Goal: Information Seeking & Learning: Learn about a topic

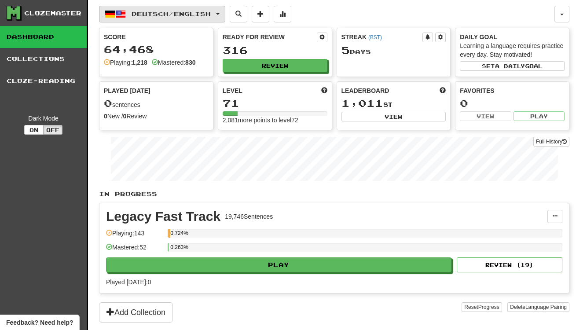
click at [163, 19] on button "Deutsch / English" at bounding box center [162, 14] width 126 height 17
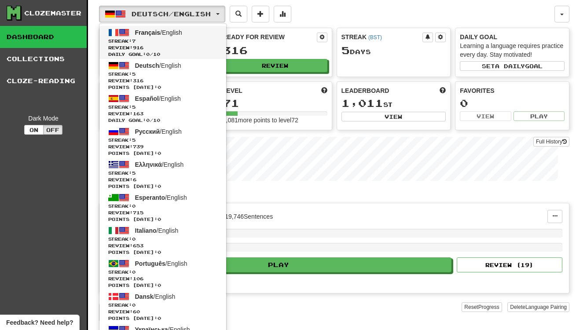
click at [185, 42] on span "Streak: 7" at bounding box center [162, 41] width 109 height 7
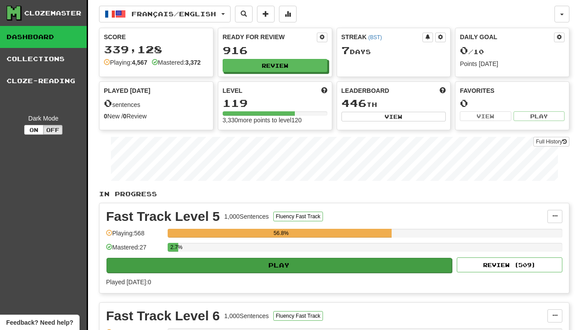
click at [253, 263] on button "Play" at bounding box center [280, 265] width 346 height 15
select select "**"
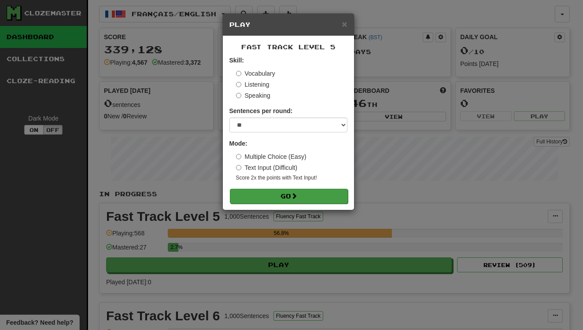
click at [278, 190] on button "Go" at bounding box center [289, 196] width 118 height 15
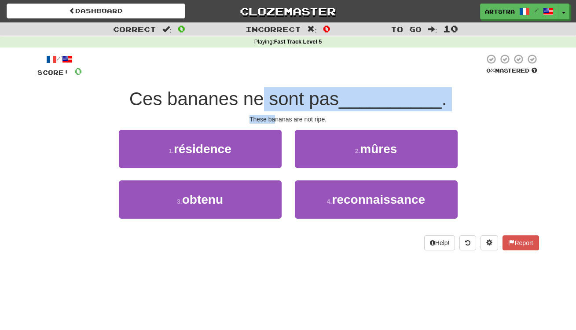
drag, startPoint x: 263, startPoint y: 96, endPoint x: 274, endPoint y: 115, distance: 22.3
click at [274, 115] on div "/ Score: 0 0 % Mastered Ces bananes ne sont pas __________ . These bananas are …" at bounding box center [288, 152] width 502 height 197
click at [274, 115] on div "These bananas are not ripe." at bounding box center [288, 119] width 502 height 9
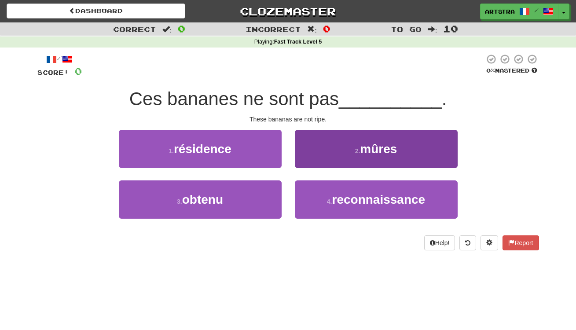
click at [331, 162] on button "2 . mûres" at bounding box center [376, 149] width 163 height 38
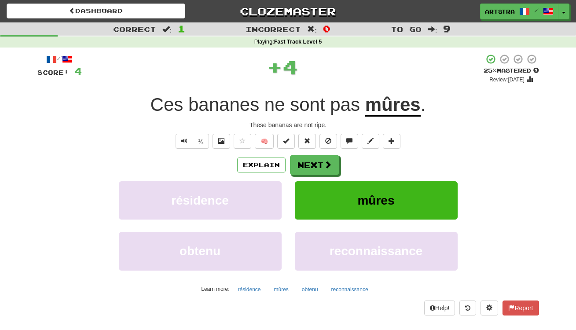
click at [387, 111] on u "mûres" at bounding box center [392, 105] width 55 height 22
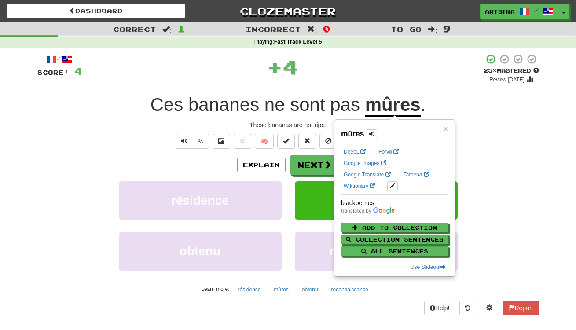
click at [372, 82] on div "+ 4" at bounding box center [283, 69] width 402 height 30
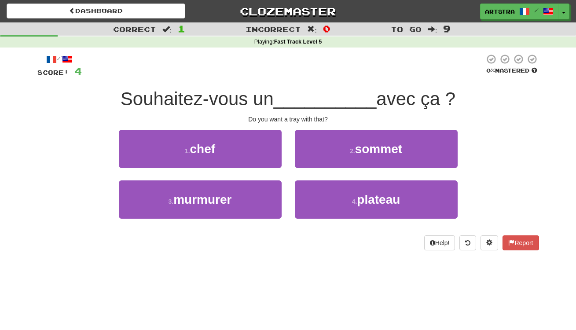
click at [298, 99] on span "__________" at bounding box center [325, 98] width 103 height 21
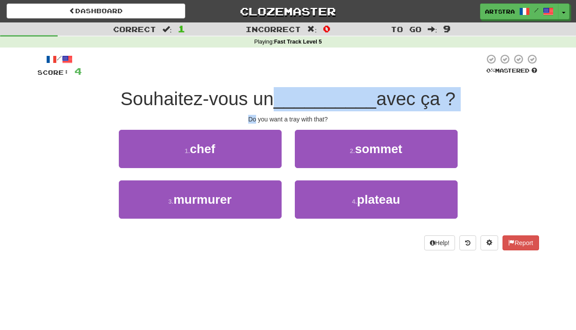
drag, startPoint x: 298, startPoint y: 99, endPoint x: 303, endPoint y: 112, distance: 13.2
click at [303, 112] on div "/ Score: 4 0 % Mastered Souhaitez-vous un __________ avec ça ? Do you want a tr…" at bounding box center [288, 152] width 502 height 197
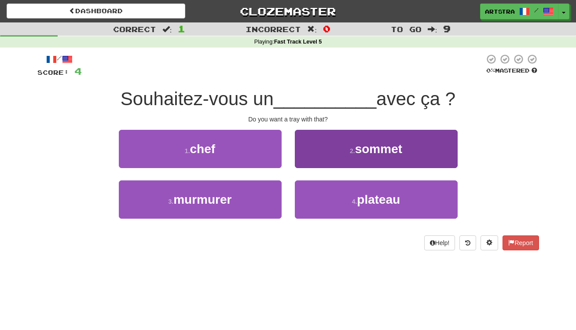
click at [375, 149] on span "sommet" at bounding box center [378, 149] width 47 height 14
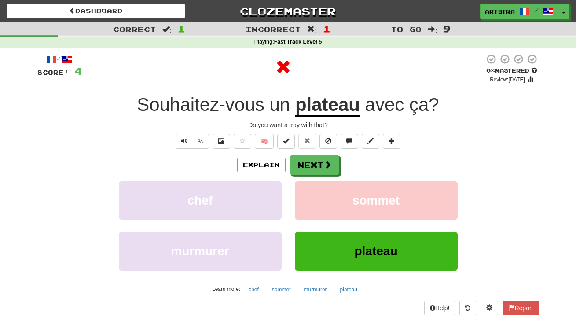
click at [350, 103] on u "plateau" at bounding box center [327, 105] width 65 height 22
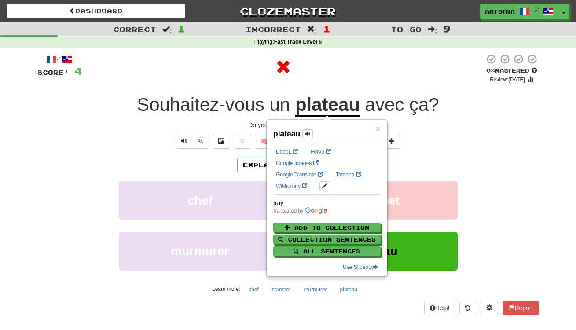
click at [379, 66] on div at bounding box center [283, 67] width 403 height 26
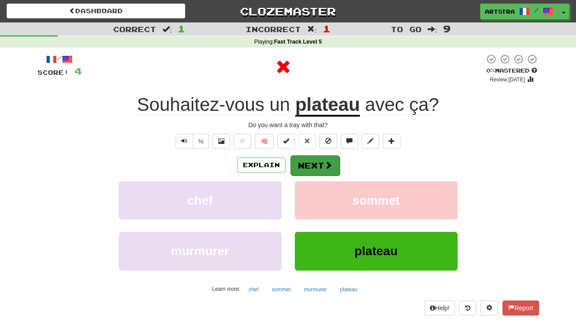
click at [319, 168] on button "Next" at bounding box center [315, 165] width 49 height 20
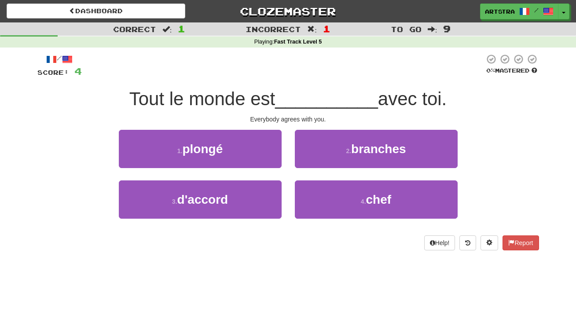
click at [292, 93] on span "__________" at bounding box center [326, 98] width 103 height 21
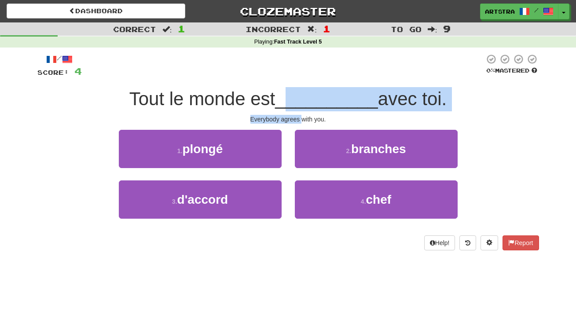
drag, startPoint x: 292, startPoint y: 94, endPoint x: 301, endPoint y: 117, distance: 24.4
click at [301, 117] on div "/ Score: 4 0 % Mastered Tout le monde est __________ avec toi. Everybody agrees…" at bounding box center [288, 152] width 502 height 197
click at [301, 117] on div "Everybody agrees with you." at bounding box center [288, 119] width 502 height 9
drag, startPoint x: 301, startPoint y: 117, endPoint x: 305, endPoint y: 93, distance: 23.8
click at [305, 94] on div "/ Score: 4 0 % Mastered Tout le monde est __________ avec toi. Everybody agrees…" at bounding box center [288, 152] width 502 height 197
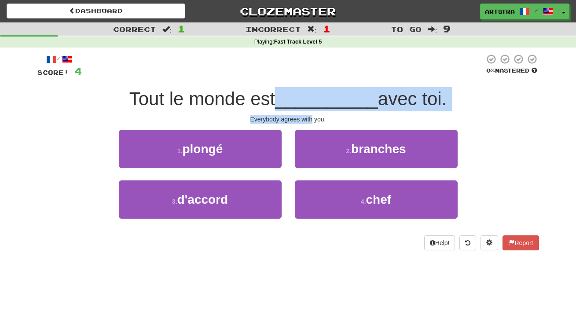
click at [305, 93] on span "__________" at bounding box center [326, 98] width 103 height 21
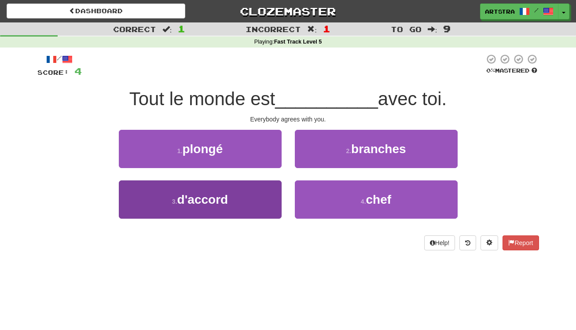
click at [245, 189] on button "3 . d'accord" at bounding box center [200, 199] width 163 height 38
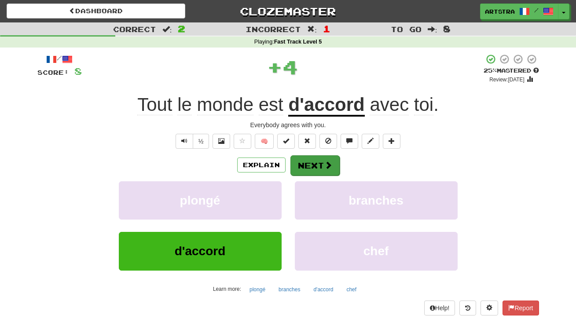
click at [312, 164] on button "Next" at bounding box center [315, 165] width 49 height 20
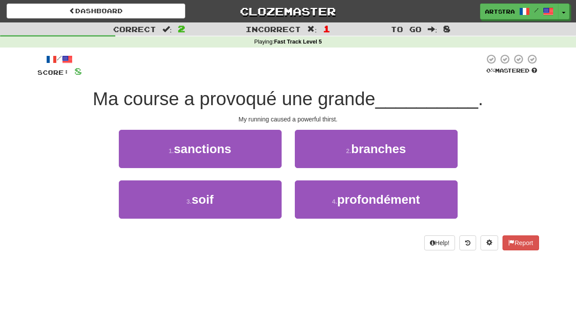
click at [285, 95] on span "Ma course a provoqué une grande" at bounding box center [234, 98] width 283 height 21
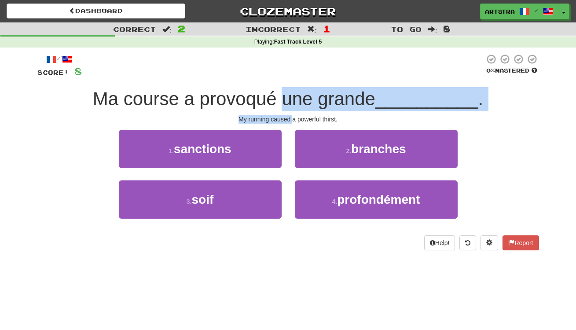
drag, startPoint x: 285, startPoint y: 95, endPoint x: 291, endPoint y: 117, distance: 22.9
click at [291, 117] on div "/ Score: 8 0 % Mastered Ma course a provoqué une grande __________ . My running…" at bounding box center [288, 152] width 502 height 197
click at [291, 117] on div "My running caused a powerful thirst." at bounding box center [288, 119] width 502 height 9
drag, startPoint x: 291, startPoint y: 117, endPoint x: 293, endPoint y: 95, distance: 21.6
click at [293, 95] on div "/ Score: 8 0 % Mastered Ma course a provoqué une grande __________ . My running…" at bounding box center [288, 152] width 502 height 197
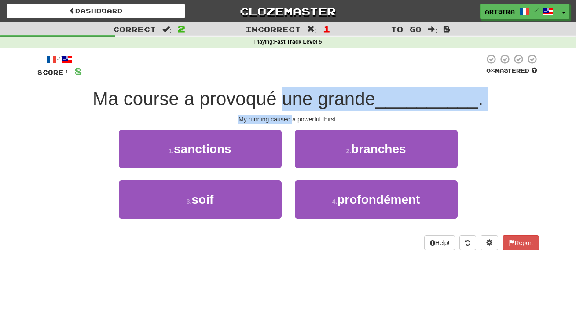
click at [293, 95] on span "Ma course a provoqué une grande" at bounding box center [234, 98] width 283 height 21
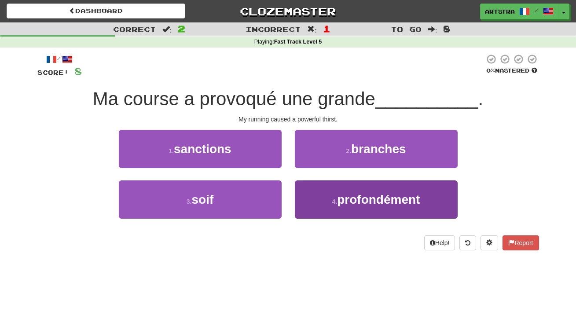
click at [379, 196] on span "profondément" at bounding box center [378, 200] width 83 height 14
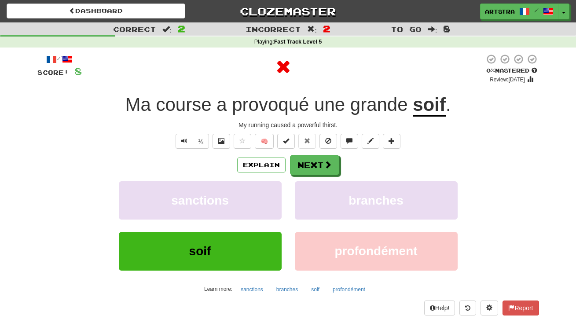
click at [429, 97] on u "soif" at bounding box center [429, 105] width 33 height 22
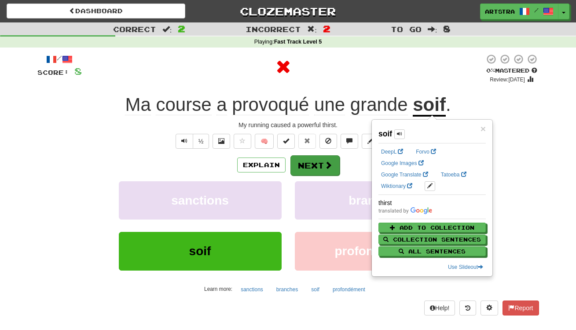
click at [326, 166] on span at bounding box center [328, 165] width 8 height 8
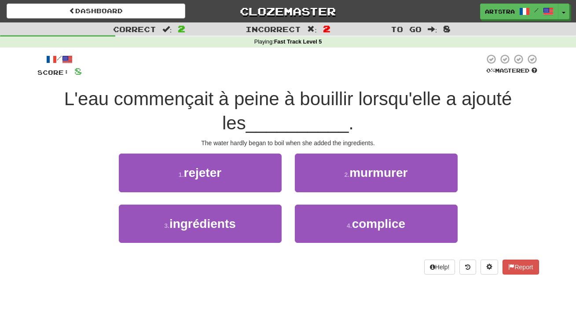
click at [287, 88] on span "L'eau commençait à peine à bouillir lorsqu'elle a ajouté les" at bounding box center [288, 110] width 448 height 45
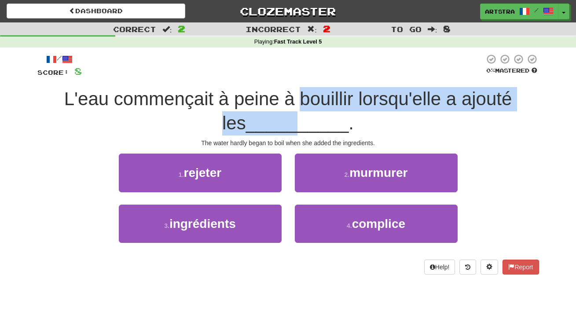
drag, startPoint x: 287, startPoint y: 121, endPoint x: 289, endPoint y: 125, distance: 4.7
click at [289, 125] on span "L'eau commençait à peine à bouillir lorsqu'elle a ajouté les __________ ." at bounding box center [288, 110] width 448 height 45
click at [289, 125] on span "__________" at bounding box center [297, 123] width 103 height 21
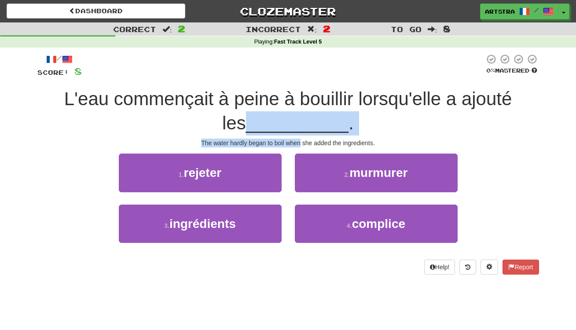
drag, startPoint x: 289, startPoint y: 125, endPoint x: 295, endPoint y: 142, distance: 18.0
click at [295, 142] on div "/ Score: 8 0 % Mastered L'eau commençait à peine à bouillir lorsqu'elle a ajout…" at bounding box center [288, 164] width 502 height 221
click at [295, 142] on div "The water hardly began to boil when she added the ingredients." at bounding box center [288, 143] width 502 height 9
drag, startPoint x: 295, startPoint y: 142, endPoint x: 292, endPoint y: 110, distance: 32.3
click at [292, 110] on div "/ Score: 8 0 % Mastered L'eau commençait à peine à bouillir lorsqu'elle a ajout…" at bounding box center [288, 164] width 502 height 221
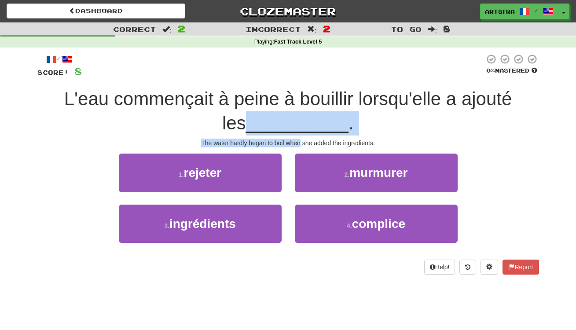
click at [292, 110] on div "L'eau commençait à peine à bouillir lorsqu'elle a ajouté les __________ ." at bounding box center [288, 111] width 502 height 48
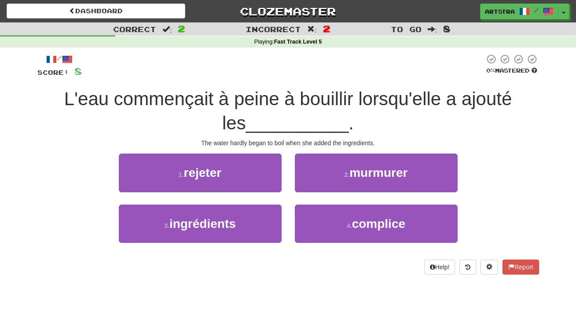
click at [290, 97] on span "L'eau commençait à peine à bouillir lorsqu'elle a ajouté les" at bounding box center [288, 110] width 448 height 45
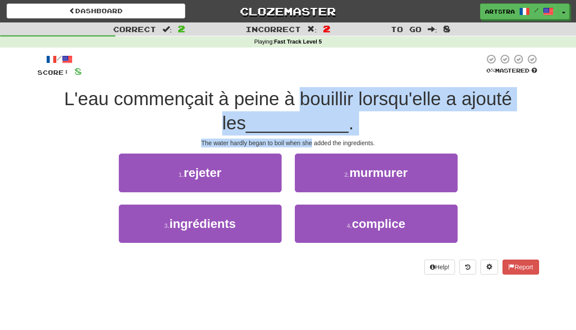
drag, startPoint x: 290, startPoint y: 97, endPoint x: 305, endPoint y: 139, distance: 43.9
click at [305, 139] on div "/ Score: 8 0 % Mastered L'eau commençait à peine à bouillir lorsqu'elle a ajout…" at bounding box center [288, 164] width 502 height 221
click at [305, 139] on div "The water hardly began to boil when she added the ingredients." at bounding box center [288, 143] width 502 height 9
drag, startPoint x: 305, startPoint y: 139, endPoint x: 298, endPoint y: 102, distance: 37.6
click at [298, 102] on div "/ Score: 8 0 % Mastered L'eau commençait à peine à bouillir lorsqu'elle a ajout…" at bounding box center [288, 164] width 502 height 221
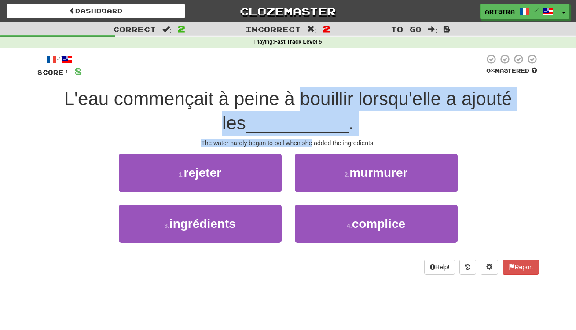
click at [298, 102] on span "L'eau commençait à peine à bouillir lorsqu'elle a ajouté les" at bounding box center [288, 110] width 448 height 45
drag, startPoint x: 298, startPoint y: 102, endPoint x: 300, endPoint y: 142, distance: 40.1
click at [300, 142] on div "/ Score: 8 0 % Mastered L'eau commençait à peine à bouillir lorsqu'elle a ajout…" at bounding box center [288, 164] width 502 height 221
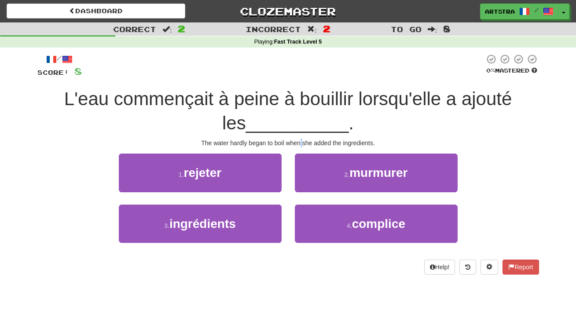
drag, startPoint x: 300, startPoint y: 142, endPoint x: 287, endPoint y: 151, distance: 15.5
click at [300, 142] on div "The water hardly began to boil when she added the ingredients." at bounding box center [288, 143] width 502 height 9
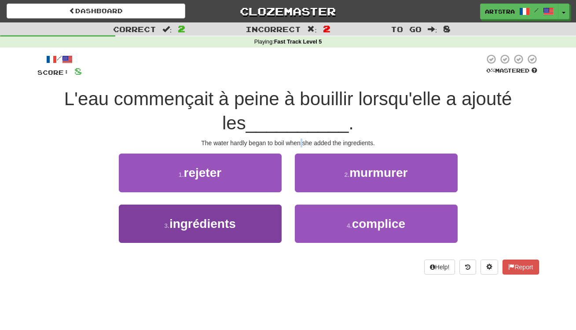
click at [225, 226] on span "ingrédients" at bounding box center [202, 224] width 66 height 14
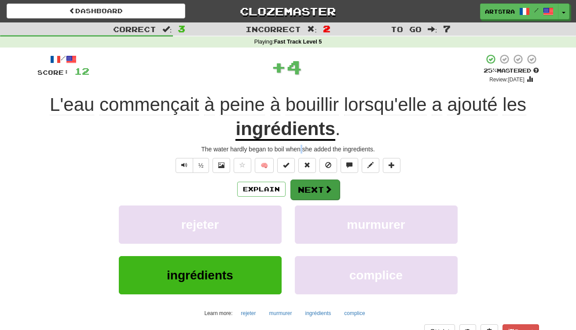
click at [322, 191] on button "Next" at bounding box center [315, 190] width 49 height 20
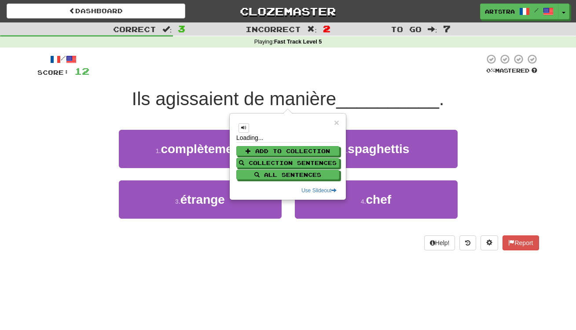
click at [306, 80] on div "/ Score: 12 0 % Mastered Ils agissaient de manière __________ . They were actin…" at bounding box center [288, 152] width 502 height 197
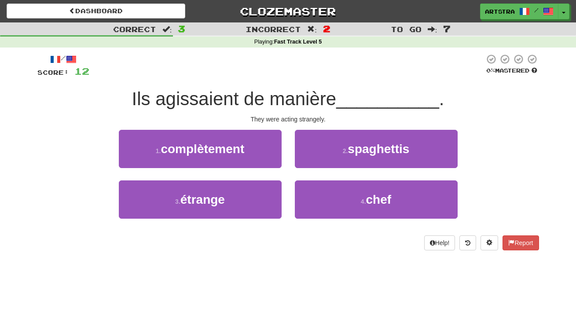
click at [304, 90] on span "Ils agissaient de manière" at bounding box center [234, 98] width 205 height 21
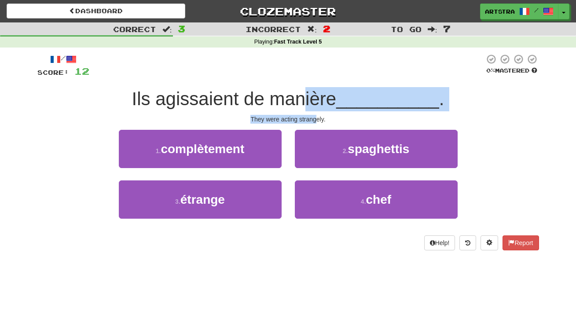
drag, startPoint x: 304, startPoint y: 97, endPoint x: 315, endPoint y: 117, distance: 22.3
click at [315, 117] on div "/ Score: 12 0 % Mastered Ils agissaient de manière __________ . They were actin…" at bounding box center [288, 152] width 502 height 197
click at [315, 117] on div "They were acting strangely." at bounding box center [288, 119] width 502 height 9
drag, startPoint x: 315, startPoint y: 117, endPoint x: 318, endPoint y: 94, distance: 23.0
click at [318, 94] on div "/ Score: 12 0 % Mastered Ils agissaient de manière __________ . They were actin…" at bounding box center [288, 152] width 502 height 197
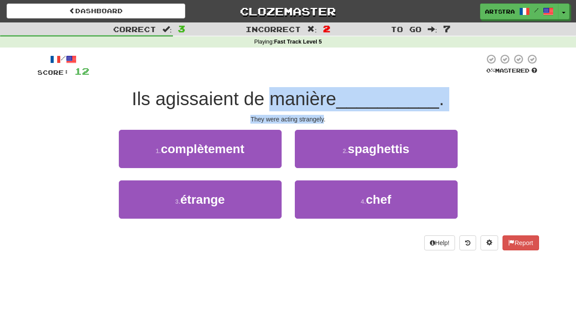
click at [318, 94] on span "Ils agissaient de manière" at bounding box center [234, 98] width 205 height 21
drag, startPoint x: 318, startPoint y: 94, endPoint x: 320, endPoint y: 118, distance: 24.7
click at [320, 118] on div "/ Score: 12 0 % Mastered Ils agissaient de manière __________ . They were actin…" at bounding box center [288, 152] width 502 height 197
click at [320, 118] on div "They were acting strangely." at bounding box center [288, 119] width 502 height 9
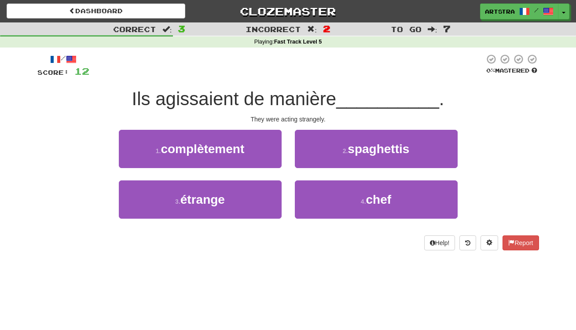
click at [516, 144] on div "1 . complètement 2 . spaghettis" at bounding box center [288, 155] width 528 height 51
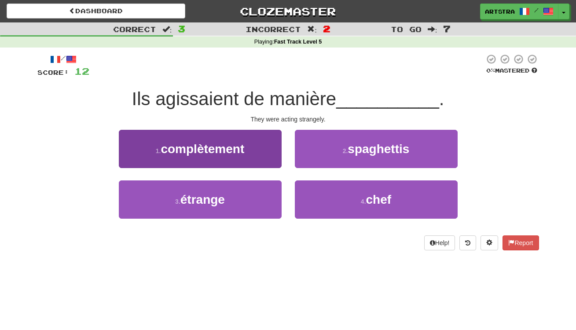
click at [217, 200] on span "étrange" at bounding box center [202, 200] width 44 height 14
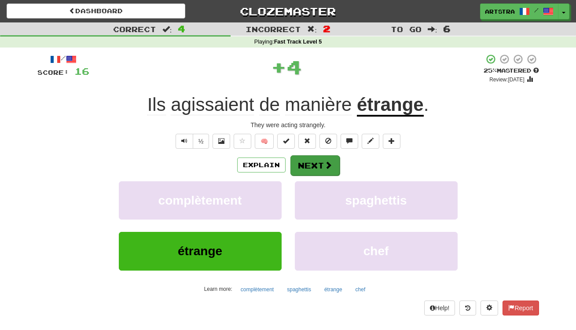
click at [326, 164] on span at bounding box center [328, 165] width 8 height 8
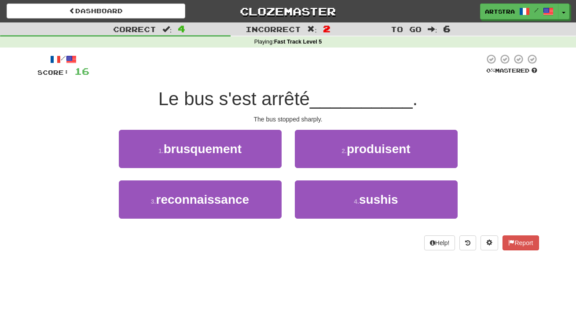
click at [290, 95] on span "Le bus s'est arrêté" at bounding box center [233, 98] width 151 height 21
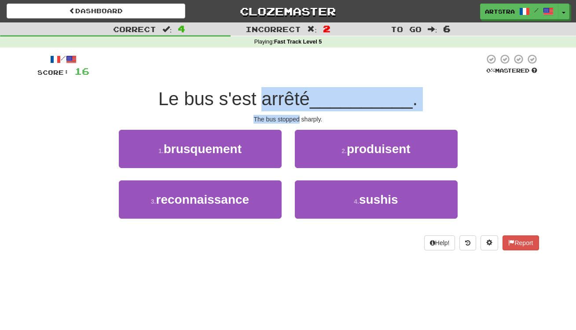
drag, startPoint x: 290, startPoint y: 95, endPoint x: 296, endPoint y: 114, distance: 20.2
click at [296, 114] on div "/ Score: 16 0 % Mastered Le bus s'est arrêté __________ . The bus stopped sharp…" at bounding box center [288, 152] width 502 height 197
click at [296, 115] on div "The bus stopped sharply." at bounding box center [288, 119] width 502 height 9
drag, startPoint x: 296, startPoint y: 114, endPoint x: 304, endPoint y: 90, distance: 25.9
click at [303, 91] on div "/ Score: 16 0 % Mastered Le bus s'est arrêté __________ . The bus stopped sharp…" at bounding box center [288, 152] width 502 height 197
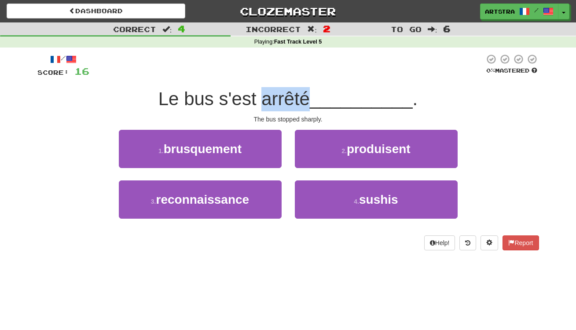
click at [304, 90] on span "Le bus s'est arrêté" at bounding box center [233, 98] width 151 height 21
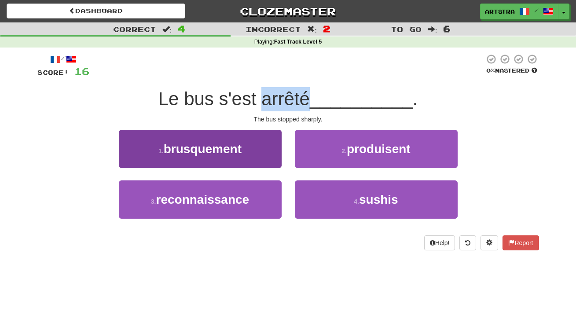
click at [253, 148] on button "1 . brusquement" at bounding box center [200, 149] width 163 height 38
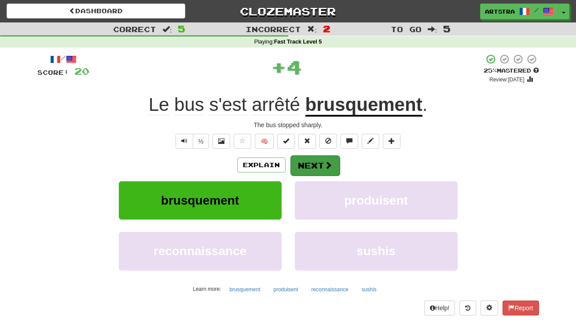
click at [332, 162] on button "Next" at bounding box center [315, 165] width 49 height 20
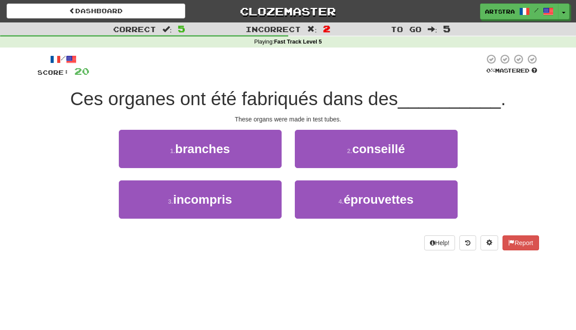
click at [269, 109] on div "Ces organes ont été fabriqués dans des __________ ." at bounding box center [288, 99] width 502 height 24
drag, startPoint x: 269, startPoint y: 109, endPoint x: 293, endPoint y: 119, distance: 26.6
click at [293, 119] on div "/ Score: 20 0 % Mastered Ces organes ont été fabriqués dans des __________ . Th…" at bounding box center [288, 152] width 502 height 197
click at [293, 119] on div "These organs were made in test tubes." at bounding box center [288, 119] width 502 height 9
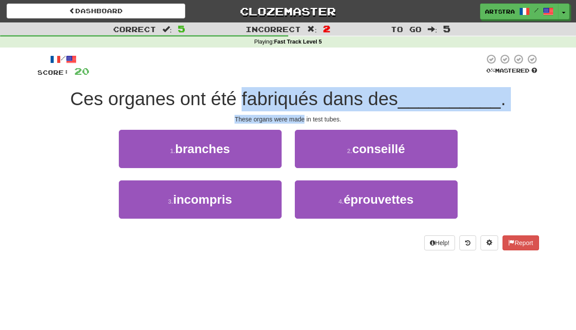
drag, startPoint x: 293, startPoint y: 119, endPoint x: 291, endPoint y: 98, distance: 21.2
click at [291, 98] on div "/ Score: 20 0 % Mastered Ces organes ont été fabriqués dans des __________ . Th…" at bounding box center [288, 152] width 502 height 197
click at [291, 98] on span "Ces organes ont été fabriqués dans des" at bounding box center [234, 98] width 328 height 21
drag, startPoint x: 291, startPoint y: 98, endPoint x: 298, endPoint y: 115, distance: 18.0
click at [298, 115] on div "/ Score: 20 0 % Mastered Ces organes ont été fabriqués dans des __________ . Th…" at bounding box center [288, 152] width 502 height 197
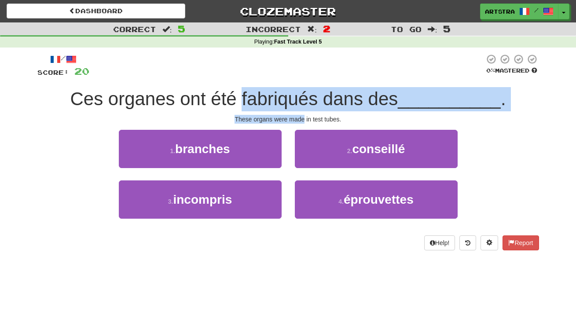
click at [298, 115] on div "These organs were made in test tubes." at bounding box center [288, 119] width 502 height 9
drag, startPoint x: 298, startPoint y: 115, endPoint x: 295, endPoint y: 93, distance: 22.2
click at [295, 93] on div "/ Score: 20 0 % Mastered Ces organes ont été fabriqués dans des __________ . Th…" at bounding box center [288, 152] width 502 height 197
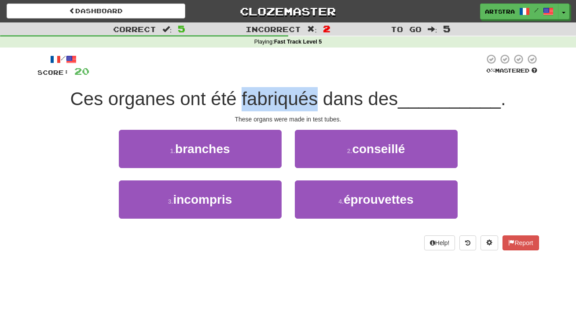
click at [295, 93] on span "Ces organes ont été fabriqués dans des" at bounding box center [234, 98] width 328 height 21
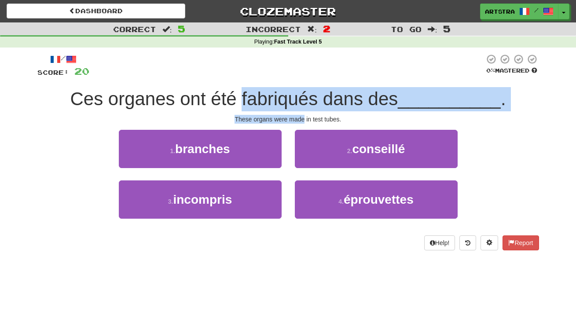
drag, startPoint x: 295, startPoint y: 93, endPoint x: 299, endPoint y: 118, distance: 24.9
click at [299, 118] on div "/ Score: 20 0 % Mastered Ces organes ont été fabriqués dans des __________ . Th…" at bounding box center [288, 152] width 502 height 197
click at [299, 118] on div "These organs were made in test tubes." at bounding box center [288, 119] width 502 height 9
drag, startPoint x: 299, startPoint y: 118, endPoint x: 293, endPoint y: 93, distance: 25.4
click at [293, 93] on div "/ Score: 20 0 % Mastered Ces organes ont été fabriqués dans des __________ . Th…" at bounding box center [288, 152] width 502 height 197
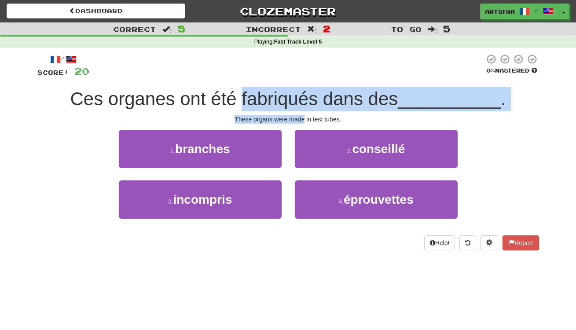
click at [293, 93] on span "Ces organes ont été fabriqués dans des" at bounding box center [234, 98] width 328 height 21
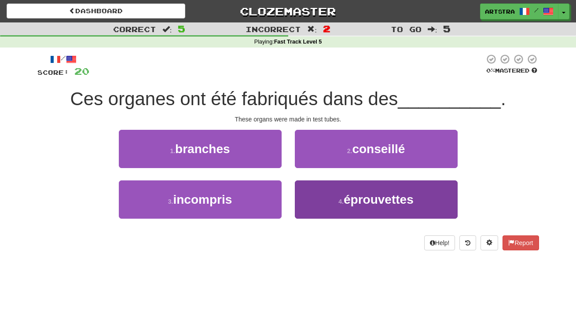
click at [371, 191] on button "4 . éprouvettes" at bounding box center [376, 199] width 163 height 38
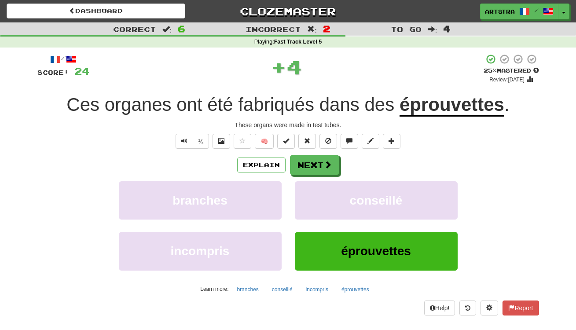
click at [438, 107] on u "éprouvettes" at bounding box center [452, 105] width 105 height 22
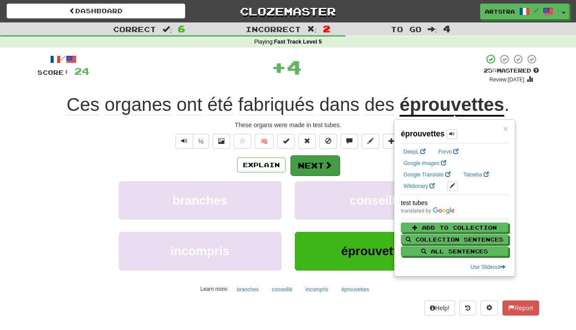
click at [329, 168] on span at bounding box center [328, 165] width 8 height 8
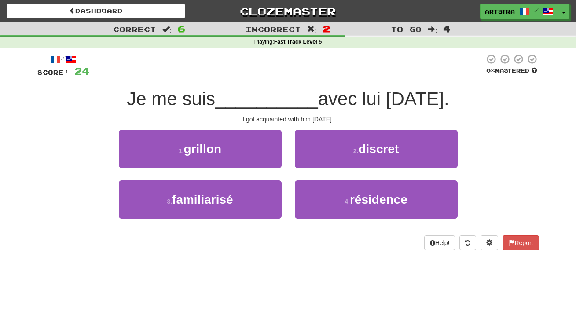
click at [318, 103] on span "avec lui il y a trois ans." at bounding box center [383, 98] width 131 height 21
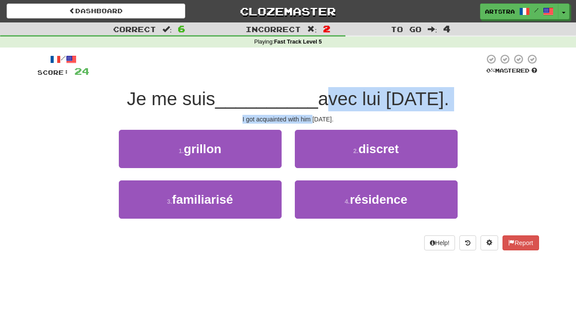
drag, startPoint x: 298, startPoint y: 103, endPoint x: 298, endPoint y: 118, distance: 15.0
click at [298, 118] on div "/ Score: 24 0 % Mastered Je me suis __________ avec lui il y a trois ans. I got…" at bounding box center [288, 152] width 502 height 197
click at [298, 118] on div "I got acquainted with him three years ago." at bounding box center [288, 119] width 502 height 9
drag, startPoint x: 298, startPoint y: 118, endPoint x: 295, endPoint y: 94, distance: 24.0
click at [295, 94] on div "/ Score: 24 0 % Mastered Je me suis __________ avec lui il y a trois ans. I got…" at bounding box center [288, 152] width 502 height 197
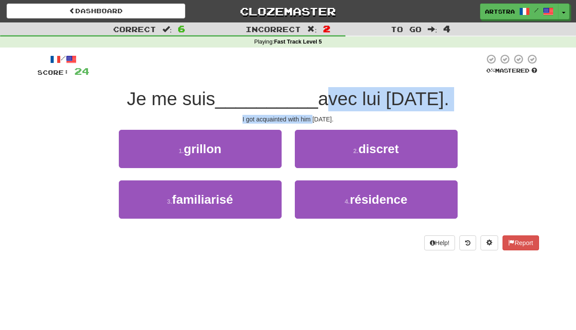
drag, startPoint x: 295, startPoint y: 94, endPoint x: 290, endPoint y: 102, distance: 9.9
click at [318, 94] on span "avec lui il y a trois ans." at bounding box center [383, 98] width 131 height 21
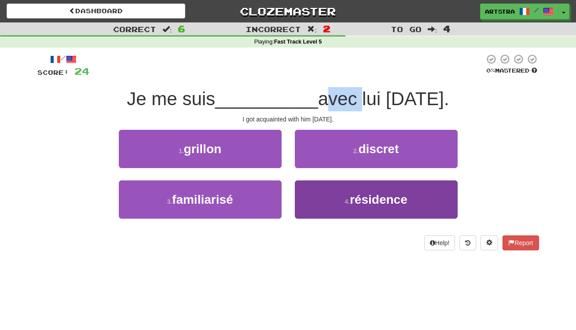
click at [391, 199] on span "résidence" at bounding box center [379, 200] width 58 height 14
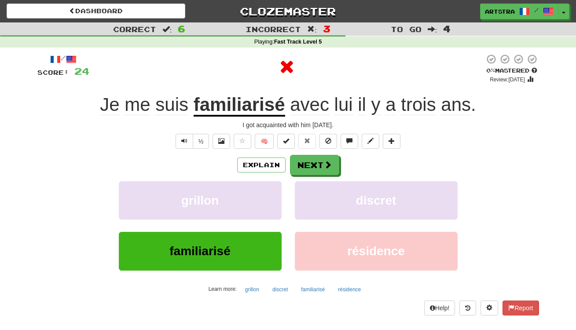
click at [254, 101] on u "familiarisé" at bounding box center [240, 105] width 92 height 22
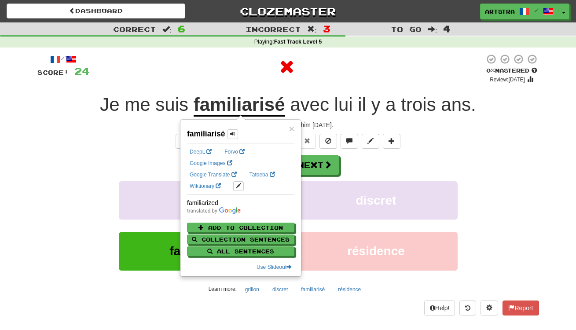
click at [428, 75] on div at bounding box center [286, 67] width 395 height 26
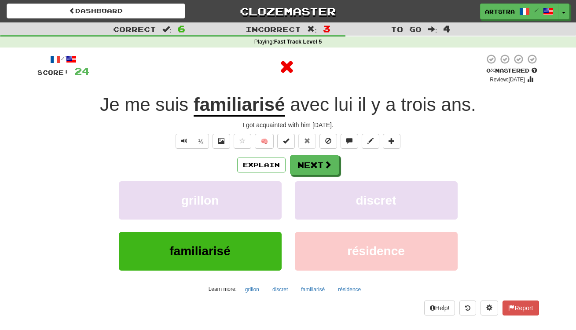
click at [438, 97] on span "avec lui il y a trois ans ." at bounding box center [380, 104] width 191 height 21
click at [313, 168] on button "Next" at bounding box center [315, 165] width 49 height 20
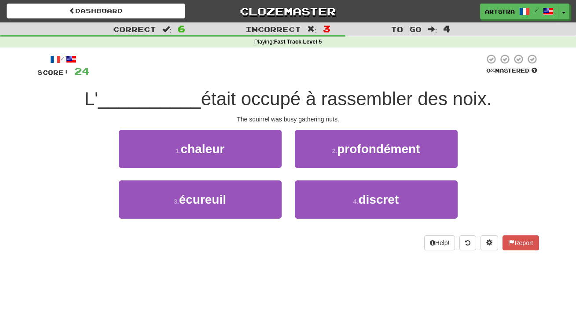
click at [275, 91] on span "était occupé à rassembler des noix." at bounding box center [346, 98] width 291 height 21
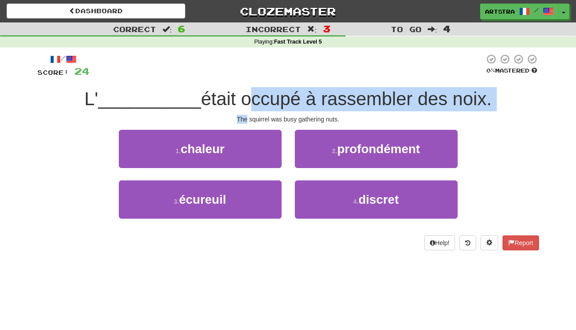
drag, startPoint x: 275, startPoint y: 91, endPoint x: 283, endPoint y: 111, distance: 21.7
click at [283, 111] on div "/ Score: 24 0 % Mastered L' __________ était occupé à rassembler des noix. The …" at bounding box center [288, 152] width 502 height 197
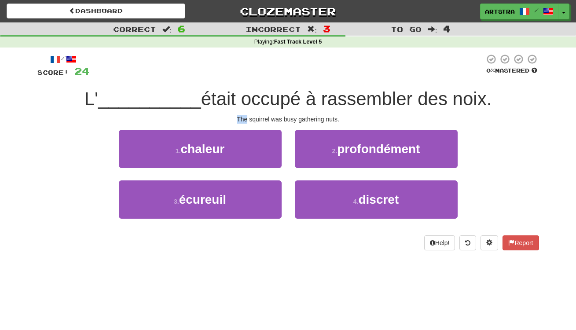
click at [283, 112] on div "/ Score: 24 0 % Mastered L' __________ était occupé à rassembler des noix. The …" at bounding box center [288, 152] width 502 height 197
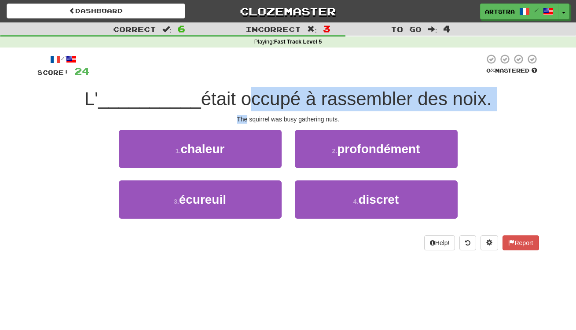
drag, startPoint x: 283, startPoint y: 112, endPoint x: 283, endPoint y: 92, distance: 20.3
click at [283, 92] on div "/ Score: 24 0 % Mastered L' __________ était occupé à rassembler des noix. The …" at bounding box center [288, 152] width 502 height 197
click at [283, 92] on span "était occupé à rassembler des noix." at bounding box center [346, 98] width 291 height 21
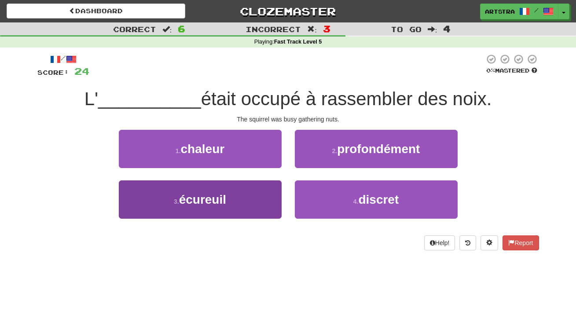
click at [241, 206] on button "3 . écureuil" at bounding box center [200, 199] width 163 height 38
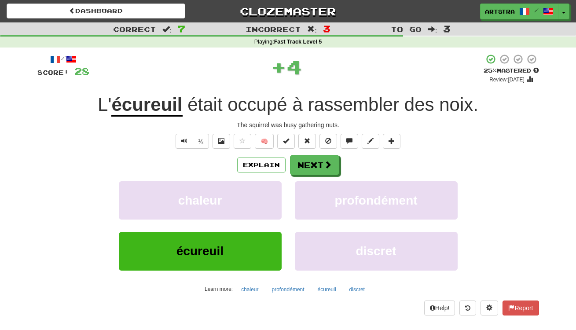
click at [169, 98] on u "écureuil" at bounding box center [146, 105] width 71 height 22
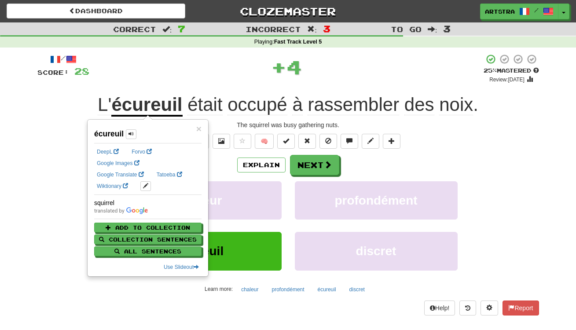
click at [385, 104] on span "rassembler" at bounding box center [354, 104] width 92 height 21
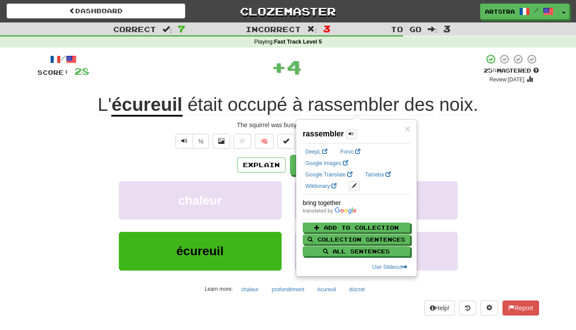
click at [459, 96] on span "noix" at bounding box center [456, 104] width 34 height 21
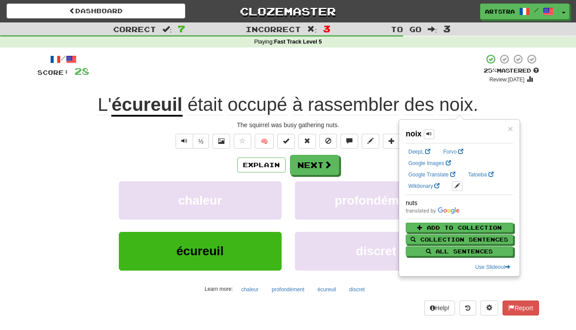
click at [111, 21] on div "Dashboard Clozemaster Artstra / Toggle Dropdown Dashboard Leaderboard Activity …" at bounding box center [288, 11] width 563 height 22
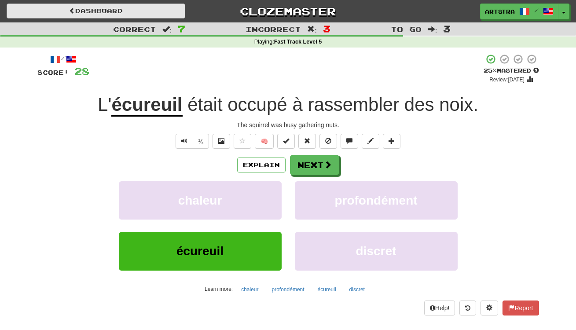
click at [111, 12] on link "Dashboard" at bounding box center [96, 11] width 179 height 15
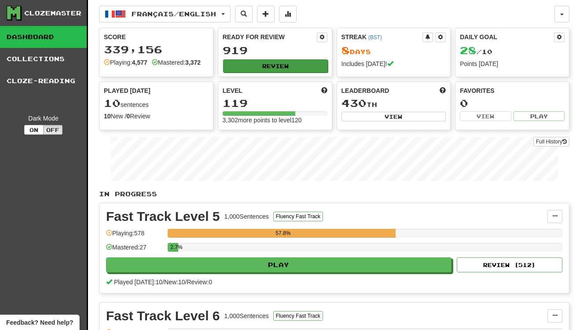
click at [304, 63] on button "Review" at bounding box center [275, 65] width 105 height 13
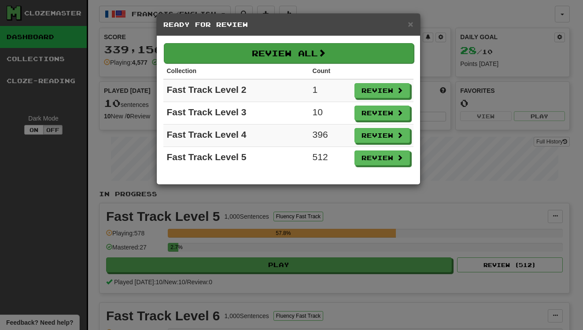
click at [301, 59] on button "Review All" at bounding box center [289, 53] width 250 height 20
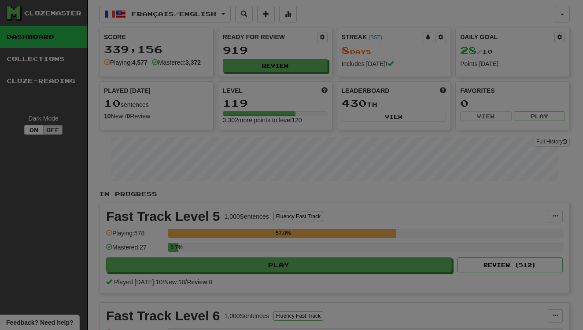
select select "**"
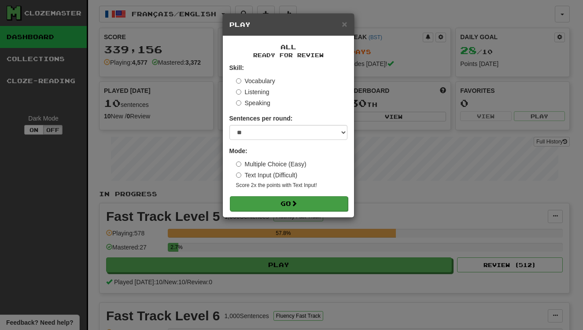
click at [328, 207] on button "Go" at bounding box center [289, 203] width 118 height 15
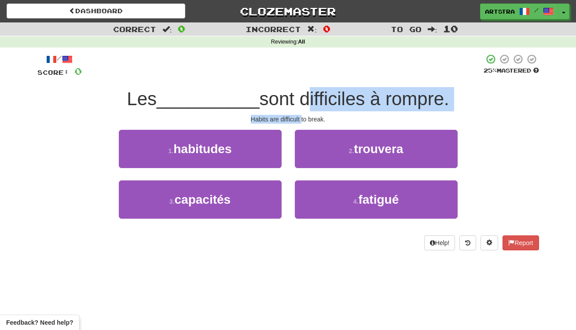
drag, startPoint x: 298, startPoint y: 96, endPoint x: 301, endPoint y: 118, distance: 22.3
click at [301, 118] on div "/ Score: 0 25 % Mastered Les __________ sont difficiles à rompre. Habits are di…" at bounding box center [288, 152] width 502 height 197
click at [301, 118] on div "Habits are difficult to break." at bounding box center [288, 119] width 502 height 9
drag, startPoint x: 301, startPoint y: 118, endPoint x: 299, endPoint y: 96, distance: 21.6
click at [299, 96] on div "/ Score: 0 25 % Mastered Les __________ sont difficiles à rompre. Habits are di…" at bounding box center [288, 152] width 502 height 197
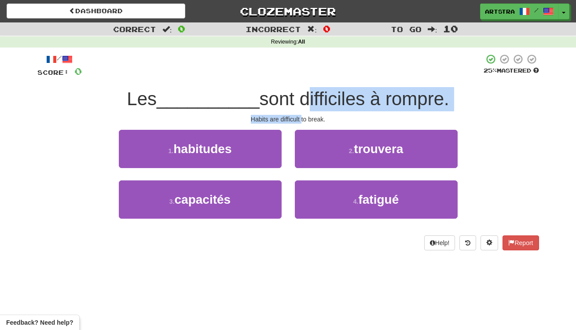
click at [299, 96] on span "sont difficiles à rompre." at bounding box center [355, 98] width 190 height 21
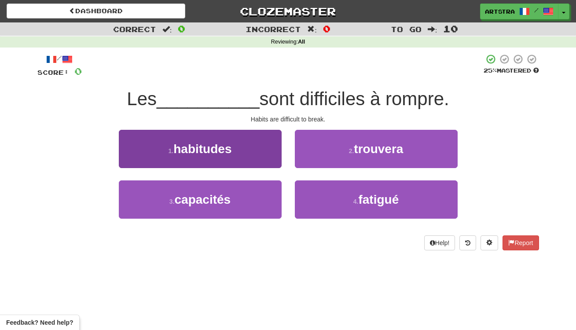
click at [237, 156] on button "1 . habitudes" at bounding box center [200, 149] width 163 height 38
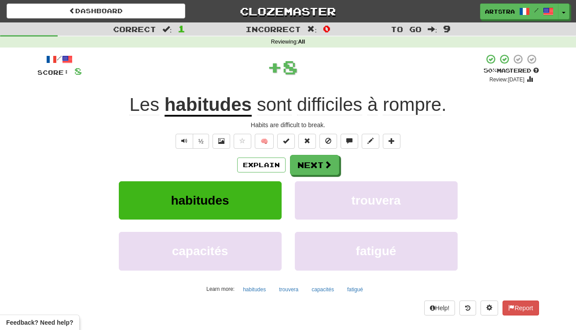
click at [407, 110] on span "rompre" at bounding box center [412, 104] width 59 height 21
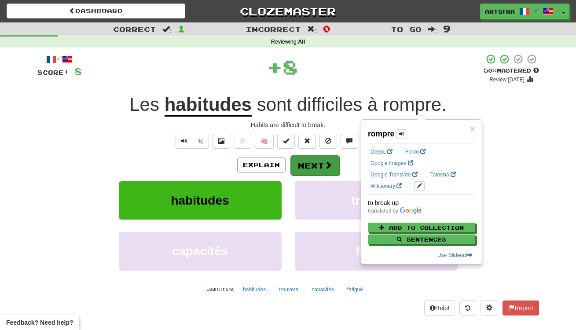
click at [325, 167] on span at bounding box center [328, 165] width 8 height 8
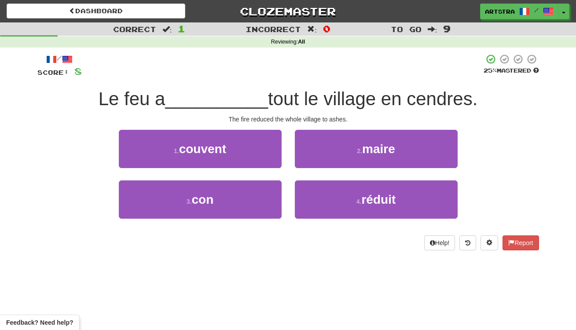
click at [283, 105] on span "tout le village en cendres." at bounding box center [373, 98] width 210 height 21
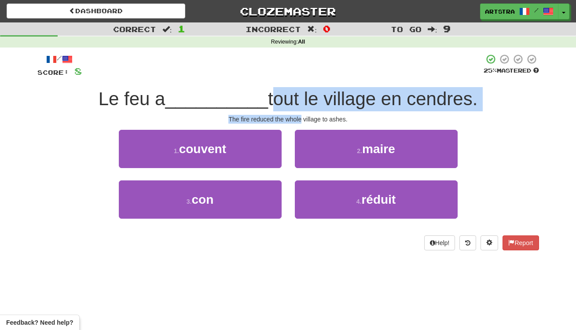
click at [288, 118] on div "/ Score: 8 25 % Mastered Le feu a __________ tout le village en cendres. The fi…" at bounding box center [288, 152] width 502 height 197
click at [288, 118] on div "The fire reduced the whole village to ashes." at bounding box center [288, 119] width 502 height 9
drag, startPoint x: 288, startPoint y: 118, endPoint x: 291, endPoint y: 96, distance: 21.2
click at [291, 96] on div "/ Score: 8 25 % Mastered Le feu a __________ tout le village en cendres. The fi…" at bounding box center [288, 152] width 502 height 197
click at [291, 96] on span "tout le village en cendres." at bounding box center [373, 98] width 210 height 21
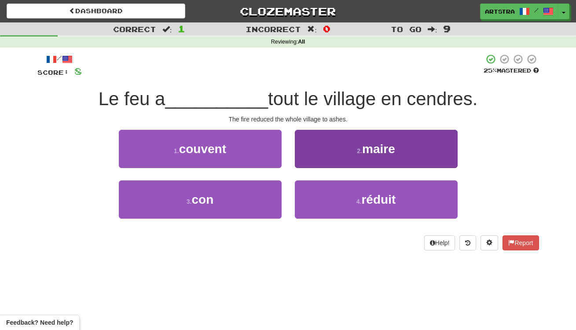
click at [379, 195] on span "réduit" at bounding box center [378, 200] width 34 height 14
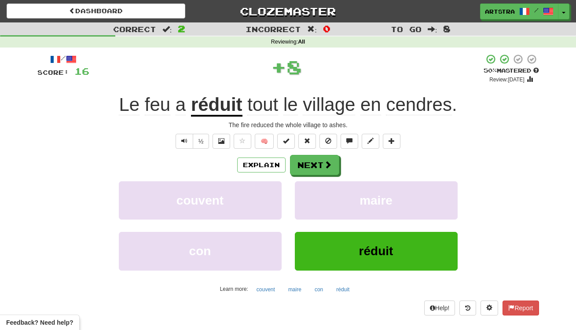
click at [412, 111] on span "cendres" at bounding box center [419, 104] width 66 height 21
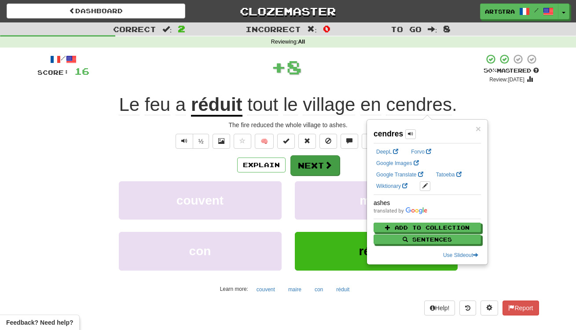
click at [337, 174] on button "Next" at bounding box center [315, 165] width 49 height 20
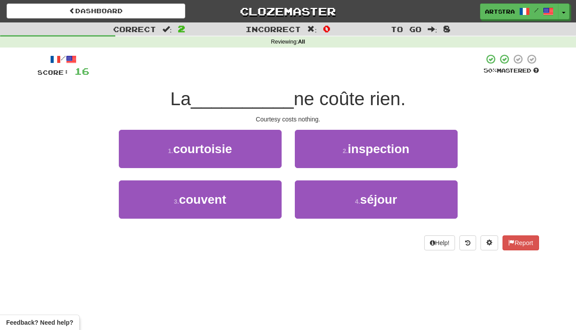
click at [294, 103] on span "ne coûte rien." at bounding box center [350, 98] width 112 height 21
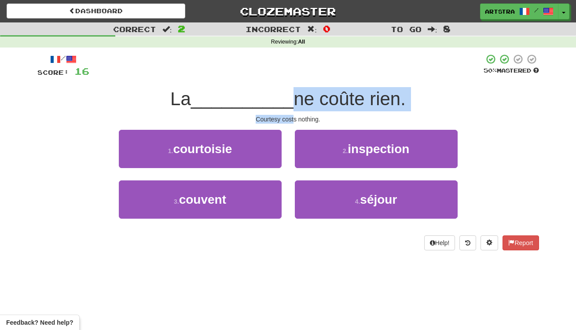
drag, startPoint x: 290, startPoint y: 103, endPoint x: 294, endPoint y: 118, distance: 15.9
click at [294, 118] on div "/ Score: 16 50 % Mastered La __________ ne coûte rien. Courtesy costs nothing. …" at bounding box center [288, 152] width 502 height 197
click at [294, 118] on div "Courtesy costs nothing." at bounding box center [288, 119] width 502 height 9
drag, startPoint x: 294, startPoint y: 118, endPoint x: 292, endPoint y: 98, distance: 20.4
click at [292, 98] on div "/ Score: 16 50 % Mastered La __________ ne coûte rien. Courtesy costs nothing. …" at bounding box center [288, 152] width 502 height 197
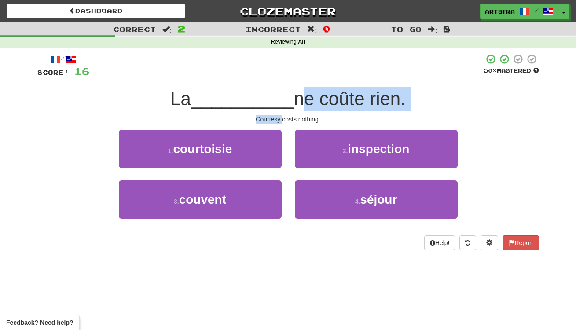
click at [294, 98] on span "ne coûte rien." at bounding box center [350, 98] width 112 height 21
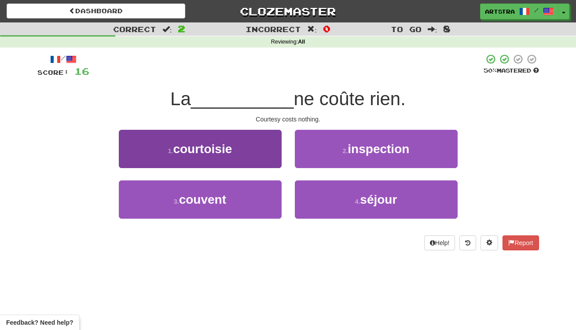
click at [243, 159] on button "1 . courtoisie" at bounding box center [200, 149] width 163 height 38
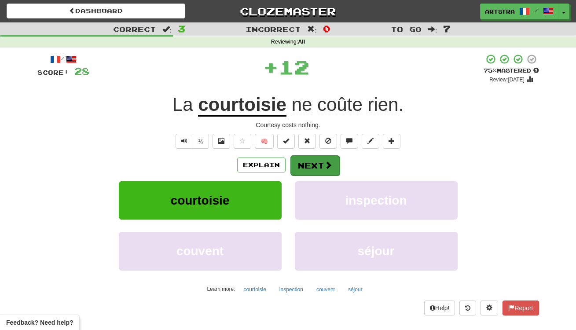
click at [327, 170] on button "Next" at bounding box center [315, 165] width 49 height 20
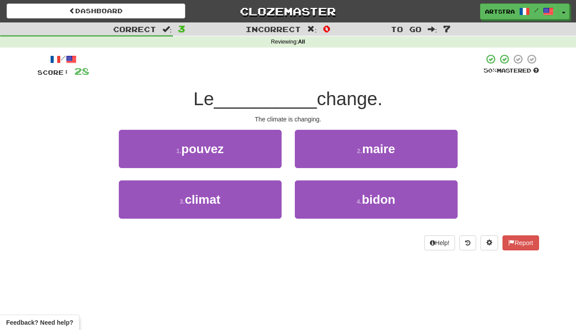
click at [288, 103] on span "__________" at bounding box center [265, 98] width 103 height 21
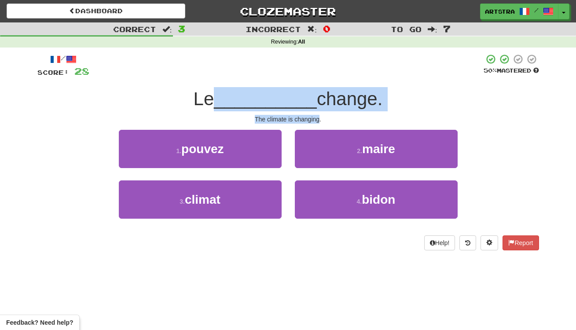
drag, startPoint x: 288, startPoint y: 103, endPoint x: 294, endPoint y: 114, distance: 12.4
click at [294, 114] on div "/ Score: 28 50 % Mastered Le __________ change. The climate is changing. 1 . po…" at bounding box center [288, 152] width 502 height 197
click at [294, 115] on div "The climate is changing." at bounding box center [288, 119] width 502 height 9
drag, startPoint x: 294, startPoint y: 114, endPoint x: 285, endPoint y: 97, distance: 18.7
click at [285, 97] on div "/ Score: 28 50 % Mastered Le __________ change. The climate is changing. 1 . po…" at bounding box center [288, 152] width 502 height 197
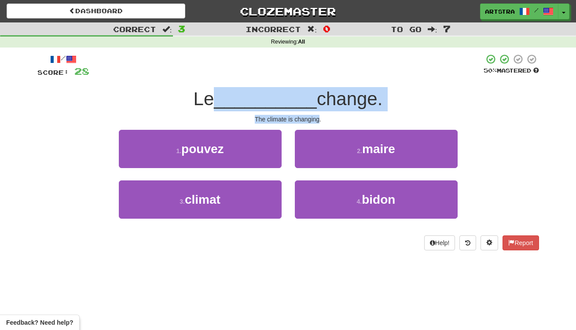
click at [285, 97] on span "__________" at bounding box center [265, 98] width 103 height 21
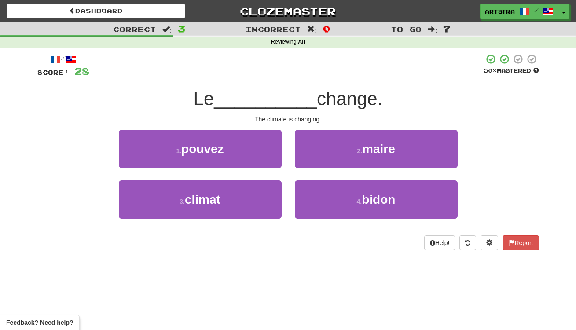
click at [246, 241] on div "Help! Report" at bounding box center [288, 243] width 502 height 15
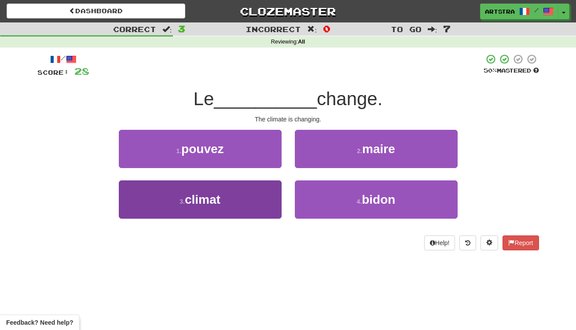
click at [248, 210] on button "3 . climat" at bounding box center [200, 199] width 163 height 38
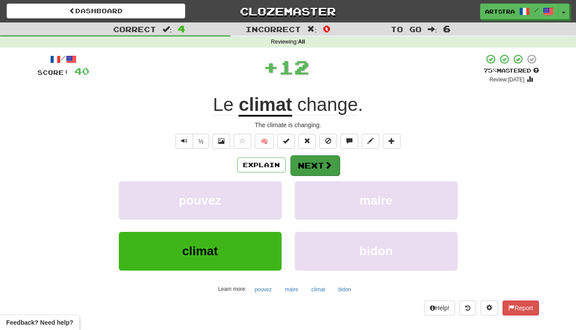
click at [315, 165] on button "Next" at bounding box center [315, 165] width 49 height 20
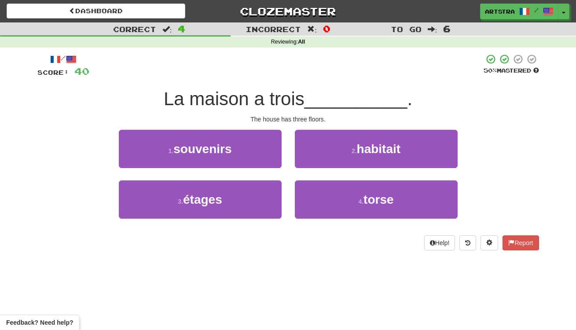
click at [291, 101] on span "La maison a trois" at bounding box center [234, 98] width 141 height 21
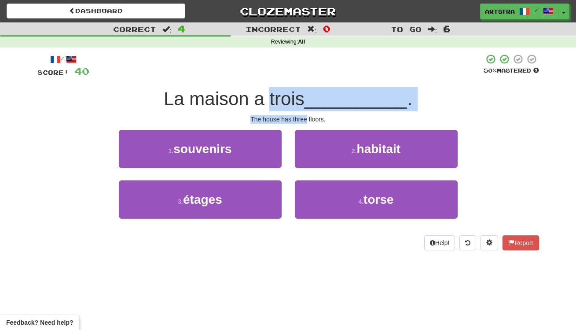
drag, startPoint x: 291, startPoint y: 101, endPoint x: 294, endPoint y: 115, distance: 14.6
click at [294, 115] on div "/ Score: 40 50 % Mastered La maison a trois __________ . The house has three fl…" at bounding box center [288, 152] width 502 height 197
click at [294, 115] on div "The house has three floors." at bounding box center [288, 119] width 502 height 9
drag, startPoint x: 294, startPoint y: 115, endPoint x: 294, endPoint y: 93, distance: 22.0
click at [294, 94] on div "/ Score: 40 50 % Mastered La maison a trois __________ . The house has three fl…" at bounding box center [288, 152] width 502 height 197
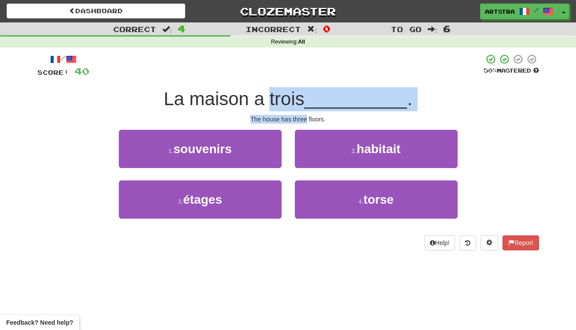
click at [294, 93] on span "La maison a trois" at bounding box center [234, 98] width 141 height 21
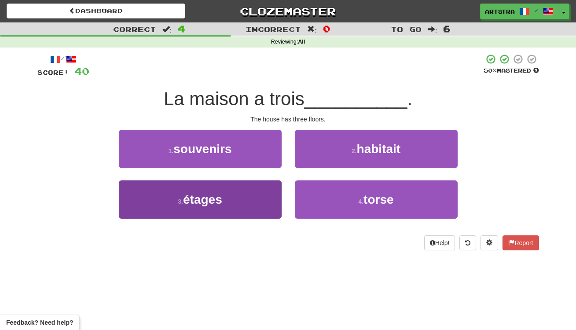
click at [269, 199] on button "3 . étages" at bounding box center [200, 199] width 163 height 38
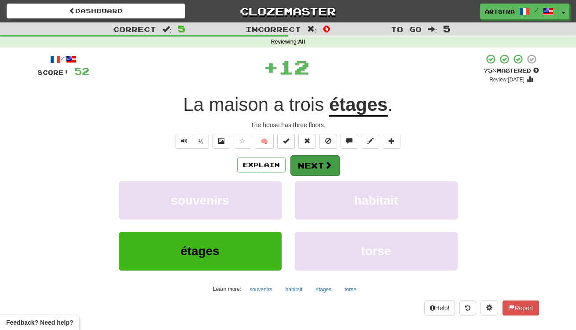
click at [331, 161] on span at bounding box center [328, 165] width 8 height 8
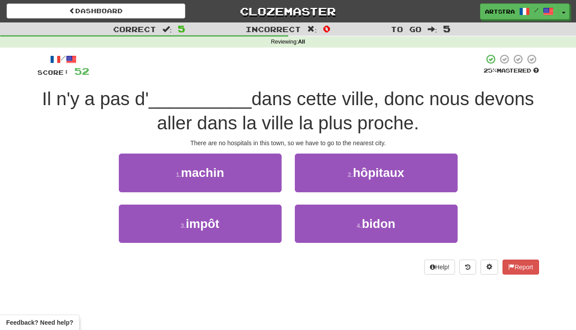
click at [286, 105] on span "dans cette ville, donc nous devons aller dans la ville la plus proche." at bounding box center [345, 110] width 377 height 45
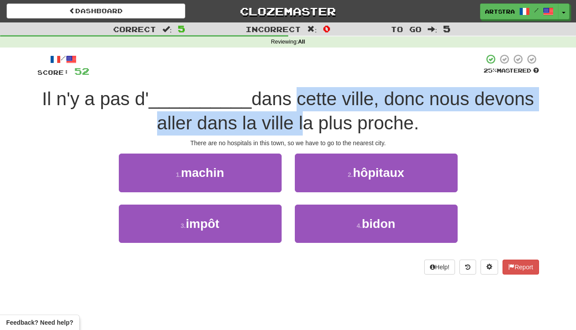
drag, startPoint x: 286, startPoint y: 105, endPoint x: 290, endPoint y: 129, distance: 25.0
click at [290, 129] on span "dans cette ville, donc nous devons aller dans la ville la plus proche." at bounding box center [345, 110] width 377 height 45
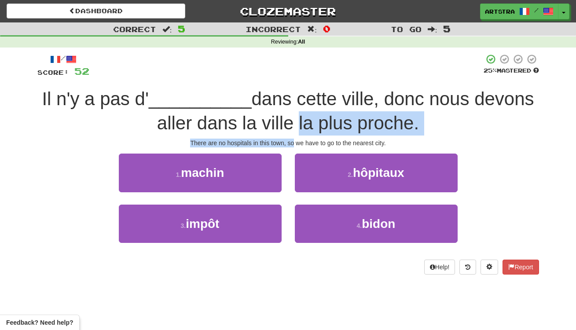
drag, startPoint x: 290, startPoint y: 129, endPoint x: 291, endPoint y: 144, distance: 14.1
click at [291, 144] on div "/ Score: 52 25 % Mastered Il n'y a pas d' __________ dans cette ville, donc nou…" at bounding box center [288, 164] width 502 height 221
click at [291, 144] on div "There are no hospitals in this town, so we have to go to the nearest city." at bounding box center [288, 143] width 502 height 9
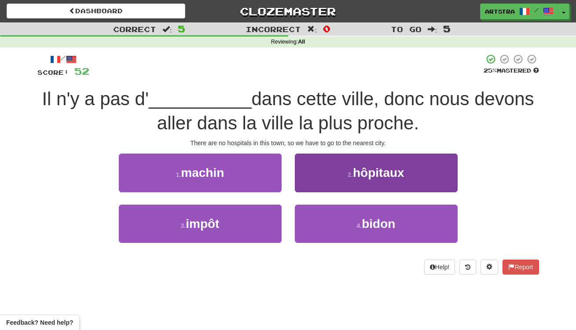
click at [332, 169] on button "2 . hôpitaux" at bounding box center [376, 173] width 163 height 38
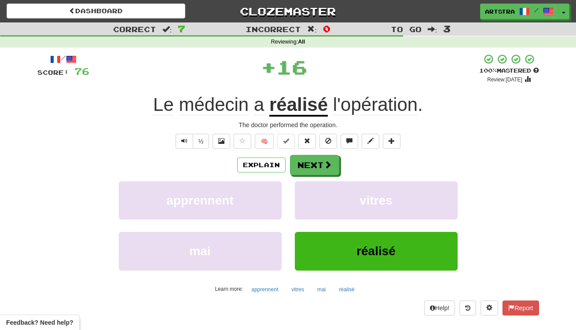
click at [310, 108] on u "réalisé" at bounding box center [298, 105] width 59 height 22
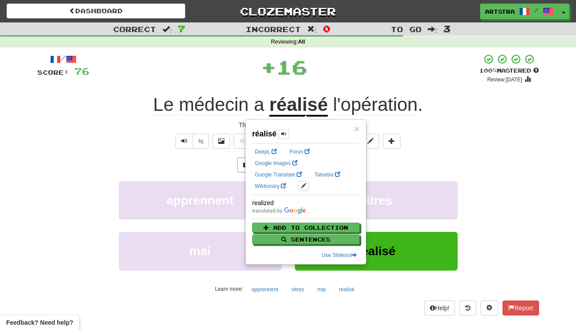
click at [342, 72] on div "+ 16" at bounding box center [284, 67] width 390 height 26
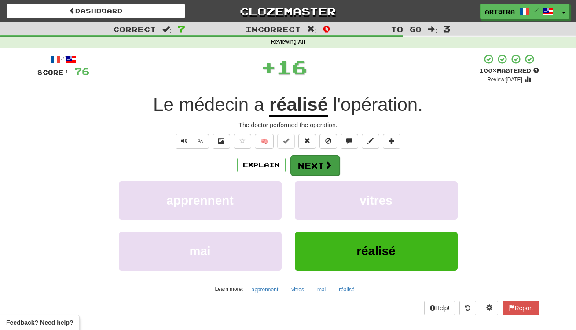
click at [327, 171] on button "Next" at bounding box center [315, 165] width 49 height 20
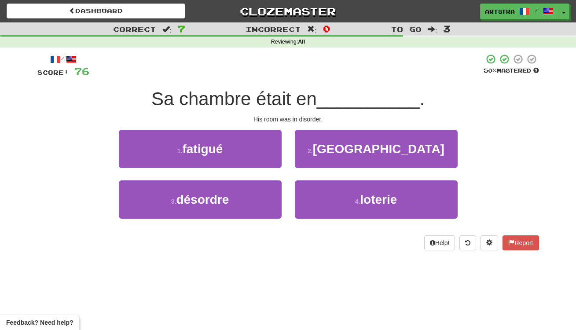
click at [293, 99] on span "Sa chambre était en" at bounding box center [234, 98] width 166 height 21
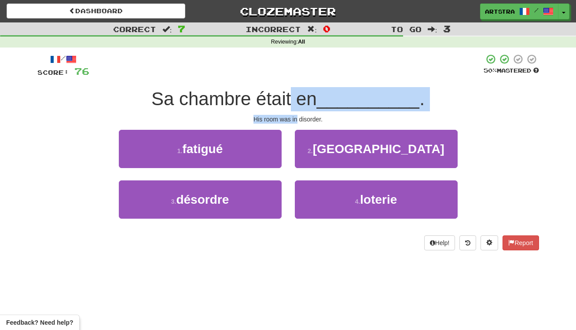
drag, startPoint x: 293, startPoint y: 99, endPoint x: 292, endPoint y: 121, distance: 22.0
click at [292, 121] on div "/ Score: 76 50 % Mastered Sa chambre était en __________ . His room was in diso…" at bounding box center [288, 152] width 502 height 197
click at [292, 121] on div "His room was in disorder." at bounding box center [288, 119] width 502 height 9
drag, startPoint x: 292, startPoint y: 121, endPoint x: 287, endPoint y: 90, distance: 31.2
click at [287, 90] on div "/ Score: 76 50 % Mastered Sa chambre était en __________ . His room was in diso…" at bounding box center [288, 152] width 502 height 197
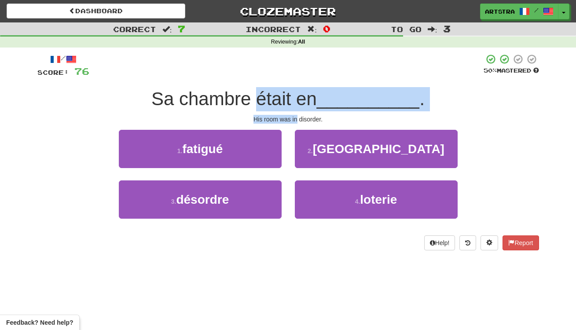
click at [287, 90] on span "Sa chambre était en" at bounding box center [234, 98] width 166 height 21
drag, startPoint x: 287, startPoint y: 90, endPoint x: 296, endPoint y: 118, distance: 29.5
click at [296, 118] on div "/ Score: 76 50 % Mastered Sa chambre était en __________ . His room was in diso…" at bounding box center [288, 152] width 502 height 197
click at [296, 118] on div "His room was in disorder." at bounding box center [288, 119] width 502 height 9
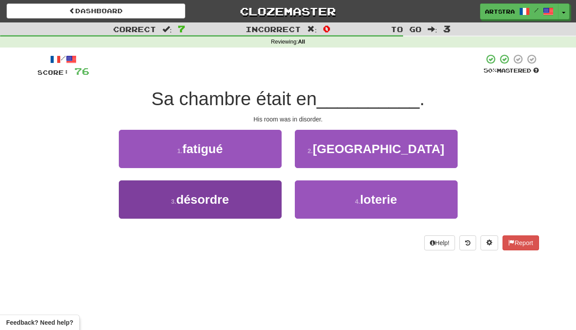
click at [258, 213] on button "3 . désordre" at bounding box center [200, 199] width 163 height 38
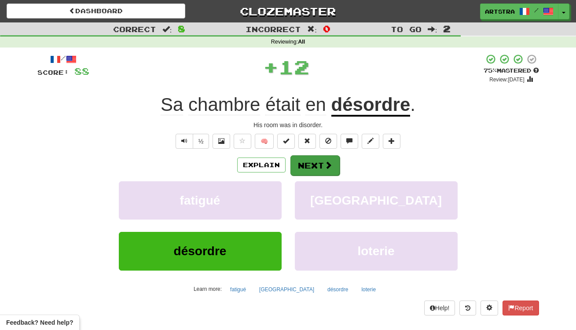
click at [324, 170] on button "Next" at bounding box center [315, 165] width 49 height 20
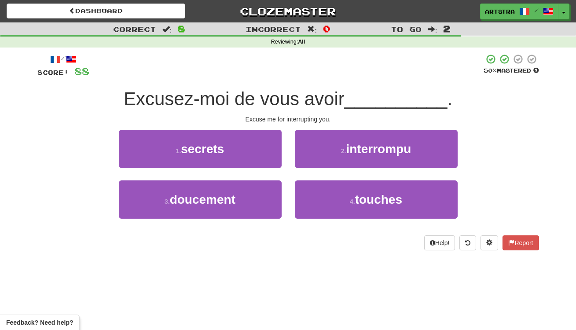
click at [281, 90] on span "Excusez-moi de vous avoir" at bounding box center [234, 98] width 221 height 21
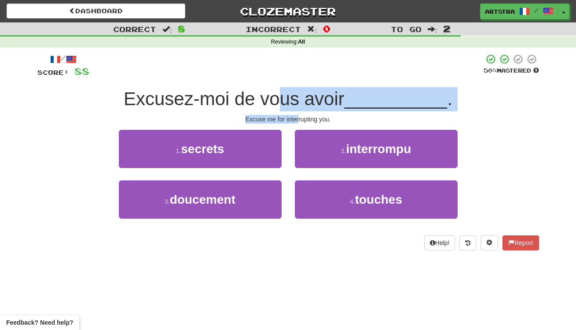
drag, startPoint x: 286, startPoint y: 103, endPoint x: 299, endPoint y: 117, distance: 19.6
click at [299, 117] on div "/ Score: 88 50 % Mastered Excusez-moi de vous avoir __________ . Excuse me for …" at bounding box center [288, 152] width 502 height 197
click at [299, 117] on div "Excuse me for interrupting you." at bounding box center [288, 119] width 502 height 9
drag, startPoint x: 299, startPoint y: 117, endPoint x: 300, endPoint y: 96, distance: 20.7
click at [300, 96] on div "/ Score: 88 50 % Mastered Excusez-moi de vous avoir __________ . Excuse me for …" at bounding box center [288, 152] width 502 height 197
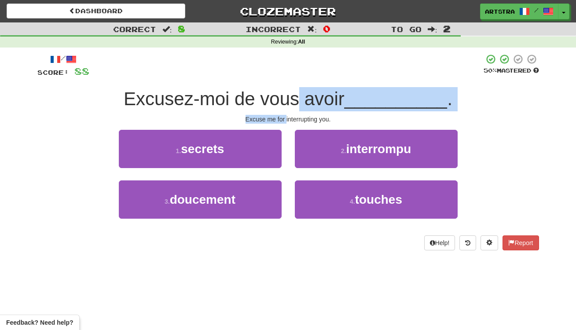
click at [300, 96] on span "Excusez-moi de vous avoir" at bounding box center [234, 98] width 221 height 21
drag, startPoint x: 300, startPoint y: 96, endPoint x: 304, endPoint y: 120, distance: 24.2
click at [304, 120] on div "/ Score: 88 50 % Mastered Excusez-moi de vous avoir __________ . Excuse me for …" at bounding box center [288, 152] width 502 height 197
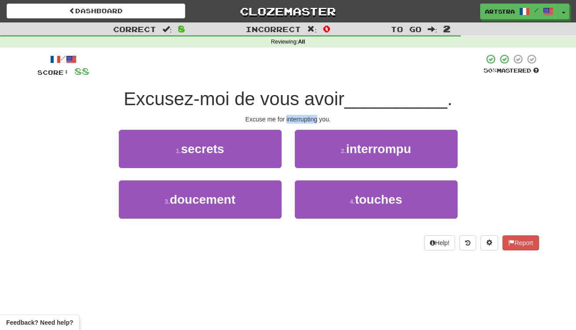
click at [305, 119] on div "Excuse me for interrupting you." at bounding box center [288, 119] width 502 height 9
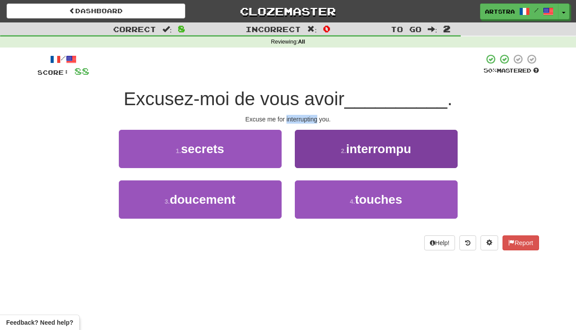
click at [398, 156] on button "2 . interrompu" at bounding box center [376, 149] width 163 height 38
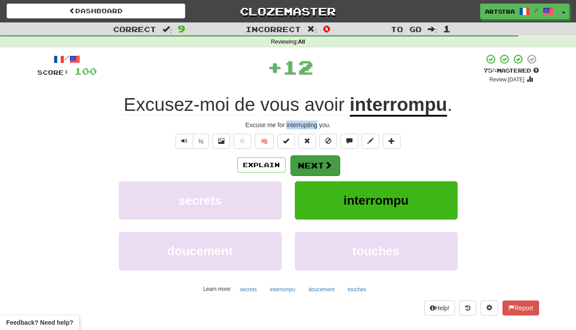
click at [324, 166] on span at bounding box center [328, 165] width 8 height 8
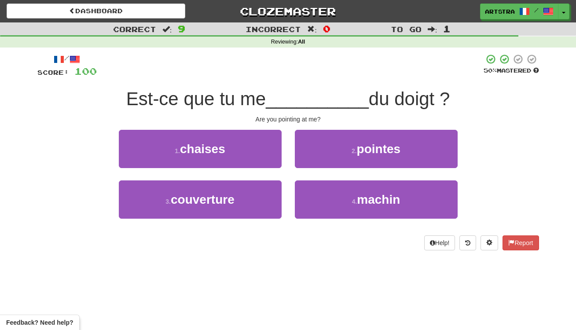
click at [258, 93] on span "Est-ce que tu me" at bounding box center [196, 98] width 140 height 21
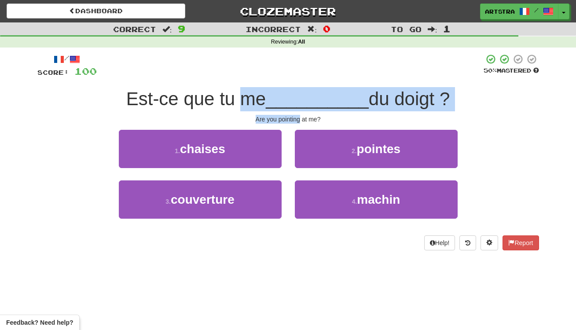
drag, startPoint x: 258, startPoint y: 93, endPoint x: 292, endPoint y: 121, distance: 44.5
click at [292, 121] on div "/ Score: 100 50 % Mastered Est-ce que tu me __________ du doigt ? Are you point…" at bounding box center [288, 152] width 502 height 197
click at [292, 121] on div "Are you pointing at me?" at bounding box center [288, 119] width 502 height 9
drag, startPoint x: 292, startPoint y: 121, endPoint x: 294, endPoint y: 87, distance: 34.4
click at [294, 87] on div "/ Score: 100 50 % Mastered Est-ce que tu me __________ du doigt ? Are you point…" at bounding box center [288, 152] width 502 height 197
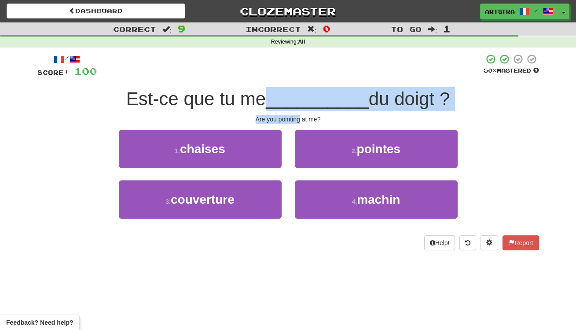
click at [294, 87] on div "Est-ce que tu me __________ du doigt ?" at bounding box center [288, 99] width 502 height 24
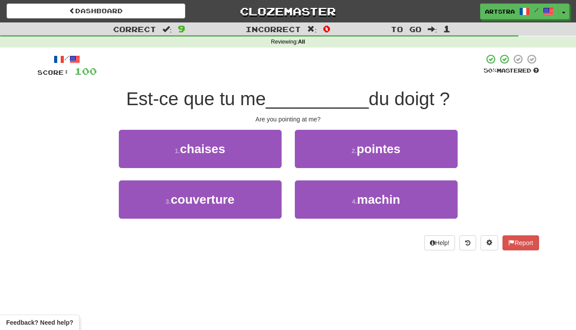
click at [360, 138] on button "2 . pointes" at bounding box center [376, 149] width 163 height 38
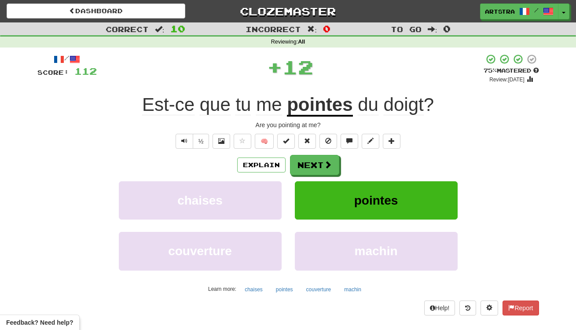
click at [339, 108] on u "pointes" at bounding box center [320, 105] width 66 height 22
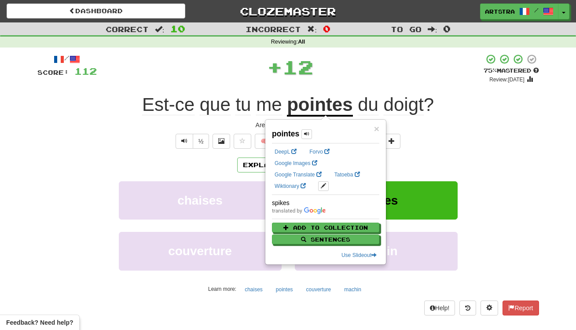
click at [421, 101] on span "doigt" at bounding box center [404, 104] width 40 height 21
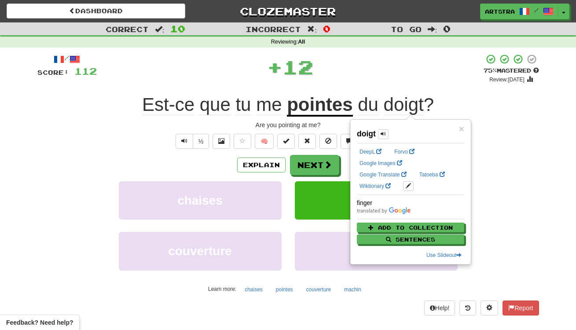
click at [408, 75] on div "+ 12" at bounding box center [290, 67] width 387 height 26
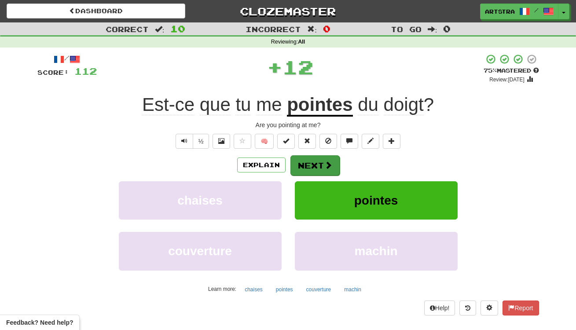
click at [322, 159] on button "Next" at bounding box center [315, 165] width 49 height 20
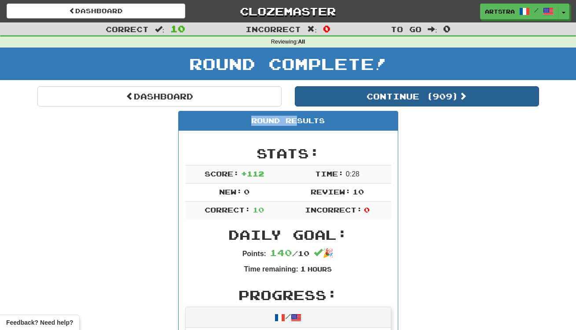
click at [347, 103] on button "Continue ( 909 )" at bounding box center [417, 96] width 244 height 20
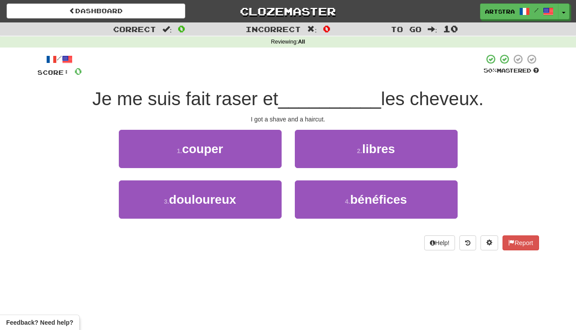
drag, startPoint x: 283, startPoint y: 95, endPoint x: 298, endPoint y: 119, distance: 28.0
click at [298, 119] on div "/ Score: 0 50 % Mastered Je me suis fait raser et __________ les cheveux. I got…" at bounding box center [288, 152] width 502 height 197
click at [298, 119] on div "I got a shave and a haircut." at bounding box center [288, 119] width 502 height 9
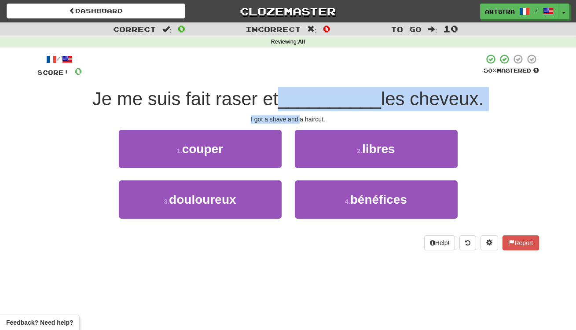
drag, startPoint x: 298, startPoint y: 119, endPoint x: 294, endPoint y: 98, distance: 21.1
click at [294, 98] on div "/ Score: 0 50 % Mastered Je me suis fait raser et __________ les cheveux. I got…" at bounding box center [288, 152] width 502 height 197
click at [294, 98] on span "__________" at bounding box center [329, 98] width 103 height 21
drag, startPoint x: 294, startPoint y: 98, endPoint x: 296, endPoint y: 117, distance: 19.1
click at [298, 119] on div "/ Score: 0 50 % Mastered Je me suis fait raser et __________ les cheveux. I got…" at bounding box center [288, 152] width 502 height 197
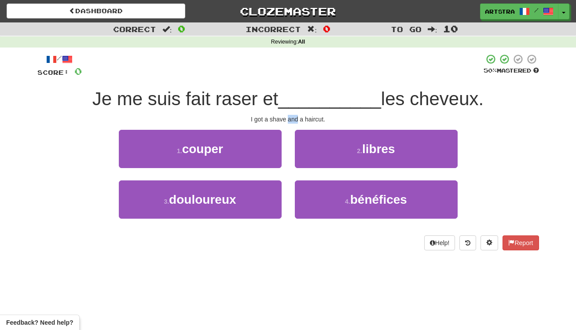
click at [296, 117] on div "I got a shave and a haircut." at bounding box center [288, 119] width 502 height 9
click at [249, 150] on button "1 . couper" at bounding box center [200, 149] width 163 height 38
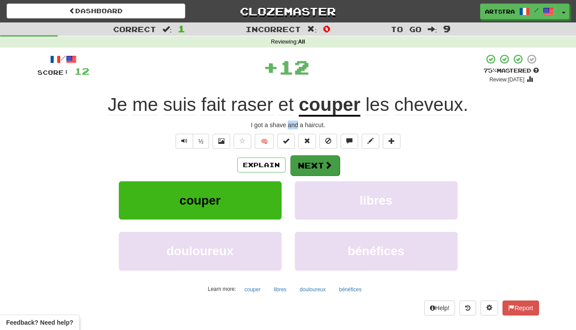
click at [303, 170] on button "Next" at bounding box center [315, 165] width 49 height 20
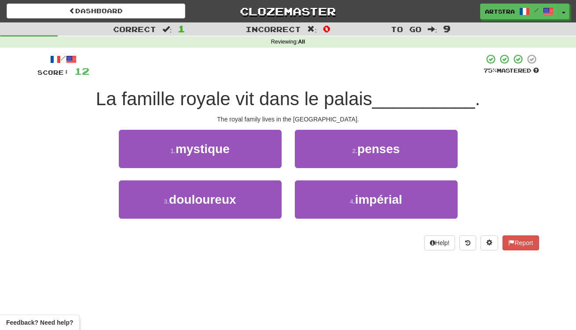
click at [277, 91] on span "La famille royale vit dans le palais" at bounding box center [234, 98] width 276 height 21
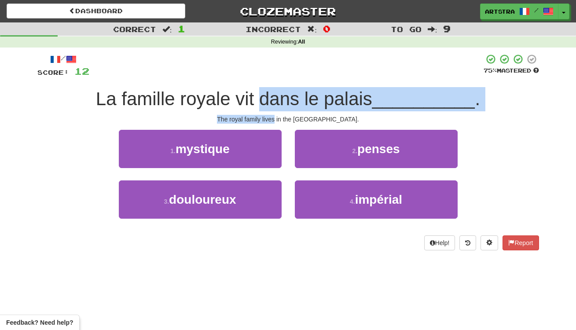
drag, startPoint x: 278, startPoint y: 96, endPoint x: 283, endPoint y: 116, distance: 20.4
click at [283, 116] on div "/ Score: 12 75 % Mastered La famille royale vit dans le palais __________ . The…" at bounding box center [288, 152] width 502 height 197
click at [283, 116] on div "The royal family lives in the Imperial Palace." at bounding box center [288, 119] width 502 height 9
drag, startPoint x: 283, startPoint y: 116, endPoint x: 281, endPoint y: 94, distance: 22.1
click at [281, 94] on div "/ Score: 12 75 % Mastered La famille royale vit dans le palais __________ . The…" at bounding box center [288, 152] width 502 height 197
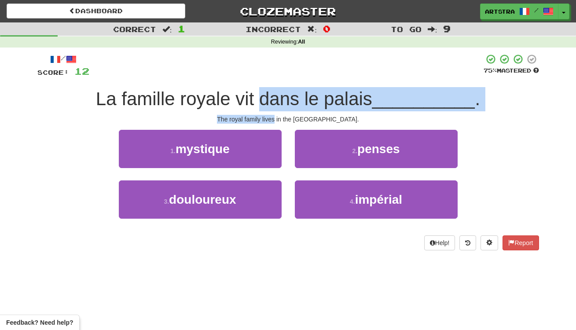
click at [281, 94] on span "La famille royale vit dans le palais" at bounding box center [234, 98] width 276 height 21
drag, startPoint x: 281, startPoint y: 94, endPoint x: 302, endPoint y: 118, distance: 31.5
click at [302, 118] on div "/ Score: 12 75 % Mastered La famille royale vit dans le palais __________ . The…" at bounding box center [288, 152] width 502 height 197
click at [302, 118] on div "The royal family lives in the Imperial Palace." at bounding box center [288, 119] width 502 height 9
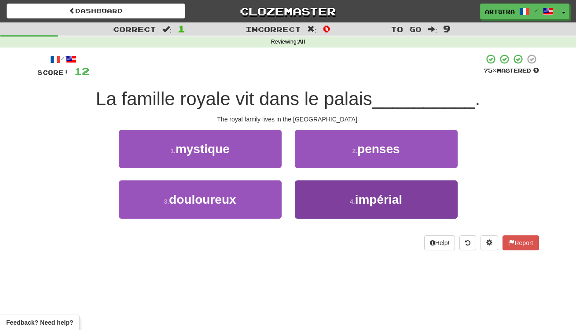
click at [340, 202] on button "4 . impérial" at bounding box center [376, 199] width 163 height 38
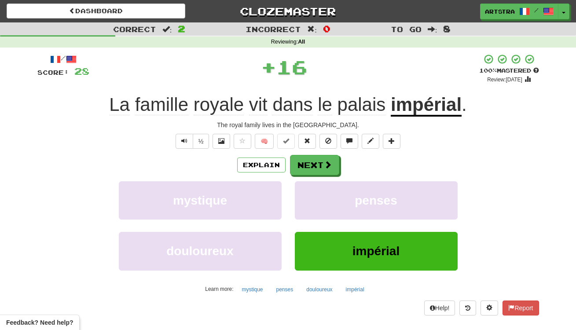
click at [316, 153] on div "/ Score: 28 + 16 100 % Mastered Review: 2125-09-21 La famille royale vit dans l…" at bounding box center [288, 184] width 502 height 261
click at [316, 165] on button "Next" at bounding box center [315, 165] width 49 height 20
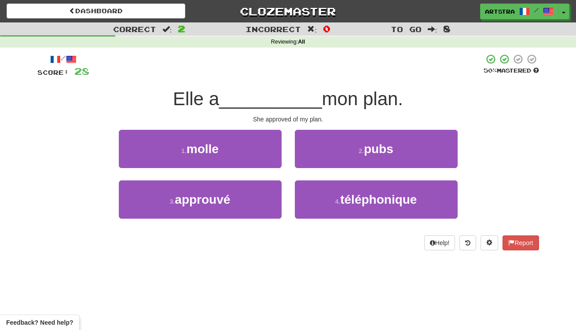
click at [267, 103] on span "__________" at bounding box center [270, 98] width 103 height 21
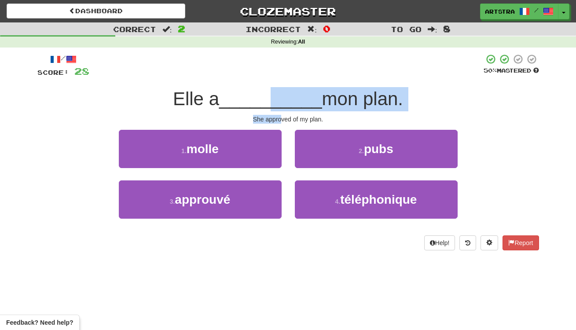
drag, startPoint x: 269, startPoint y: 107, endPoint x: 282, endPoint y: 118, distance: 17.5
click at [282, 118] on div "/ Score: 28 50 % Mastered Elle a __________ mon plan. She approved of my plan. …" at bounding box center [288, 152] width 502 height 197
click at [282, 118] on div "She approved of my plan." at bounding box center [288, 119] width 502 height 9
drag, startPoint x: 282, startPoint y: 118, endPoint x: 276, endPoint y: 107, distance: 12.0
click at [276, 107] on div "/ Score: 28 50 % Mastered Elle a __________ mon plan. She approved of my plan. …" at bounding box center [288, 152] width 502 height 197
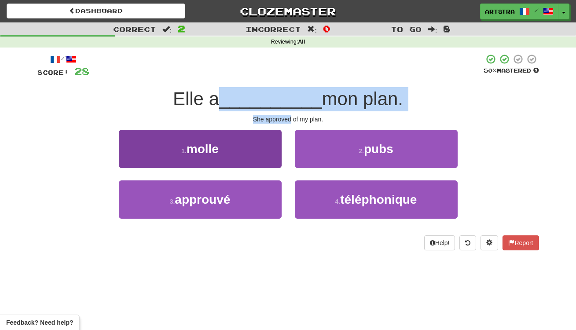
drag, startPoint x: 276, startPoint y: 107, endPoint x: 271, endPoint y: 148, distance: 41.2
click at [276, 109] on div "Elle a __________ mon plan." at bounding box center [288, 99] width 502 height 24
click at [248, 198] on button "3 . approuvé" at bounding box center [200, 199] width 163 height 38
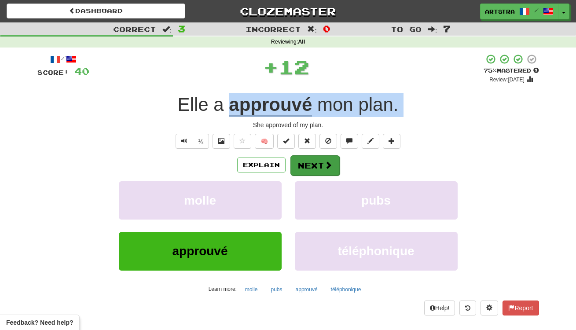
click at [300, 170] on button "Next" at bounding box center [315, 165] width 49 height 20
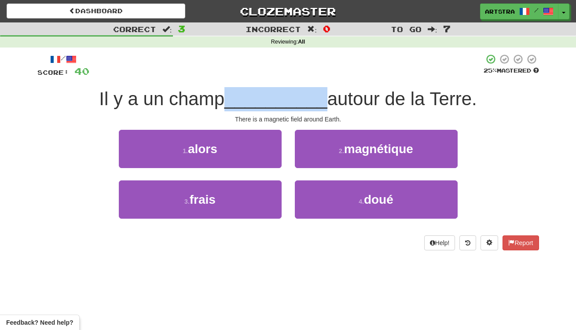
click at [289, 93] on span "__________" at bounding box center [275, 98] width 103 height 21
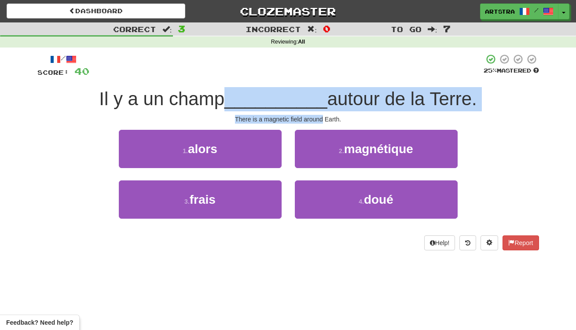
drag, startPoint x: 290, startPoint y: 96, endPoint x: 310, endPoint y: 117, distance: 28.6
click at [310, 117] on div "/ Score: 40 25 % Mastered Il y a un champ __________ autour de la Terre. There …" at bounding box center [288, 152] width 502 height 197
click at [310, 117] on div "There is a magnetic field around Earth." at bounding box center [288, 119] width 502 height 9
drag, startPoint x: 310, startPoint y: 117, endPoint x: 304, endPoint y: 96, distance: 21.0
click at [304, 96] on div "/ Score: 40 25 % Mastered Il y a un champ __________ autour de la Terre. There …" at bounding box center [288, 152] width 502 height 197
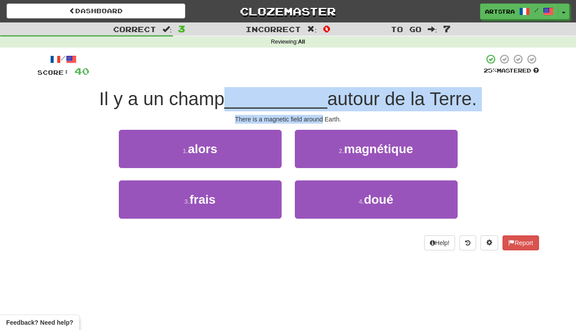
click at [304, 96] on span "__________" at bounding box center [275, 98] width 103 height 21
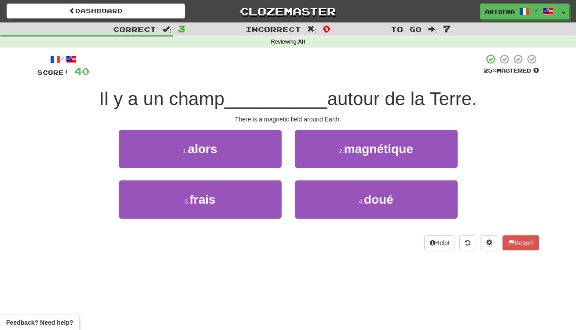
click at [324, 132] on button "2 . magnétique" at bounding box center [376, 149] width 163 height 38
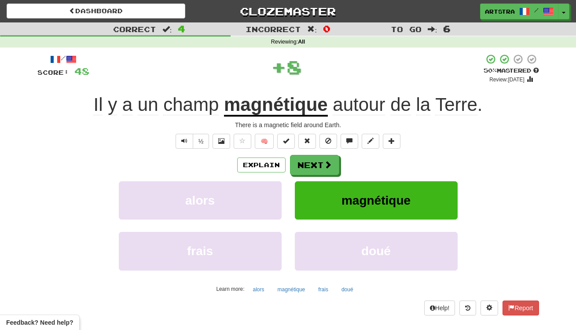
click at [353, 106] on span "autour" at bounding box center [359, 104] width 52 height 21
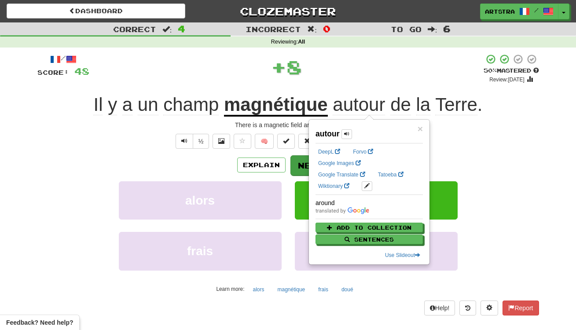
click at [294, 173] on button "Next" at bounding box center [315, 165] width 49 height 20
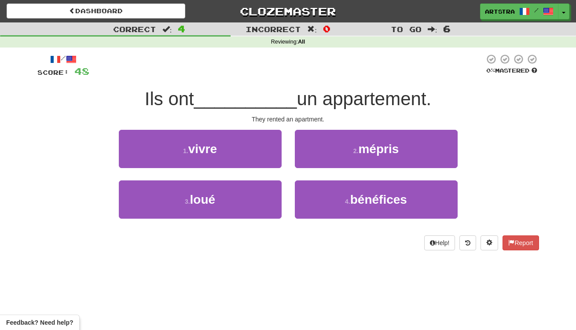
click at [287, 102] on span "__________" at bounding box center [245, 98] width 103 height 21
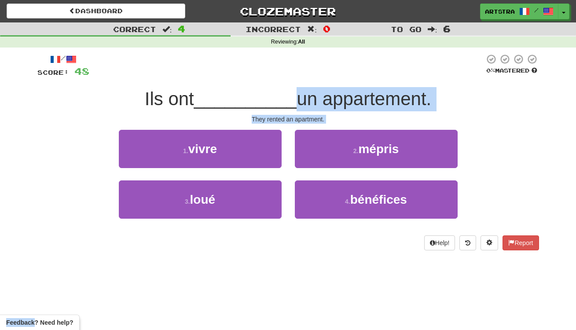
drag
click at [295, 123] on div "/ Score: 48 0 % Mastered Ils ont __________ un appartement. They rented an apar…" at bounding box center [288, 152] width 502 height 197
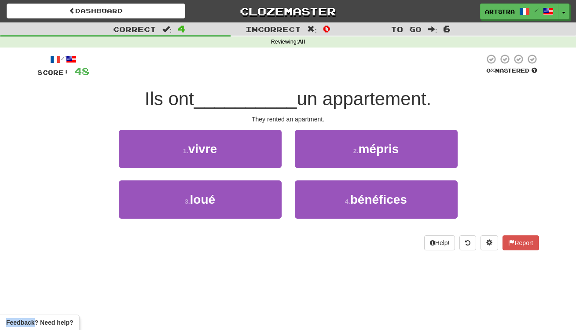
click at [294, 122] on div "/ Score: 48 0 % Mastered Ils ont __________ un appartement. They rented an apar…" at bounding box center [288, 152] width 502 height 197
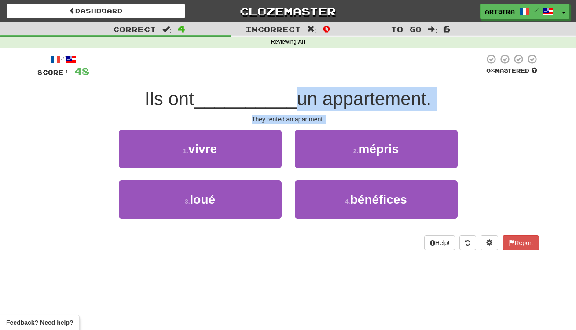
click at [290, 95] on div "/ Score: 48 0 % Mastered Ils ont __________ un appartement. They rented an apar…" at bounding box center [288, 152] width 502 height 197
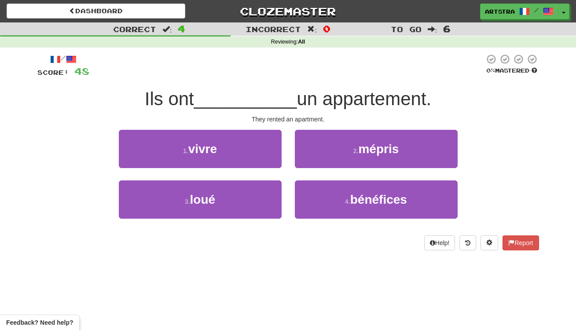
click at [289, 95] on span "__________" at bounding box center [245, 98] width 103 height 21
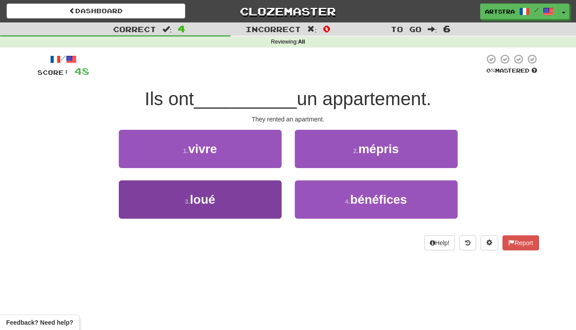
click at [254, 190] on button "3 . loué" at bounding box center [200, 199] width 163 height 38
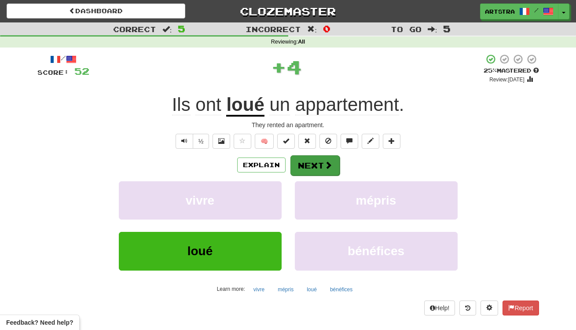
click at [313, 163] on button "Next" at bounding box center [315, 165] width 49 height 20
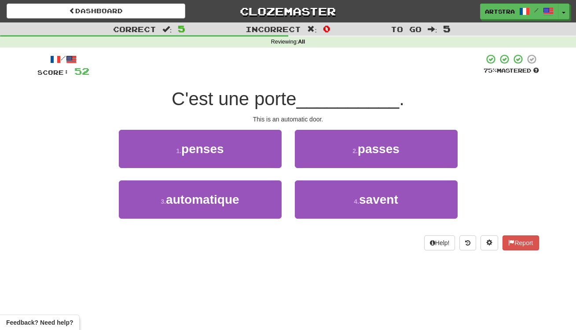
click at [280, 103] on span "C'est une porte" at bounding box center [234, 98] width 125 height 21
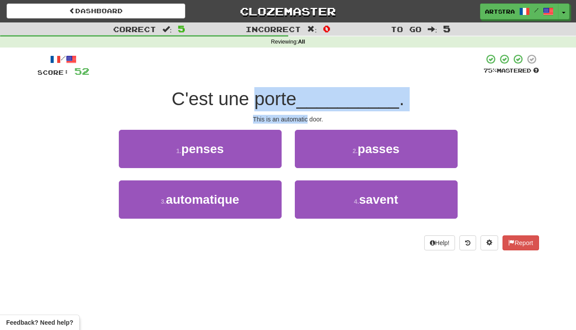
click at [300, 119] on div "/ Score: 52 75 % Mastered C'est une porte __________ . This is an automatic doo…" at bounding box center [288, 152] width 502 height 197
click at [300, 119] on div "This is an automatic door." at bounding box center [288, 119] width 502 height 9
click at [295, 102] on div "/ Score: 52 75 % Mastered C'est une porte __________ . This is an automatic doo…" at bounding box center [288, 152] width 502 height 197
click at [295, 102] on span "C'est une porte" at bounding box center [234, 98] width 125 height 21
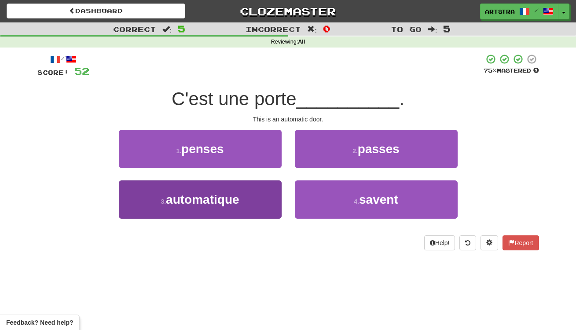
click at [267, 207] on button "3 . automatique" at bounding box center [200, 199] width 163 height 38
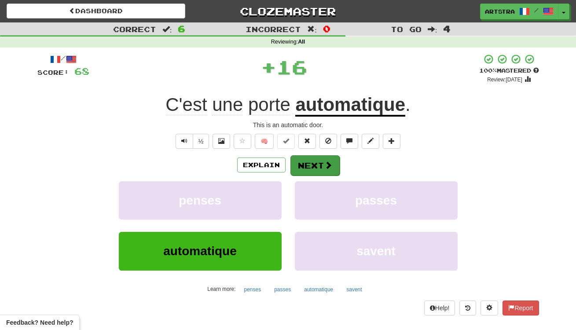
click at [327, 163] on span at bounding box center [328, 165] width 8 height 8
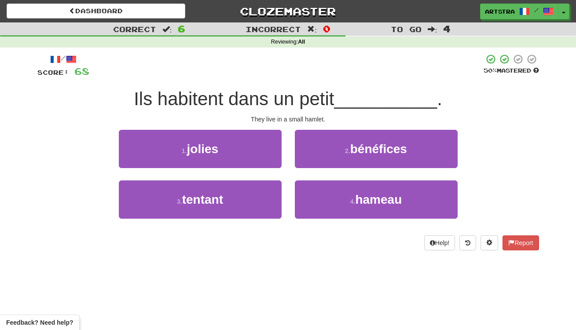
click at [291, 106] on span "Ils habitent dans un petit" at bounding box center [234, 98] width 200 height 21
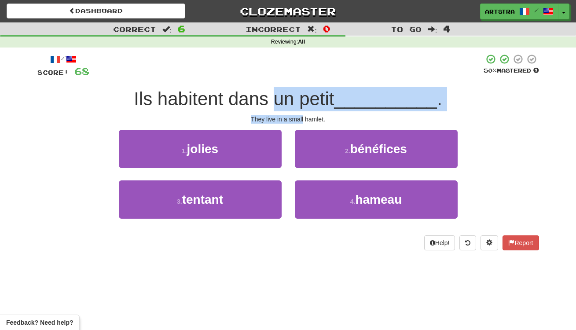
click at [298, 115] on div "/ Score: 68 50 % Mastered Ils habitent dans un petit __________ . They live in …" at bounding box center [288, 152] width 502 height 197
click at [298, 115] on div "They live in a small hamlet." at bounding box center [288, 119] width 502 height 9
click at [291, 92] on div "/ Score: 68 50 % Mastered Ils habitent dans un petit __________ . They live in …" at bounding box center [288, 152] width 502 height 197
click at [291, 92] on span "Ils habitent dans un petit" at bounding box center [234, 98] width 200 height 21
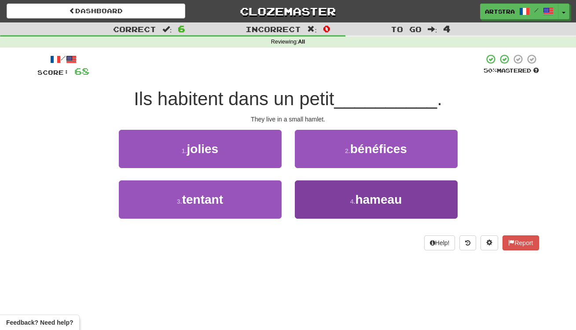
click at [339, 205] on button "4 . hameau" at bounding box center [376, 199] width 163 height 38
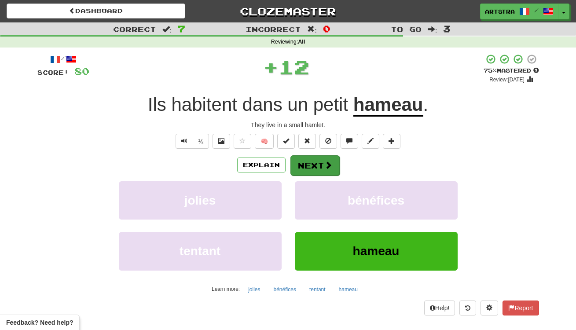
click at [322, 158] on button "Next" at bounding box center [315, 165] width 49 height 20
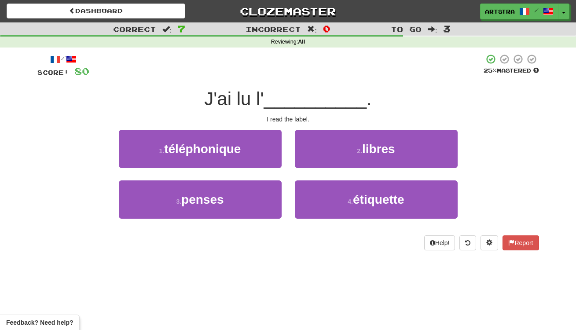
click at [295, 105] on span "__________" at bounding box center [315, 98] width 103 height 21
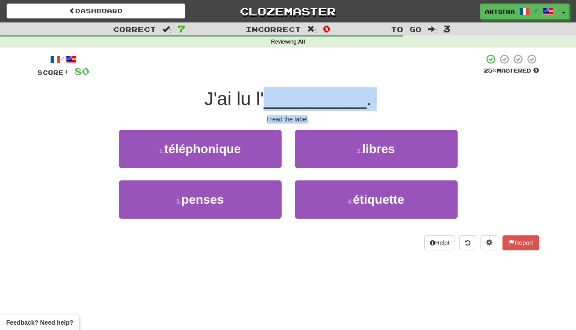
click at [299, 116] on div "/ Score: 80 25 % Mastered J'ai lu l' __________ . I read the label. 1 . télépho…" at bounding box center [288, 152] width 502 height 197
click at [299, 116] on div "I read the label." at bounding box center [288, 119] width 502 height 9
click at [299, 99] on div "/ Score: 80 25 % Mastered J'ai lu l' __________ . I read the label. 1 . télépho…" at bounding box center [288, 152] width 502 height 197
click at [299, 99] on span "__________" at bounding box center [315, 98] width 103 height 21
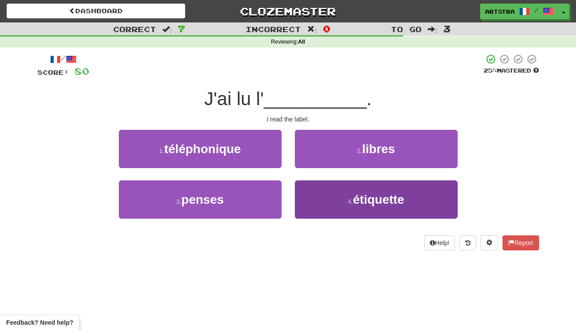
click at [367, 203] on span "étiquette" at bounding box center [379, 200] width 52 height 14
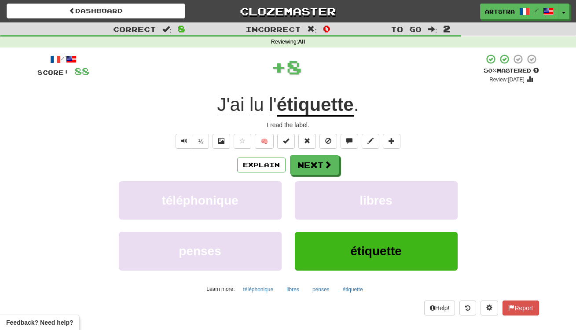
click at [326, 112] on u "étiquette" at bounding box center [315, 105] width 77 height 22
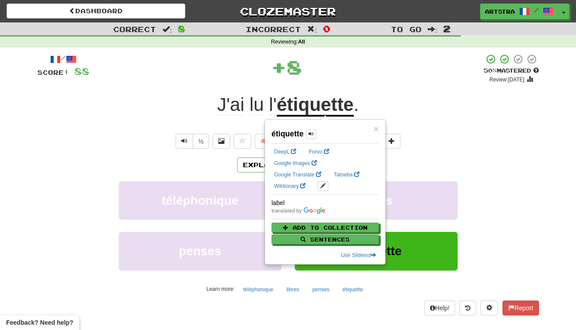
click at [352, 79] on div "+ 8" at bounding box center [286, 67] width 394 height 26
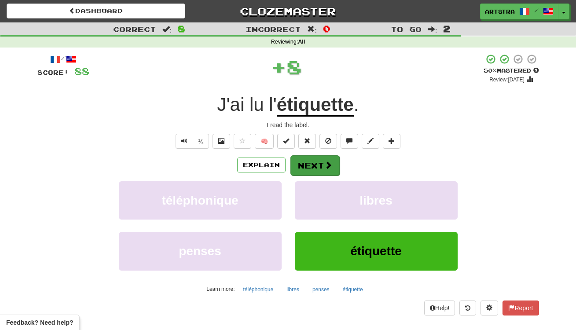
click at [317, 169] on button "Next" at bounding box center [315, 165] width 49 height 20
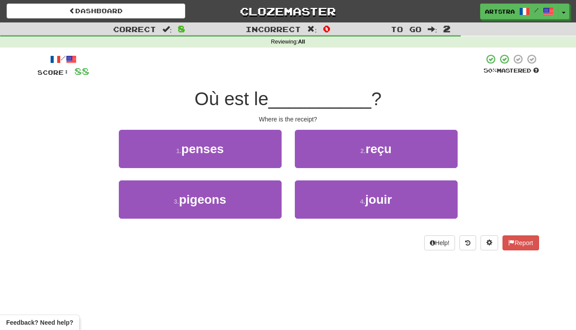
click at [298, 93] on span "__________" at bounding box center [320, 98] width 103 height 21
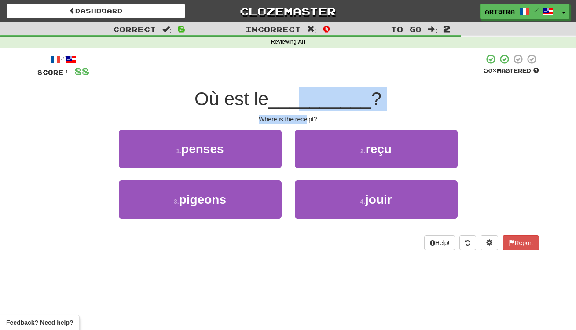
click at [306, 119] on div "/ Score: 88 50 % Mastered Où est le __________ ? Where is the receipt? 1 . pens…" at bounding box center [288, 152] width 502 height 197
click at [306, 119] on div "Where is the receipt?" at bounding box center [288, 119] width 502 height 9
click at [313, 93] on div "/ Score: 88 50 % Mastered Où est le __________ ? Where is the receipt? 1 . pens…" at bounding box center [288, 152] width 502 height 197
click at [313, 93] on span "__________" at bounding box center [320, 98] width 103 height 21
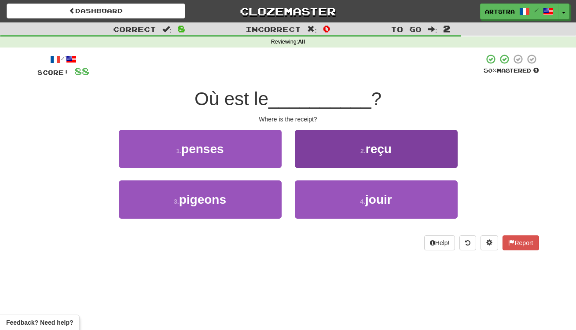
click at [368, 152] on span "reçu" at bounding box center [379, 149] width 26 height 14
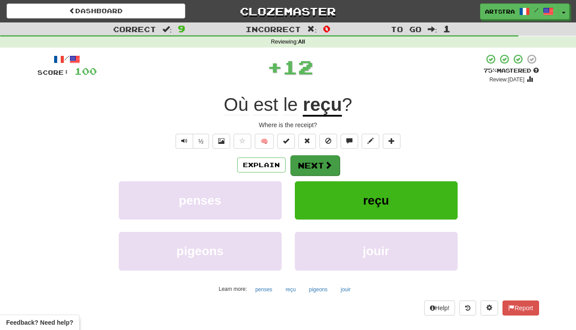
click at [317, 166] on button "Next" at bounding box center [315, 165] width 49 height 20
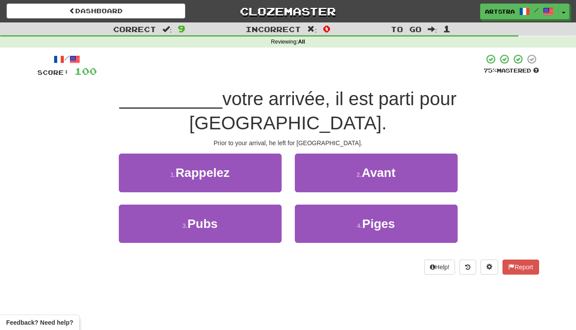
click at [301, 94] on span "votre arrivée, il est parti pour Londres." at bounding box center [322, 110] width 267 height 45
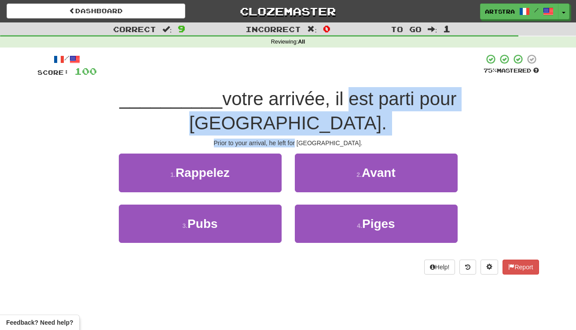
click at [310, 114] on div "/ Score: 100 75 % Mastered __________ votre arrivée, il est parti pour Londres.…" at bounding box center [288, 164] width 502 height 221
click at [310, 139] on div "Prior to your arrival, he left for London." at bounding box center [288, 143] width 502 height 9
click at [310, 92] on div "/ Score: 100 75 % Mastered __________ votre arrivée, il est parti pour Londres.…" at bounding box center [288, 164] width 502 height 221
click at [310, 92] on span "votre arrivée, il est parti pour Londres." at bounding box center [322, 110] width 267 height 45
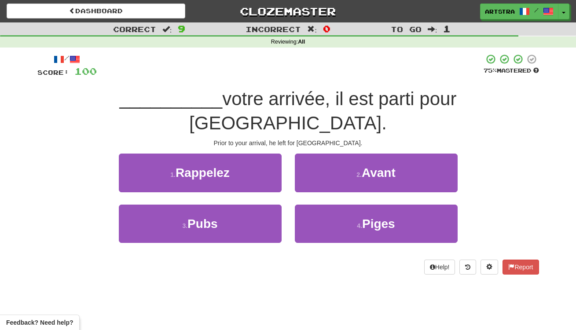
click at [385, 166] on span "Avant" at bounding box center [379, 173] width 34 height 14
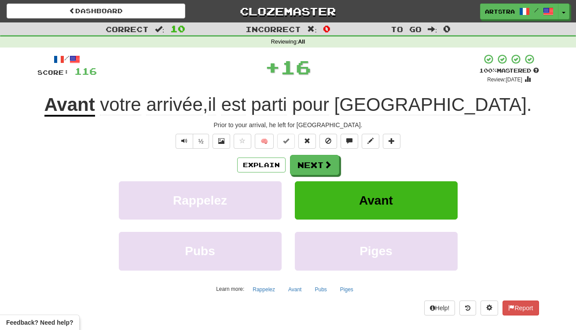
click at [262, 110] on span "votre arrivée , il est parti pour Londres ." at bounding box center [313, 104] width 437 height 21
click at [430, 107] on span "Londres" at bounding box center [431, 104] width 192 height 21
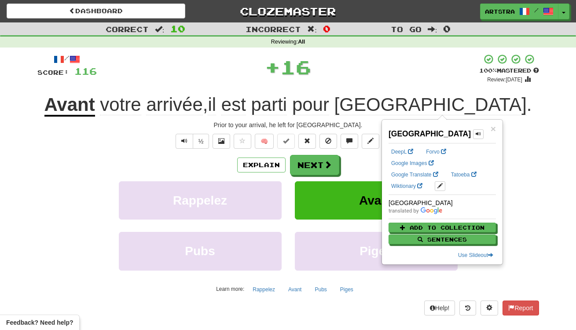
click at [405, 78] on div "+ 16" at bounding box center [288, 67] width 383 height 26
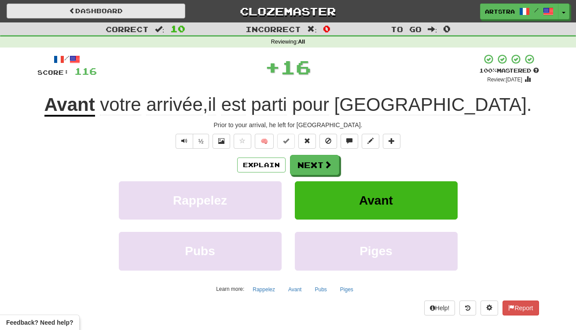
click at [125, 7] on link "Dashboard" at bounding box center [96, 11] width 179 height 15
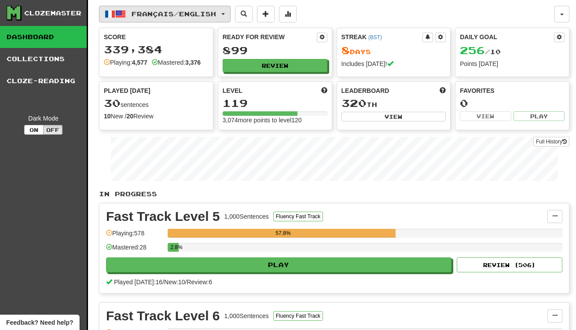
click at [192, 11] on span "Français / English" at bounding box center [174, 13] width 85 height 7
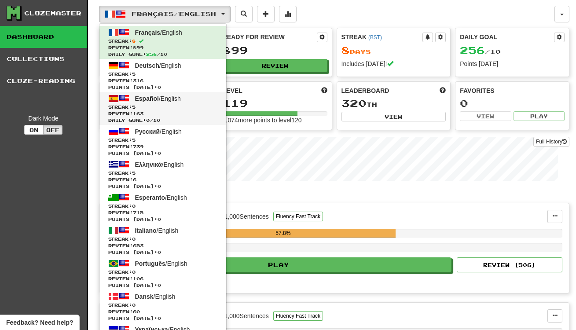
click at [202, 109] on span "Streak: 5" at bounding box center [162, 107] width 109 height 7
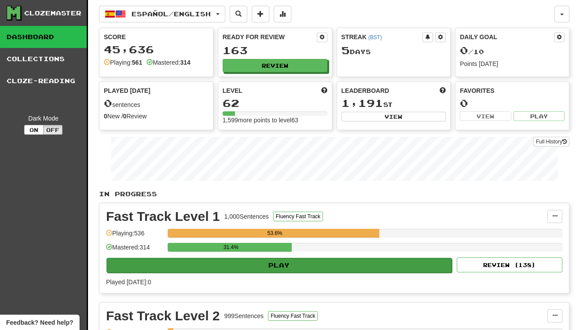
click at [296, 262] on button "Play" at bounding box center [280, 265] width 346 height 15
select select "**"
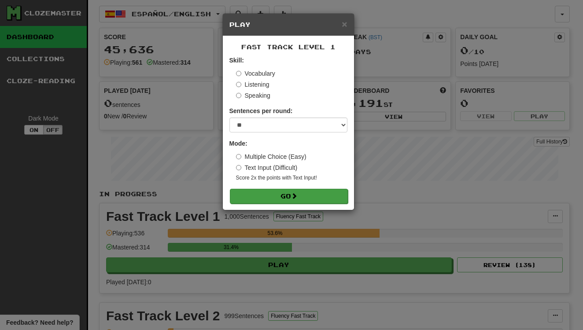
click at [308, 202] on button "Go" at bounding box center [289, 196] width 118 height 15
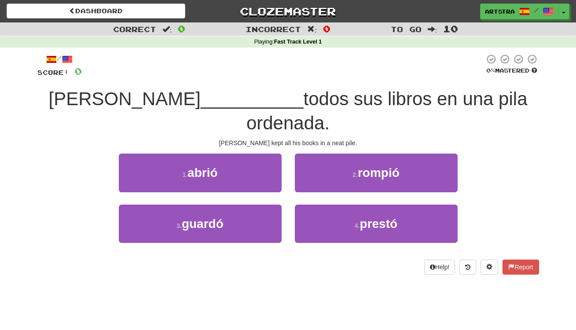
click at [301, 91] on span "todos sus libros en una pila ordenada." at bounding box center [387, 110] width 281 height 45
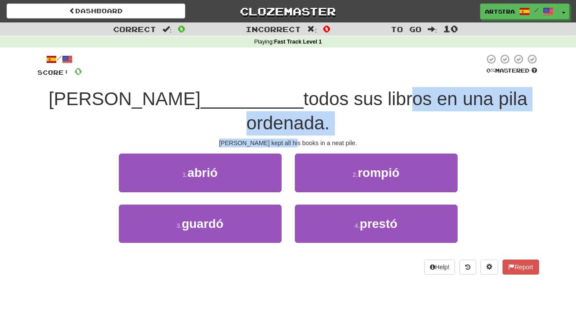
drag, startPoint x: 302, startPoint y: 108, endPoint x: 306, endPoint y: 116, distance: 8.7
click at [306, 116] on div "/ Score: 0 0 % Mastered [PERSON_NAME] __________ todos sus libros en una pila o…" at bounding box center [288, 164] width 502 height 221
click at [306, 139] on div "Sam kept all his books in a neat pile." at bounding box center [288, 143] width 502 height 9
drag, startPoint x: 306, startPoint y: 116, endPoint x: 302, endPoint y: 101, distance: 15.8
click at [302, 101] on div "/ Score: 0 0 % Mastered Sam __________ todos sus libros en una pila ordenada. S…" at bounding box center [288, 164] width 502 height 221
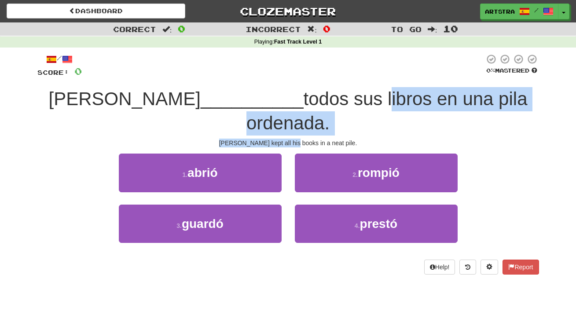
click at [302, 101] on span "todos sus libros en una pila ordenada." at bounding box center [387, 110] width 281 height 45
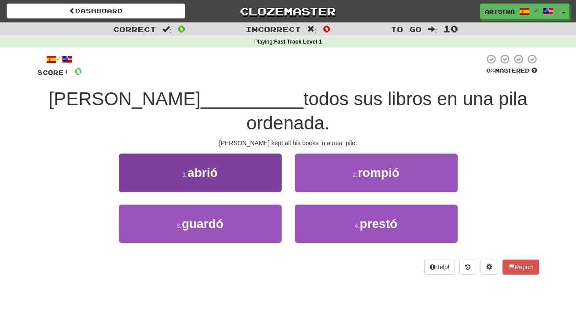
drag, startPoint x: 259, startPoint y: 211, endPoint x: 251, endPoint y: 180, distance: 31.9
click at [259, 211] on button "3 . guardó" at bounding box center [200, 224] width 163 height 38
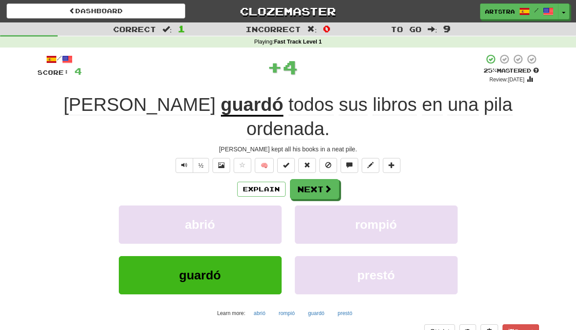
click at [325, 118] on span "ordenada" at bounding box center [286, 128] width 78 height 21
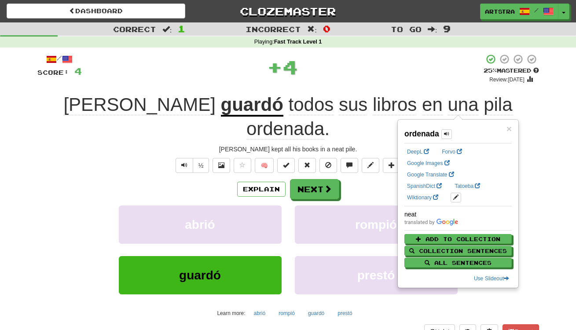
click at [484, 110] on span "pila" at bounding box center [498, 104] width 29 height 21
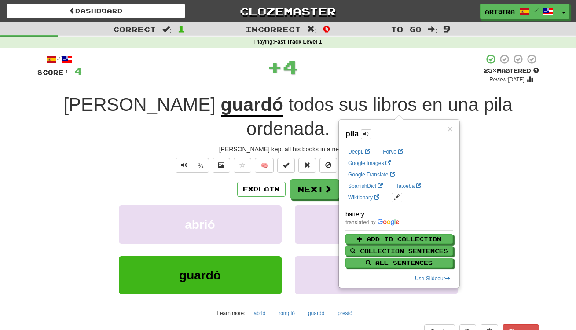
click at [406, 82] on div "+ 4" at bounding box center [283, 69] width 402 height 30
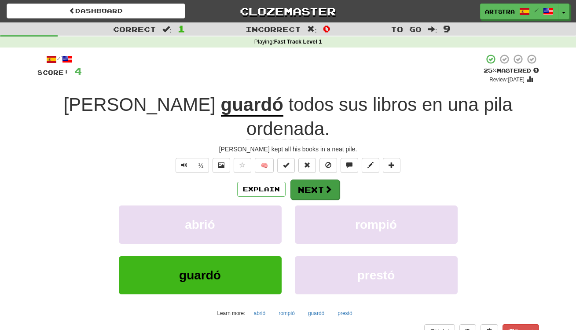
click at [321, 180] on button "Next" at bounding box center [315, 190] width 49 height 20
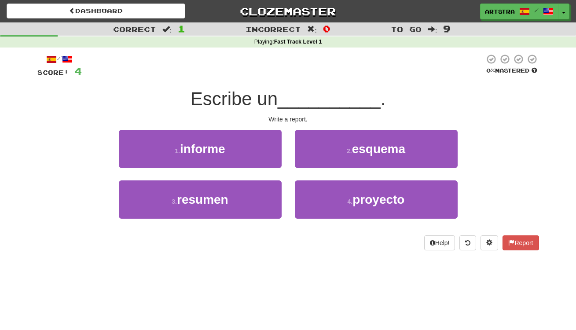
click at [278, 90] on span "Escribe un" at bounding box center [234, 98] width 87 height 21
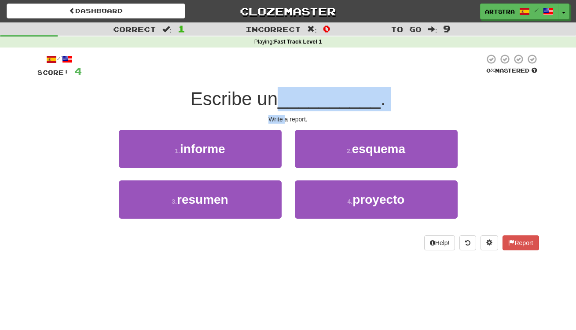
drag, startPoint x: 281, startPoint y: 91, endPoint x: 284, endPoint y: 116, distance: 24.8
click at [284, 116] on div "/ Score: 4 0 % Mastered Escribe un __________ . Write a report. 1 . informe 2 .…" at bounding box center [288, 152] width 502 height 197
click at [284, 116] on div "Write a report." at bounding box center [288, 119] width 502 height 9
drag, startPoint x: 284, startPoint y: 116, endPoint x: 282, endPoint y: 93, distance: 23.0
click at [282, 93] on div "/ Score: 4 0 % Mastered Escribe un __________ . Write a report. 1 . informe 2 .…" at bounding box center [288, 152] width 502 height 197
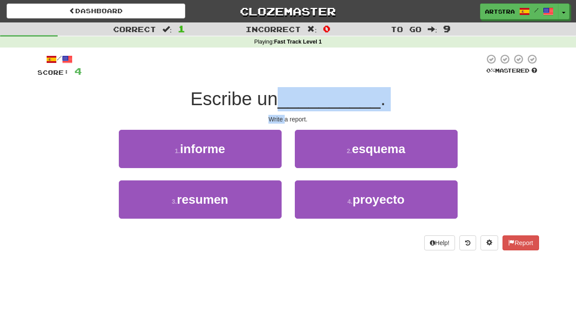
click at [278, 93] on span "Escribe un" at bounding box center [234, 98] width 87 height 21
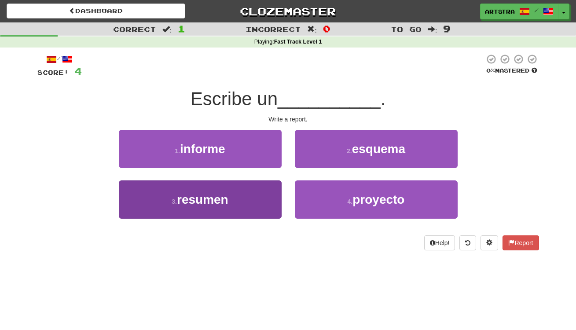
click at [225, 201] on span "resumen" at bounding box center [203, 200] width 52 height 14
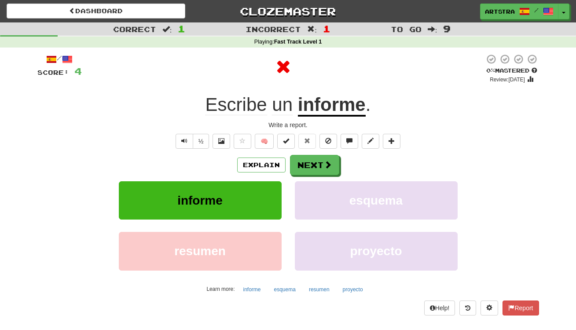
click at [331, 111] on u "informe" at bounding box center [332, 105] width 68 height 22
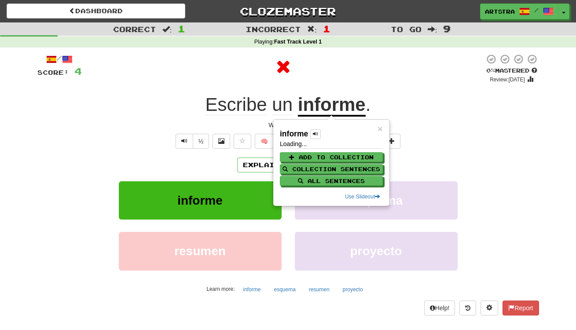
click at [332, 78] on div at bounding box center [283, 67] width 403 height 26
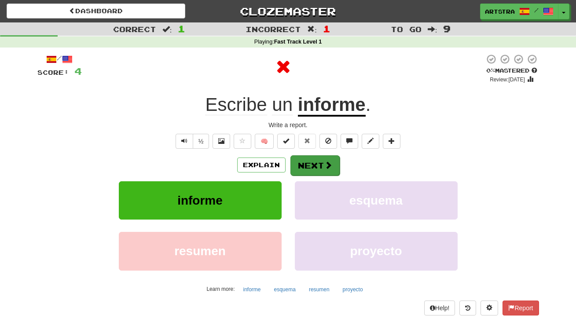
click at [331, 161] on span at bounding box center [328, 165] width 8 height 8
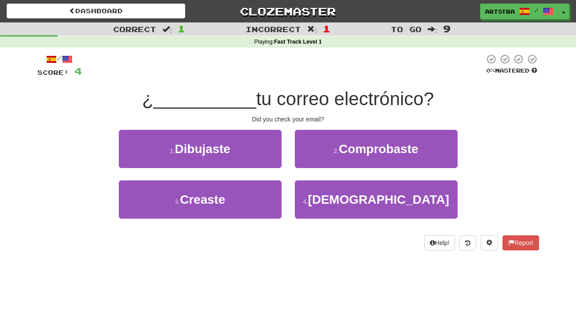
click at [284, 92] on span "tu correo electrónico?" at bounding box center [345, 98] width 178 height 21
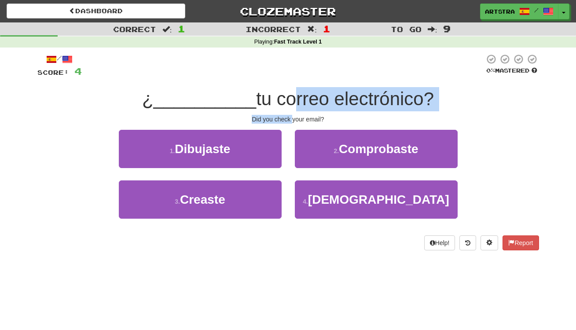
drag, startPoint x: 284, startPoint y: 93, endPoint x: 294, endPoint y: 115, distance: 23.8
click at [294, 115] on div "/ Score: 4 0 % Mastered ¿ __________ tu correo electrónico? Did you check your …" at bounding box center [288, 152] width 502 height 197
click at [294, 115] on div "Did you check your email?" at bounding box center [288, 119] width 502 height 9
drag, startPoint x: 294, startPoint y: 117, endPoint x: 294, endPoint y: 93, distance: 23.8
click at [294, 93] on div "/ Score: 4 0 % Mastered ¿ __________ tu correo electrónico? Did you check your …" at bounding box center [288, 152] width 502 height 197
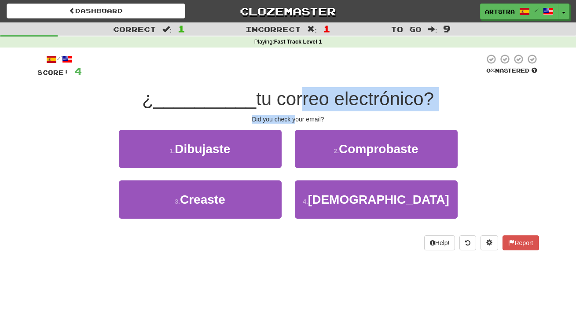
click at [294, 93] on span "tu correo electrónico?" at bounding box center [345, 98] width 178 height 21
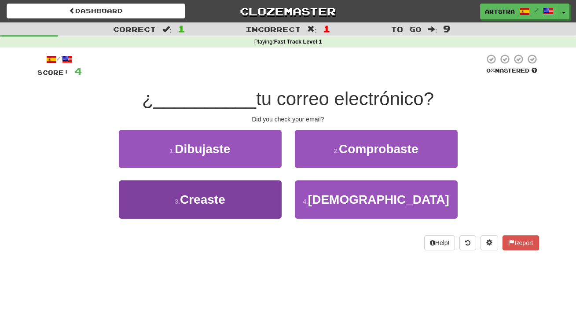
drag, startPoint x: 257, startPoint y: 141, endPoint x: 232, endPoint y: 206, distance: 69.8
click at [232, 206] on div "1 . Dibujaste 2 . Comprobaste 3 . Creaste 4 . Corriste" at bounding box center [288, 181] width 515 height 102
click at [232, 206] on button "3 . Creaste" at bounding box center [200, 199] width 163 height 38
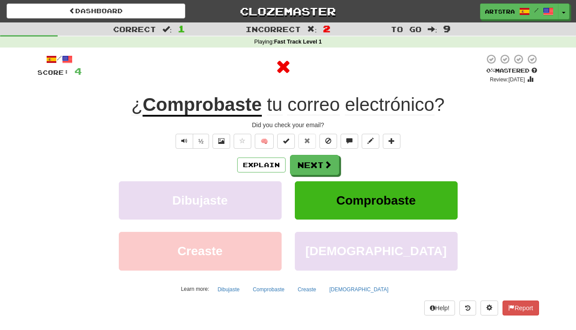
drag, startPoint x: 228, startPoint y: 112, endPoint x: 265, endPoint y: 100, distance: 38.8
click at [228, 111] on u "Comprobaste" at bounding box center [202, 105] width 119 height 22
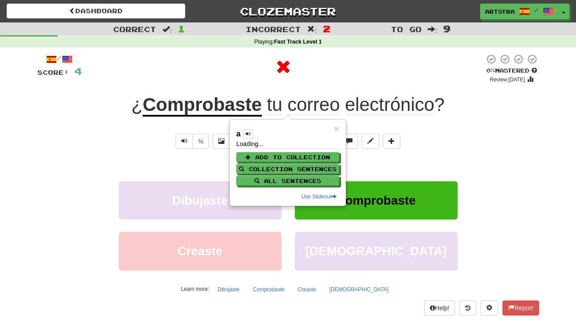
click at [370, 82] on div "/ Score: 4 0 % Mastered Review: 2025-10-15 ¿ Comprobaste tu correo electrónico …" at bounding box center [288, 184] width 502 height 261
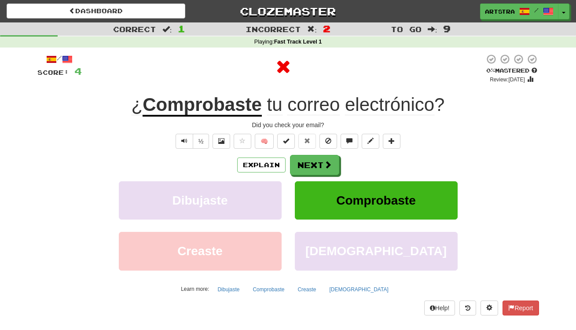
click at [376, 114] on span "electrónico" at bounding box center [389, 104] width 89 height 21
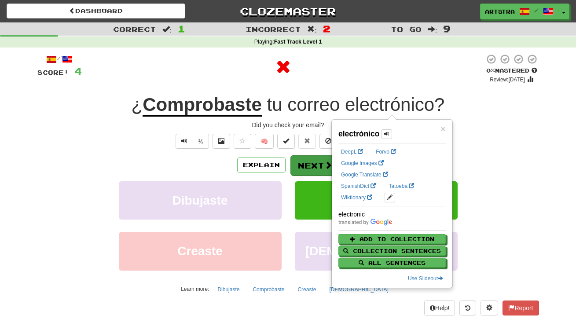
click at [315, 164] on button "Next" at bounding box center [315, 165] width 49 height 20
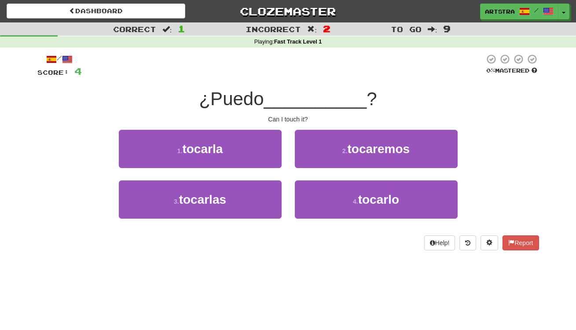
click at [286, 85] on div "/ Score: 4 0 % Mastered ¿Puedo __________ ? Can I touch it? 1 . tocarla 2 . toc…" at bounding box center [288, 152] width 502 height 197
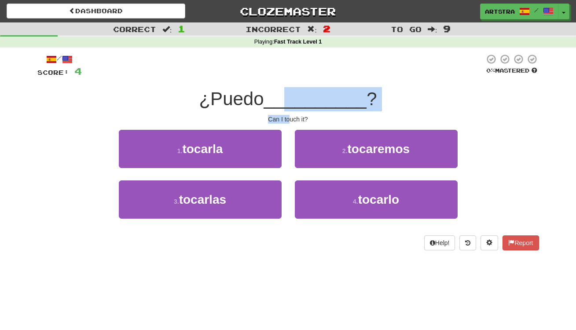
drag, startPoint x: 287, startPoint y: 101, endPoint x: 291, endPoint y: 120, distance: 18.7
click at [291, 120] on div "/ Score: 4 0 % Mastered ¿Puedo __________ ? Can I touch it? 1 . tocarla 2 . toc…" at bounding box center [288, 152] width 502 height 197
click at [291, 120] on div "Can I touch it?" at bounding box center [288, 119] width 502 height 9
drag, startPoint x: 291, startPoint y: 120, endPoint x: 294, endPoint y: 92, distance: 27.6
click at [294, 93] on div "/ Score: 4 0 % Mastered ¿Puedo __________ ? Can I touch it? 1 . tocarla 2 . toc…" at bounding box center [288, 152] width 502 height 197
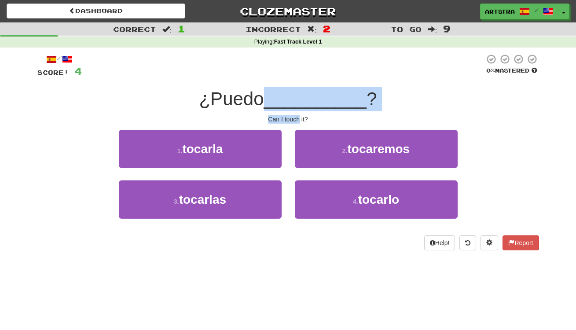
click at [294, 92] on span "__________" at bounding box center [315, 98] width 103 height 21
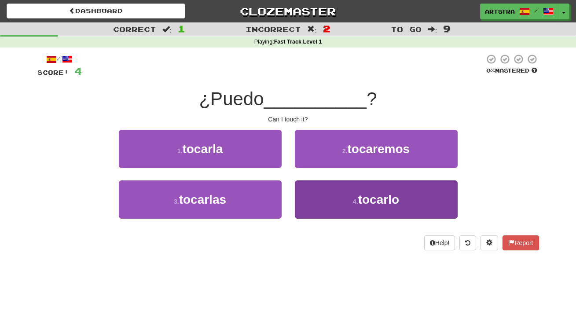
click at [366, 198] on span "tocarlo" at bounding box center [378, 200] width 41 height 14
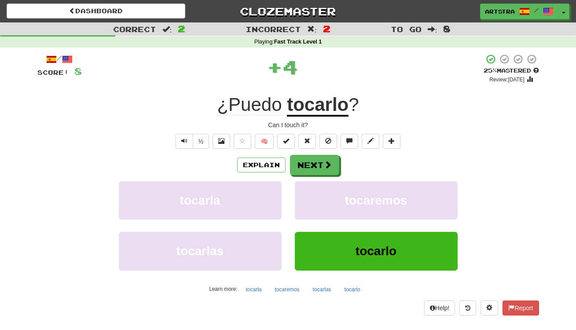
click at [347, 105] on u "tocarlo" at bounding box center [318, 105] width 62 height 22
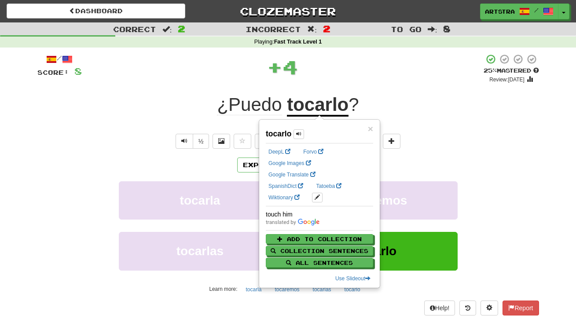
click at [339, 70] on div "+ 4" at bounding box center [283, 67] width 402 height 26
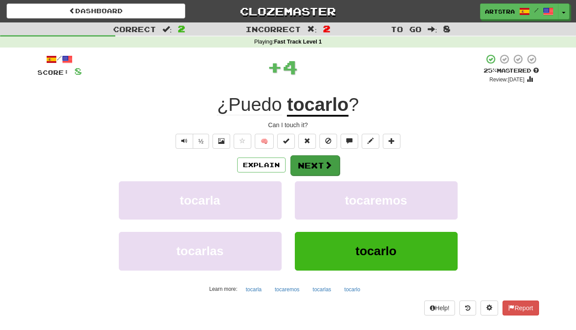
click at [334, 165] on button "Next" at bounding box center [315, 165] width 49 height 20
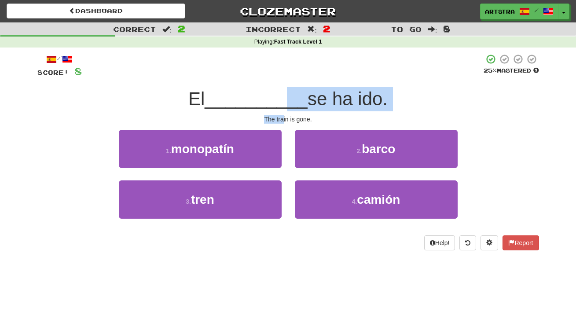
drag, startPoint x: 281, startPoint y: 103, endPoint x: 284, endPoint y: 120, distance: 17.0
click at [284, 120] on div "/ Score: 8 25 % Mastered El __________ se ha ido. The train is gone. 1 . monopa…" at bounding box center [288, 152] width 502 height 197
click at [284, 120] on div "The train is gone." at bounding box center [288, 119] width 502 height 9
drag, startPoint x: 284, startPoint y: 120, endPoint x: 280, endPoint y: 92, distance: 28.0
click at [280, 93] on div "/ Score: 8 25 % Mastered El __________ se ha ido. The train is gone. 1 . monopa…" at bounding box center [288, 152] width 502 height 197
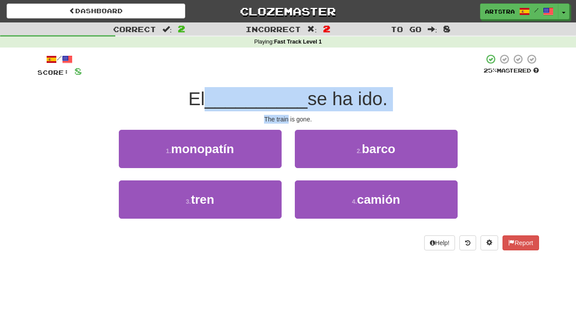
click at [280, 92] on span "__________" at bounding box center [256, 98] width 103 height 21
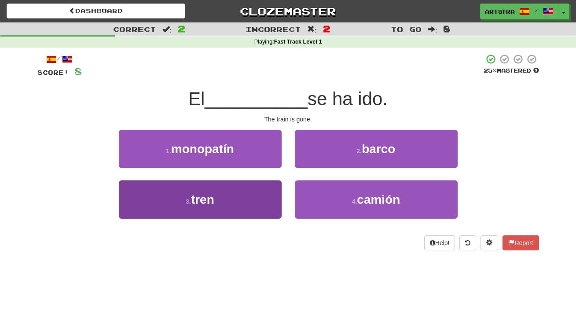
click at [263, 188] on button "3 . tren" at bounding box center [200, 199] width 163 height 38
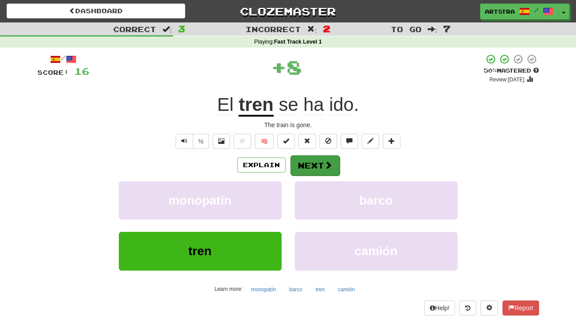
click at [316, 159] on button "Next" at bounding box center [315, 165] width 49 height 20
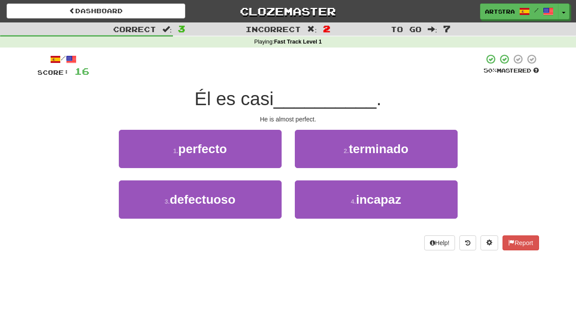
click at [272, 84] on div "/ Score: 16 50 % Mastered Él es casi __________ . He is almost perfect. 1 . per…" at bounding box center [288, 152] width 502 height 197
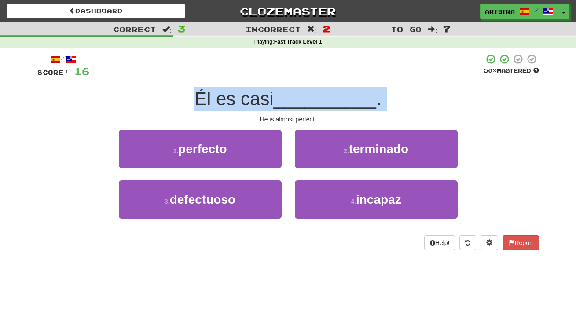
drag, startPoint x: 272, startPoint y: 86, endPoint x: 283, endPoint y: 112, distance: 28.2
click at [283, 112] on div "/ Score: 16 50 % Mastered Él es casi __________ . He is almost perfect. 1 . per…" at bounding box center [288, 152] width 502 height 197
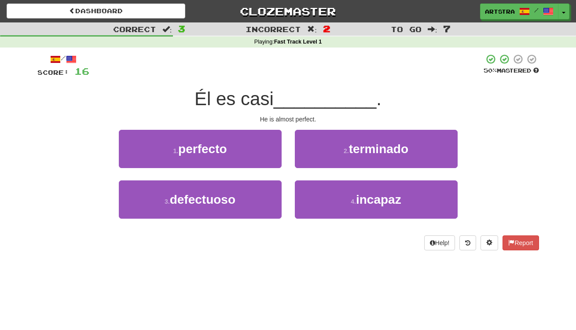
click at [283, 112] on div "/ Score: 16 50 % Mastered Él es casi __________ . He is almost perfect. 1 . per…" at bounding box center [288, 152] width 502 height 197
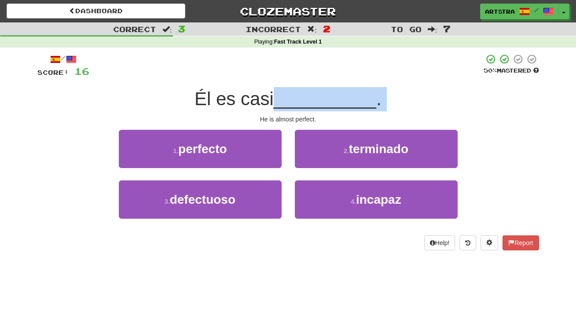
drag, startPoint x: 283, startPoint y: 112, endPoint x: 283, endPoint y: 88, distance: 24.2
click at [283, 88] on div "/ Score: 16 50 % Mastered Él es casi __________ . He is almost perfect. 1 . per…" at bounding box center [288, 152] width 502 height 197
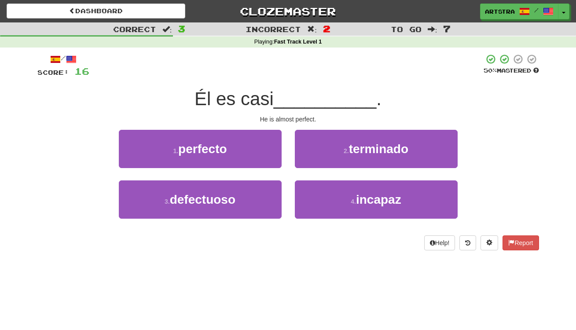
click at [283, 88] on span "__________" at bounding box center [325, 98] width 103 height 21
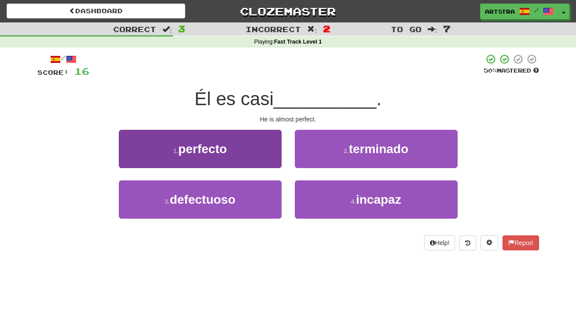
click at [261, 132] on button "1 . perfecto" at bounding box center [200, 149] width 163 height 38
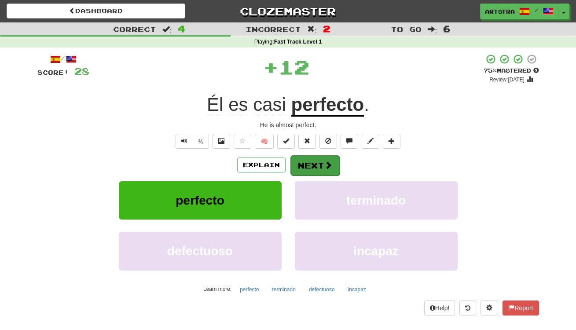
click at [313, 168] on button "Next" at bounding box center [315, 165] width 49 height 20
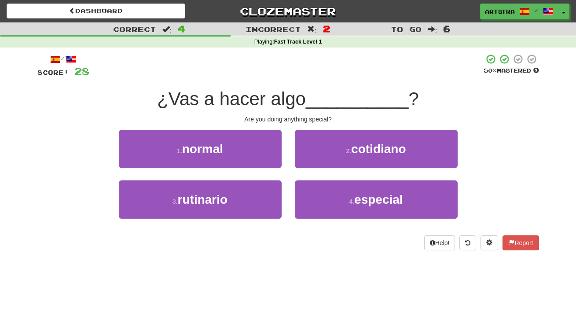
click at [284, 91] on span "¿Vas a hacer algo" at bounding box center [231, 98] width 149 height 21
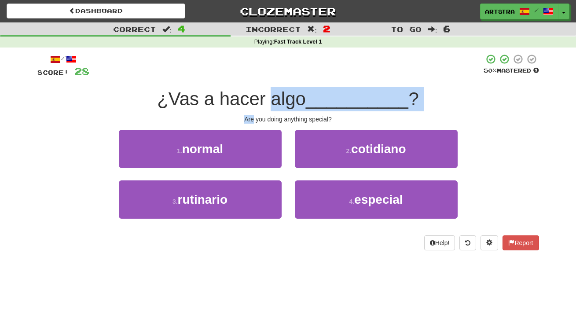
drag, startPoint x: 284, startPoint y: 91, endPoint x: 289, endPoint y: 111, distance: 20.7
click at [289, 111] on div "/ Score: 28 50 % Mastered ¿Vas a hacer algo __________ ? Are you doing anything…" at bounding box center [288, 152] width 502 height 197
drag, startPoint x: 289, startPoint y: 111, endPoint x: 285, endPoint y: 87, distance: 24.5
click at [285, 87] on div "/ Score: 28 50 % Mastered ¿Vas a hacer algo __________ ? Are you doing anything…" at bounding box center [288, 152] width 502 height 197
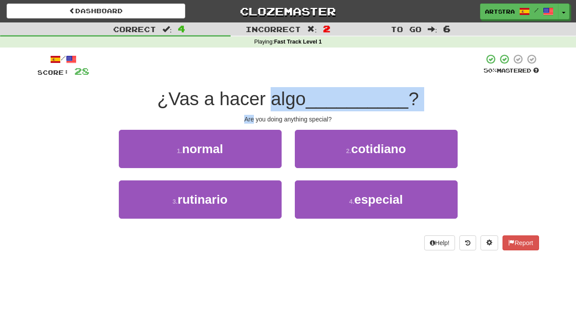
click at [285, 88] on span "¿Vas a hacer algo" at bounding box center [231, 98] width 149 height 21
drag, startPoint x: 285, startPoint y: 87, endPoint x: 287, endPoint y: 119, distance: 32.2
click at [287, 119] on div "/ Score: 28 50 % Mastered ¿Vas a hacer algo __________ ? Are you doing anything…" at bounding box center [288, 152] width 502 height 197
click at [287, 119] on div "Are you doing anything special?" at bounding box center [288, 119] width 502 height 9
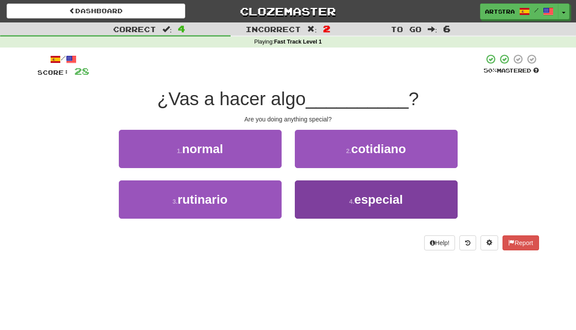
click at [333, 196] on button "4 . especial" at bounding box center [376, 199] width 163 height 38
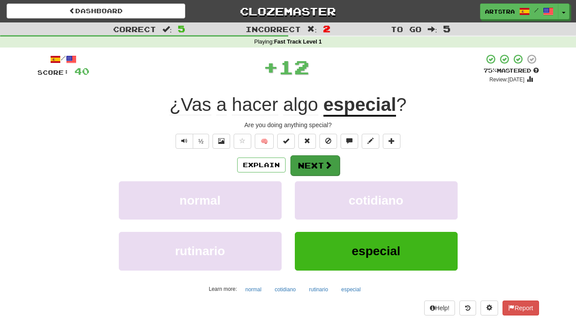
click at [319, 170] on button "Next" at bounding box center [315, 165] width 49 height 20
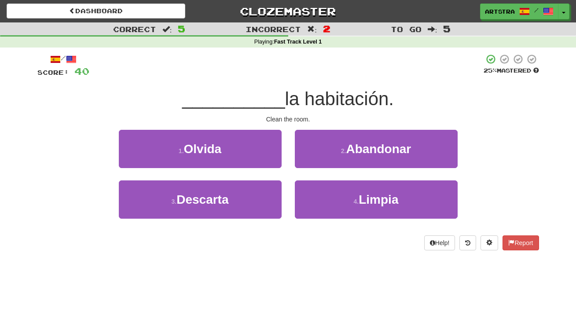
click at [291, 98] on span "la habitación." at bounding box center [339, 98] width 109 height 21
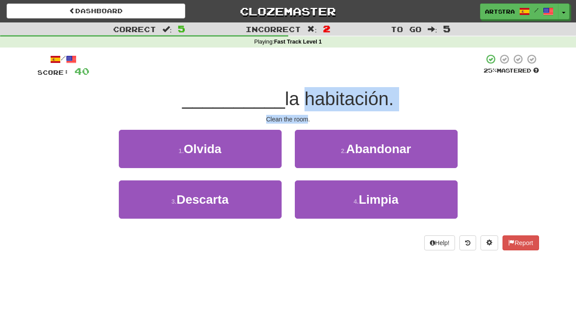
drag, startPoint x: 291, startPoint y: 98, endPoint x: 298, endPoint y: 116, distance: 19.2
click at [298, 116] on div "/ Score: 40 25 % Mastered __________ la habitación. Clean the room. 1 . Olvida …" at bounding box center [288, 152] width 502 height 197
click at [298, 116] on div "Clean the room." at bounding box center [288, 119] width 502 height 9
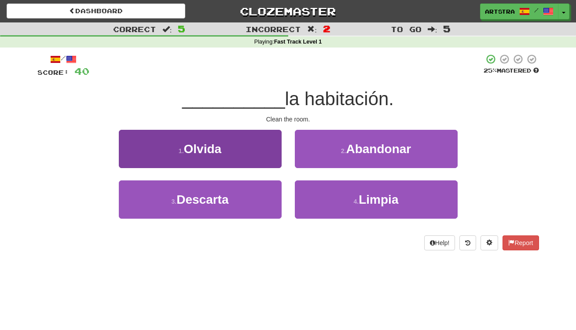
click at [271, 147] on button "1 . Olvida" at bounding box center [200, 149] width 163 height 38
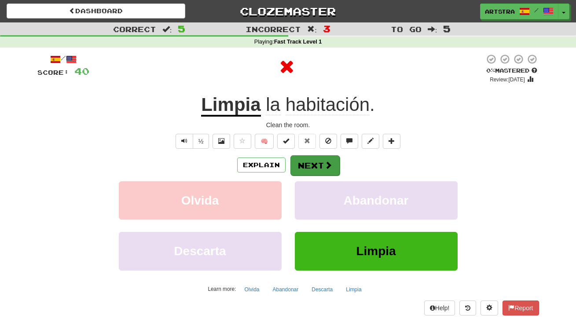
click at [316, 162] on button "Next" at bounding box center [315, 165] width 49 height 20
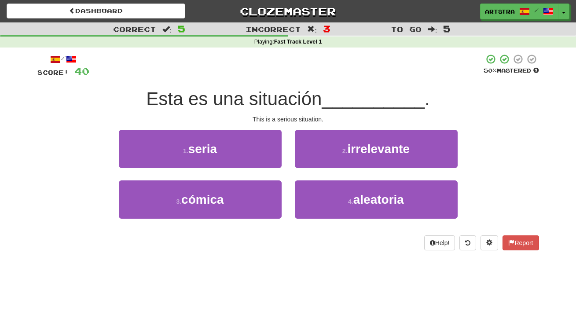
click at [265, 97] on span "Esta es una situación" at bounding box center [234, 98] width 176 height 21
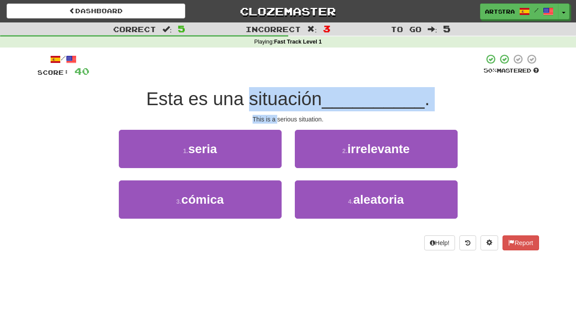
drag, startPoint x: 265, startPoint y: 97, endPoint x: 274, endPoint y: 119, distance: 23.5
click at [274, 119] on div "/ Score: 40 50 % Mastered Esta es una situación __________ . This is a serious …" at bounding box center [288, 152] width 502 height 197
click at [274, 119] on div "This is a serious situation." at bounding box center [288, 119] width 502 height 9
drag, startPoint x: 274, startPoint y: 119, endPoint x: 269, endPoint y: 95, distance: 24.4
click at [269, 95] on div "/ Score: 40 50 % Mastered Esta es una situación __________ . This is a serious …" at bounding box center [288, 152] width 502 height 197
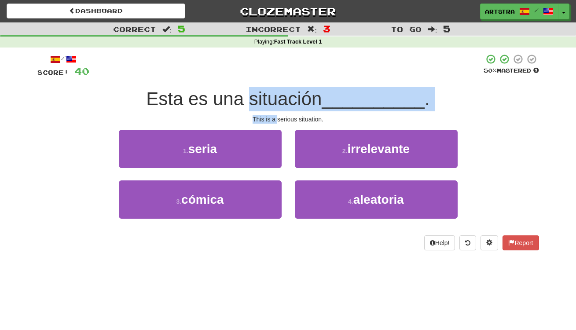
click at [269, 95] on span "Esta es una situación" at bounding box center [234, 98] width 176 height 21
drag, startPoint x: 269, startPoint y: 95, endPoint x: 274, endPoint y: 113, distance: 19.4
click at [274, 113] on div "/ Score: 40 50 % Mastered Esta es una situación __________ . This is a serious …" at bounding box center [288, 152] width 502 height 197
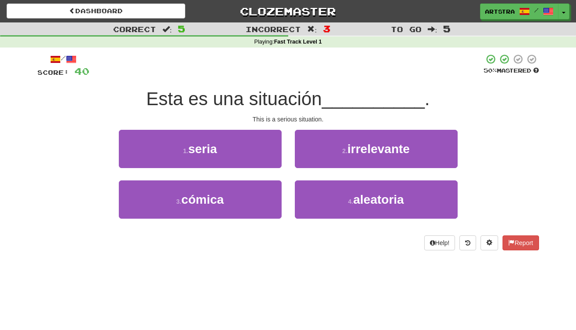
drag, startPoint x: 260, startPoint y: 142, endPoint x: 265, endPoint y: 150, distance: 9.1
click at [260, 142] on button "1 . seria" at bounding box center [200, 149] width 163 height 38
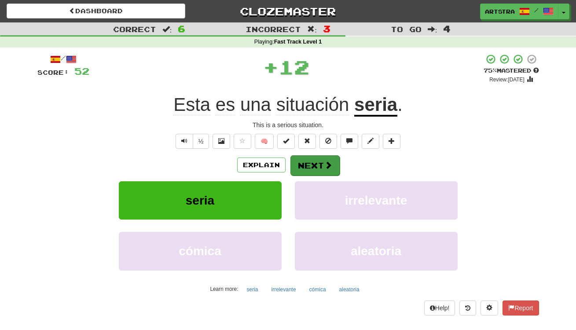
click at [301, 167] on button "Next" at bounding box center [315, 165] width 49 height 20
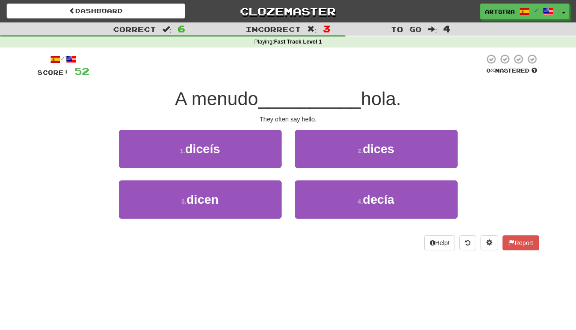
click at [286, 101] on span "__________" at bounding box center [309, 98] width 103 height 21
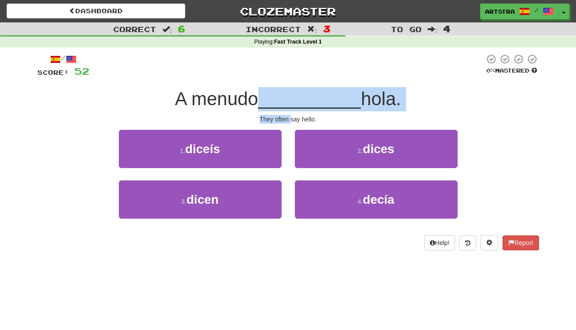
drag, startPoint x: 286, startPoint y: 101, endPoint x: 289, endPoint y: 117, distance: 16.1
click at [289, 117] on div "/ Score: 52 0 % Mastered A menudo __________ hola. They often say hello. 1 . di…" at bounding box center [288, 152] width 502 height 197
click at [289, 117] on div "They often say hello." at bounding box center [288, 119] width 502 height 9
drag, startPoint x: 289, startPoint y: 117, endPoint x: 289, endPoint y: 96, distance: 20.3
click at [289, 97] on div "/ Score: 52 0 % Mastered A menudo __________ hola. They often say hello. 1 . di…" at bounding box center [288, 152] width 502 height 197
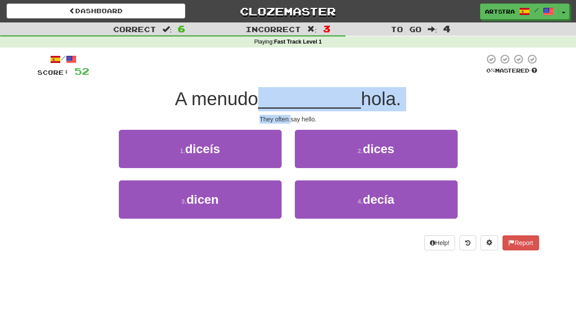
click at [289, 96] on span "__________" at bounding box center [309, 98] width 103 height 21
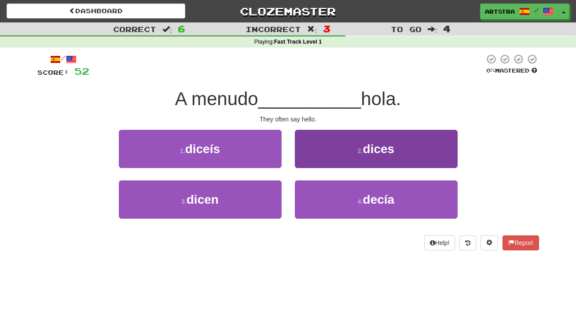
click at [338, 143] on button "2 . dices" at bounding box center [376, 149] width 163 height 38
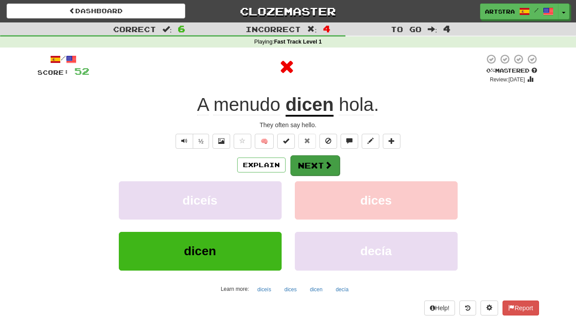
click at [331, 163] on span at bounding box center [328, 165] width 8 height 8
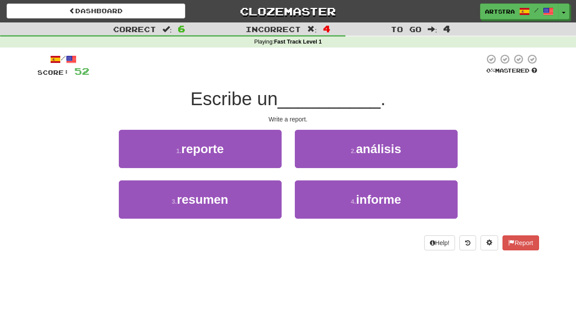
click at [301, 94] on span "__________" at bounding box center [329, 98] width 103 height 21
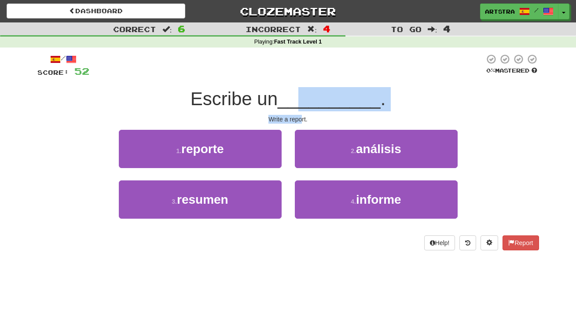
drag, startPoint x: 301, startPoint y: 94, endPoint x: 301, endPoint y: 119, distance: 25.1
click at [301, 119] on div "/ Score: 52 0 % Mastered Escribe un __________ . Write a report. 1 . reporte 2 …" at bounding box center [288, 152] width 502 height 197
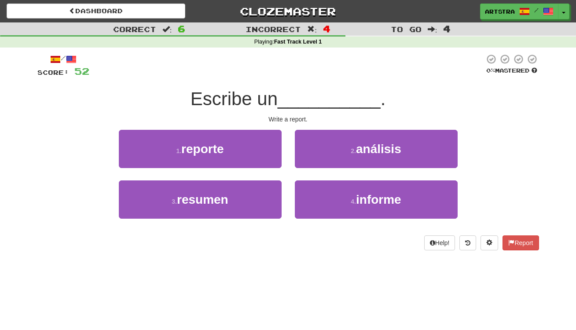
click at [300, 62] on div at bounding box center [286, 66] width 395 height 24
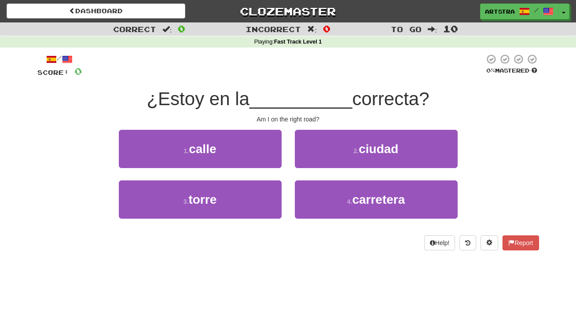
click at [271, 101] on span "__________" at bounding box center [301, 98] width 103 height 21
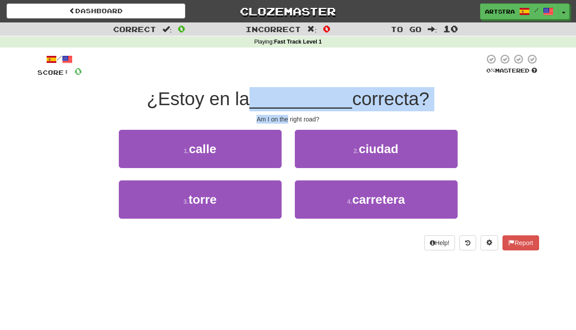
drag, startPoint x: 271, startPoint y: 101, endPoint x: 282, endPoint y: 114, distance: 17.5
click at [282, 114] on div "/ Score: 0 0 % Mastered ¿Estoy en la __________ correcta? Am I on the right roa…" at bounding box center [288, 152] width 502 height 197
click at [282, 115] on div "Am I on the right road?" at bounding box center [288, 119] width 502 height 9
drag, startPoint x: 282, startPoint y: 114, endPoint x: 277, endPoint y: 100, distance: 15.5
click at [277, 100] on div "/ Score: 0 0 % Mastered ¿Estoy en la __________ correcta? Am I on the right roa…" at bounding box center [288, 152] width 502 height 197
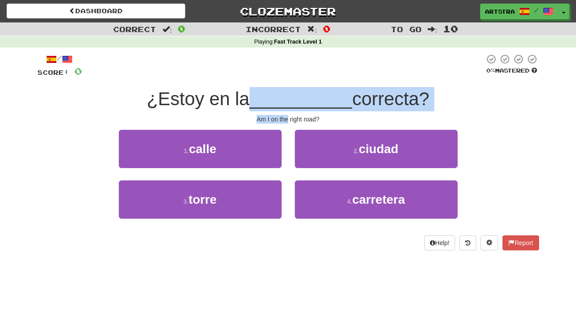
click at [277, 100] on span "__________" at bounding box center [301, 98] width 103 height 21
drag, startPoint x: 277, startPoint y: 100, endPoint x: 275, endPoint y: 119, distance: 19.0
click at [275, 119] on div "/ Score: 0 0 % Mastered ¿Estoy en la __________ correcta? Am I on the right roa…" at bounding box center [288, 152] width 502 height 197
click at [275, 119] on div "Am I on the right road?" at bounding box center [288, 119] width 502 height 9
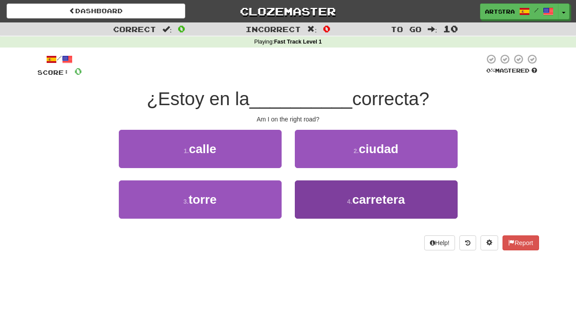
click at [391, 188] on button "4 . carretera" at bounding box center [376, 199] width 163 height 38
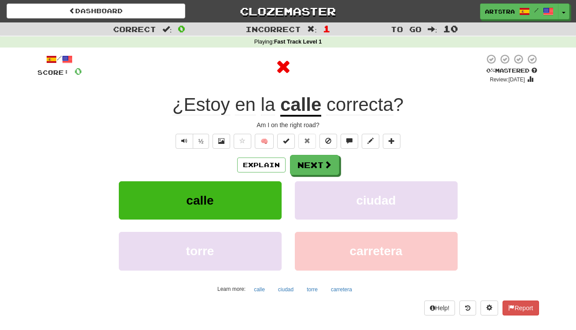
click at [316, 114] on u "calle" at bounding box center [300, 105] width 41 height 22
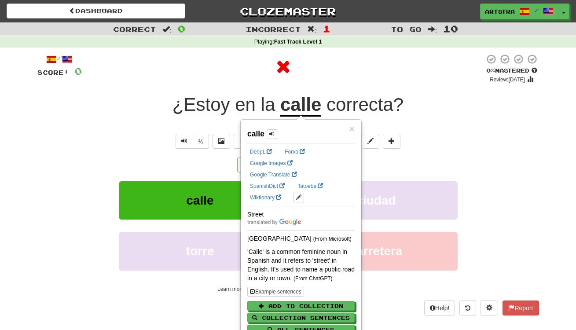
click at [335, 73] on div at bounding box center [283, 67] width 403 height 26
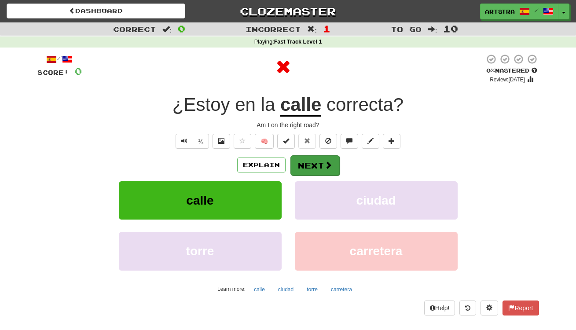
click at [318, 162] on button "Next" at bounding box center [315, 165] width 49 height 20
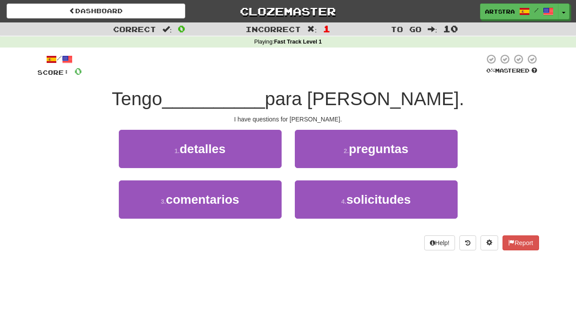
click at [265, 91] on span "__________" at bounding box center [213, 98] width 103 height 21
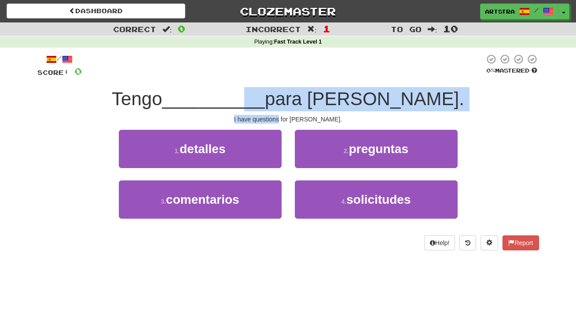
click at [299, 116] on div "/ Score: 0 0 % Mastered Tengo __________ para [PERSON_NAME]. I have questions f…" at bounding box center [288, 152] width 502 height 197
click at [299, 116] on div "I have questions for [PERSON_NAME]." at bounding box center [288, 119] width 502 height 9
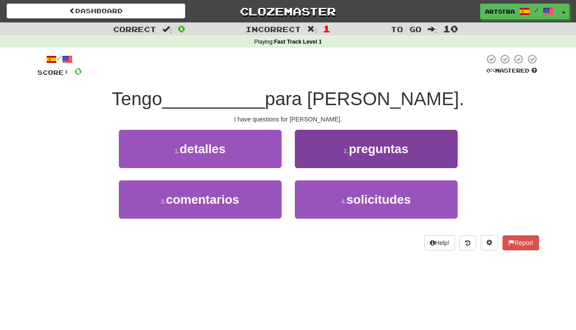
click at [357, 158] on button "2 . preguntas" at bounding box center [376, 149] width 163 height 38
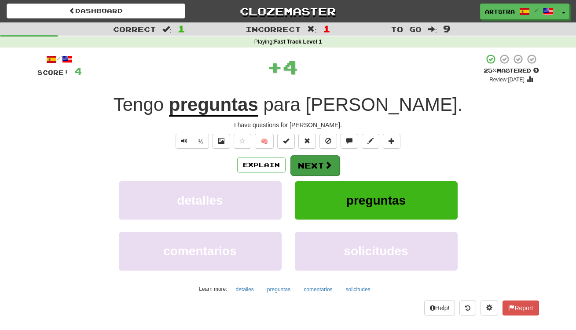
click at [313, 168] on button "Next" at bounding box center [315, 165] width 49 height 20
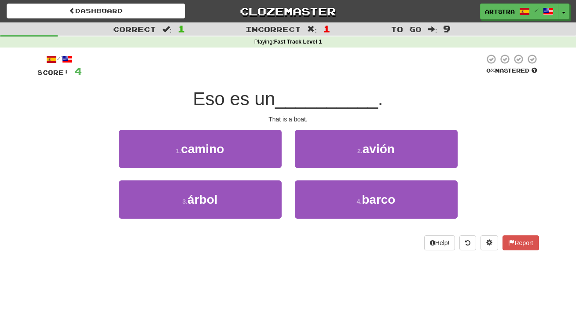
click at [305, 106] on span "__________" at bounding box center [326, 98] width 103 height 21
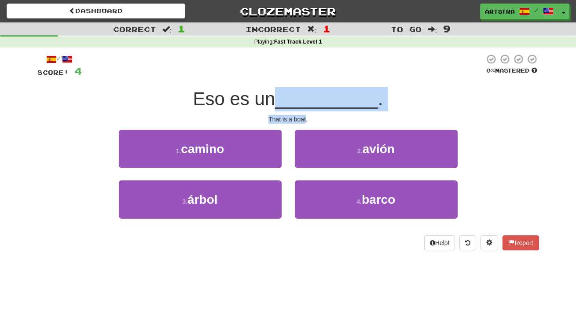
drag, startPoint x: 305, startPoint y: 106, endPoint x: 304, endPoint y: 119, distance: 13.2
click at [304, 119] on div "/ Score: 4 0 % Mastered Eso es un __________ . That is a boat. 1 . camino 2 . a…" at bounding box center [288, 152] width 502 height 197
click at [304, 119] on div "That is a boat." at bounding box center [288, 119] width 502 height 9
drag, startPoint x: 304, startPoint y: 119, endPoint x: 308, endPoint y: 101, distance: 18.9
click at [308, 101] on div "/ Score: 4 0 % Mastered Eso es un __________ . That is a boat. 1 . camino 2 . a…" at bounding box center [288, 152] width 502 height 197
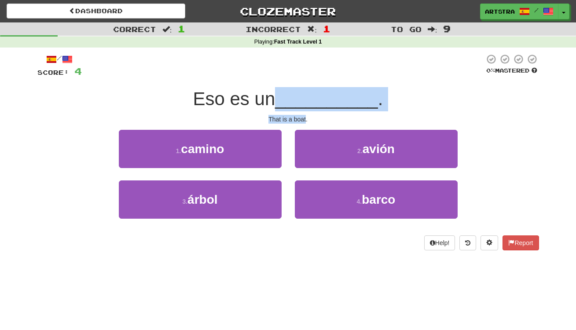
click at [308, 101] on span "__________" at bounding box center [326, 98] width 103 height 21
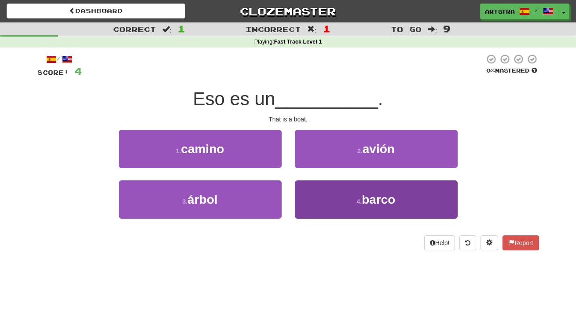
click at [332, 217] on button "4 . barco" at bounding box center [376, 199] width 163 height 38
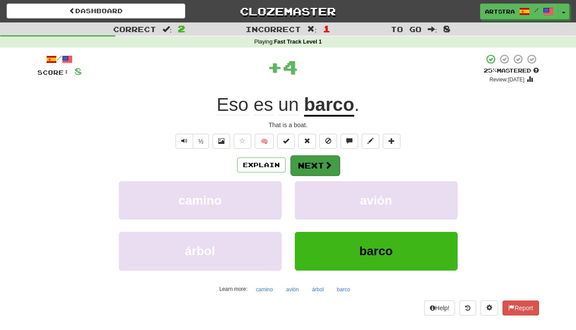
click at [324, 165] on span at bounding box center [328, 165] width 8 height 8
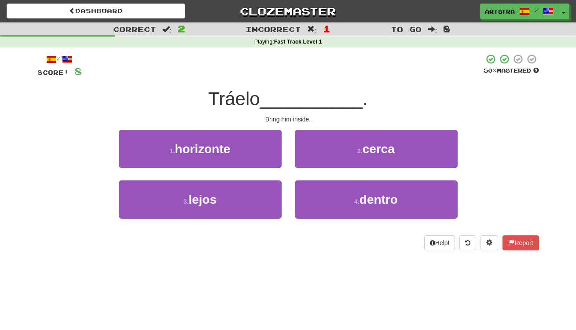
click at [296, 100] on span "__________" at bounding box center [311, 98] width 103 height 21
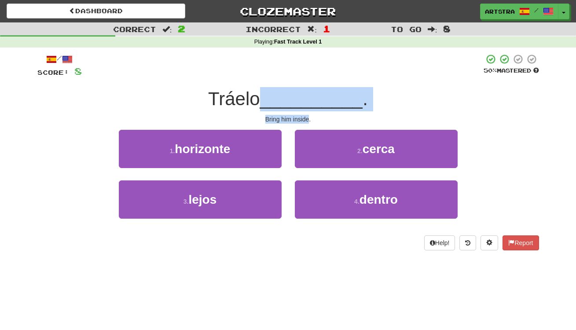
drag, startPoint x: 296, startPoint y: 100, endPoint x: 297, endPoint y: 118, distance: 18.1
click at [297, 118] on div "/ Score: 8 50 % Mastered Tráelo __________ . Bring him inside. 1 . horizonte 2 …" at bounding box center [288, 152] width 502 height 197
click at [297, 118] on div "Bring him inside." at bounding box center [288, 119] width 502 height 9
drag, startPoint x: 297, startPoint y: 118, endPoint x: 298, endPoint y: 99, distance: 19.0
click at [298, 99] on div "/ Score: 8 50 % Mastered Tráelo __________ . Bring him inside. 1 . horizonte 2 …" at bounding box center [288, 152] width 502 height 197
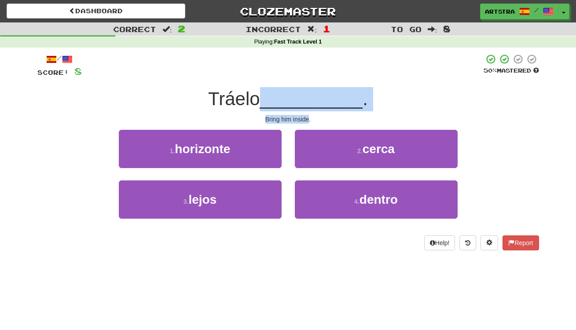
click at [298, 99] on span "__________" at bounding box center [311, 98] width 103 height 21
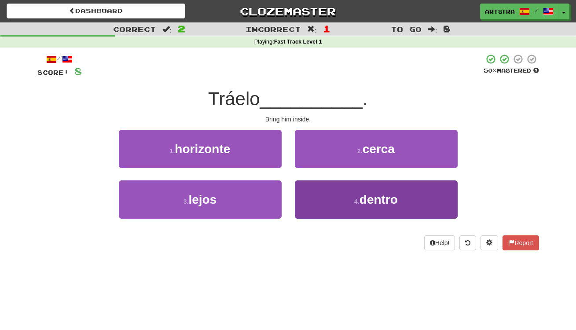
click at [328, 204] on button "4 . dentro" at bounding box center [376, 199] width 163 height 38
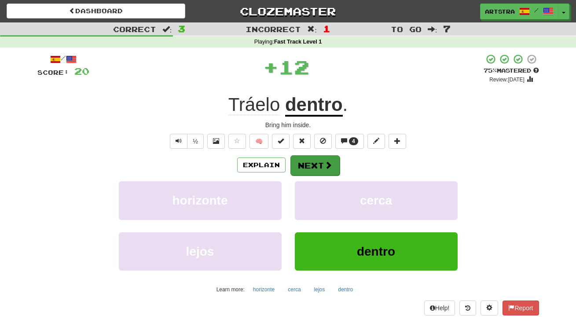
click at [320, 166] on button "Next" at bounding box center [315, 165] width 49 height 20
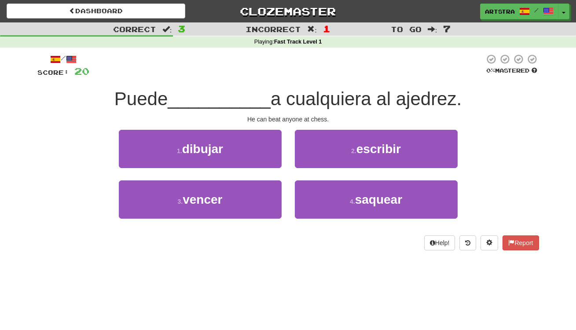
click at [283, 102] on span "a cualquiera al ajedrez." at bounding box center [366, 98] width 191 height 21
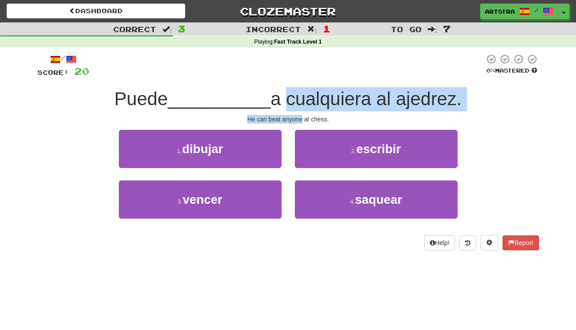
drag, startPoint x: 283, startPoint y: 102, endPoint x: 290, endPoint y: 117, distance: 16.2
click at [290, 117] on div "/ Score: 20 0 % Mastered Puede __________ a cualquiera al ajedrez. He can beat …" at bounding box center [288, 152] width 502 height 197
click at [290, 117] on div "He can beat anyone at chess." at bounding box center [288, 119] width 502 height 9
drag, startPoint x: 290, startPoint y: 117, endPoint x: 285, endPoint y: 99, distance: 19.1
click at [285, 99] on div "/ Score: 20 0 % Mastered Puede __________ a cualquiera al ajedrez. He can beat …" at bounding box center [288, 152] width 502 height 197
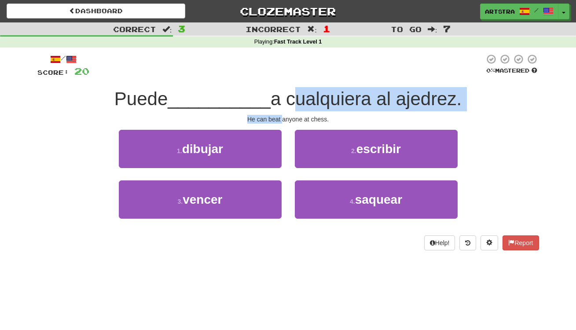
click at [285, 99] on span "a cualquiera al ajedrez." at bounding box center [366, 98] width 191 height 21
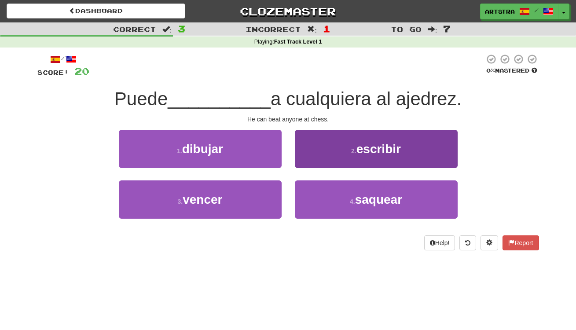
drag, startPoint x: 331, startPoint y: 203, endPoint x: 323, endPoint y: 187, distance: 17.9
click at [331, 203] on button "4 . saquear" at bounding box center [376, 199] width 163 height 38
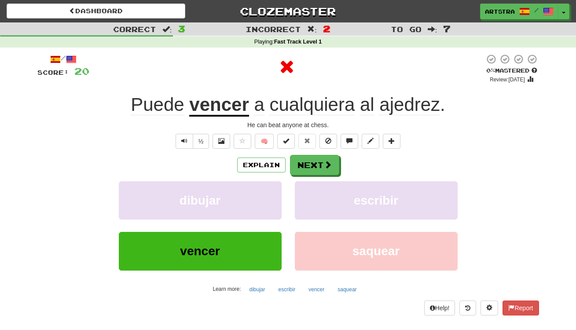
click at [235, 104] on u "vencer" at bounding box center [218, 105] width 59 height 22
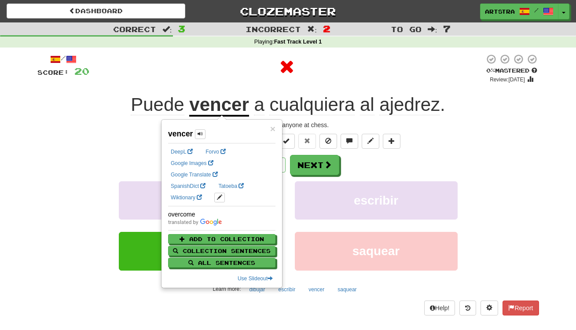
click at [394, 86] on div "/ Score: 20 0 % Mastered Review: [DATE] Puede vencer a cualquiera al ajedrez . …" at bounding box center [288, 184] width 502 height 261
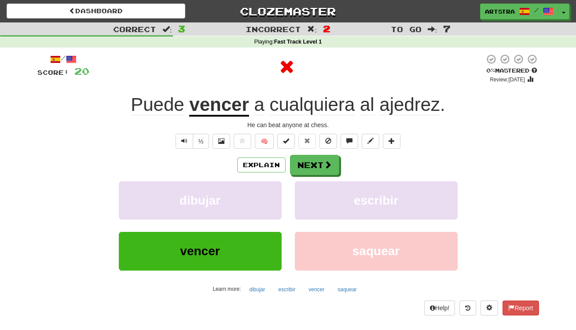
click at [401, 100] on span "ajedrez" at bounding box center [409, 104] width 61 height 21
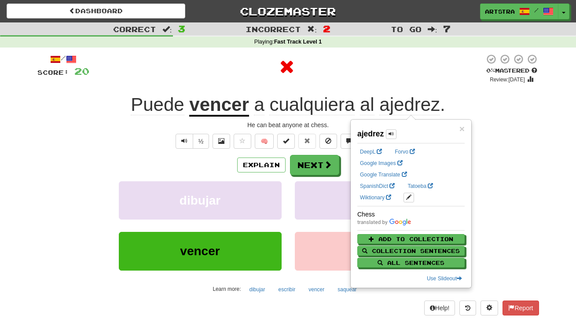
click at [316, 103] on span "cualquiera" at bounding box center [311, 104] width 85 height 21
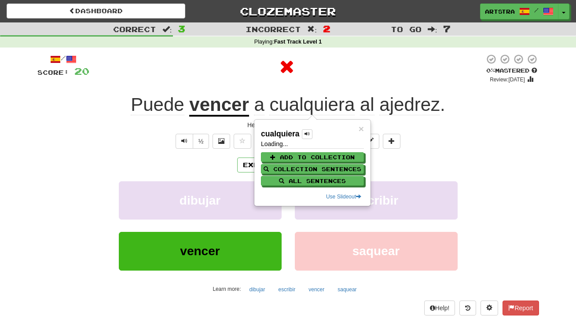
click at [332, 77] on div at bounding box center [286, 67] width 395 height 26
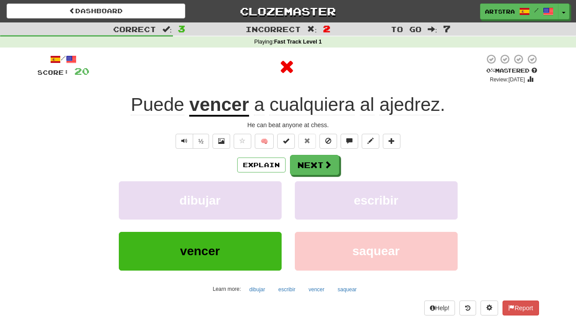
click at [320, 176] on div "Explain Next dibujar escribir vencer saquear Learn more: dibujar escribir vence…" at bounding box center [288, 225] width 502 height 141
click at [321, 168] on button "Next" at bounding box center [315, 165] width 49 height 20
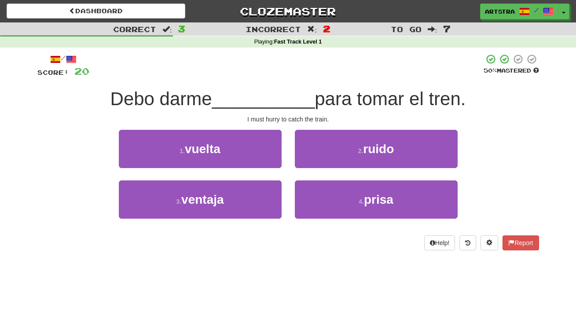
click at [289, 94] on span "__________" at bounding box center [263, 98] width 103 height 21
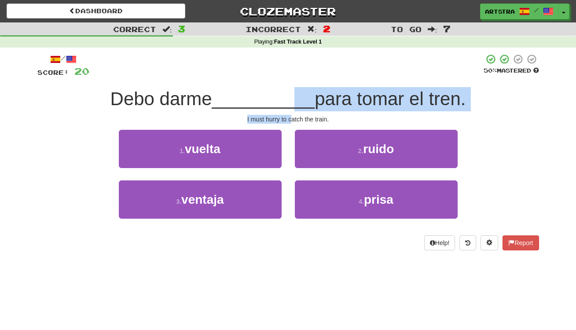
drag, startPoint x: 289, startPoint y: 126, endPoint x: 291, endPoint y: 117, distance: 9.3
click at [291, 117] on div "/ Score: 20 50 % Mastered Debo darme __________ para [PERSON_NAME] el tren. I m…" at bounding box center [288, 152] width 502 height 197
click at [291, 117] on div "I must hurry to catch the train." at bounding box center [288, 119] width 502 height 9
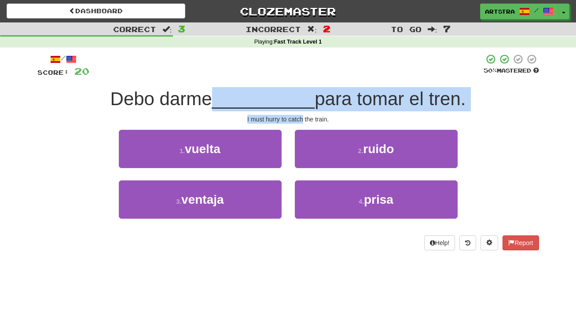
drag, startPoint x: 291, startPoint y: 117, endPoint x: 291, endPoint y: 89, distance: 28.2
click at [291, 89] on div "/ Score: 20 50 % Mastered Debo darme __________ para [PERSON_NAME] el tren. I m…" at bounding box center [288, 152] width 502 height 197
click at [291, 89] on span "__________" at bounding box center [263, 98] width 103 height 21
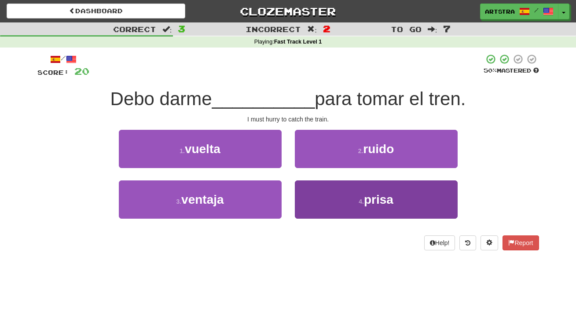
click at [368, 200] on span "prisa" at bounding box center [378, 200] width 29 height 14
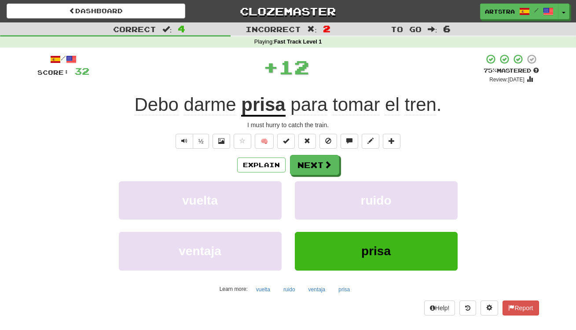
click at [279, 103] on u "prisa" at bounding box center [263, 105] width 44 height 22
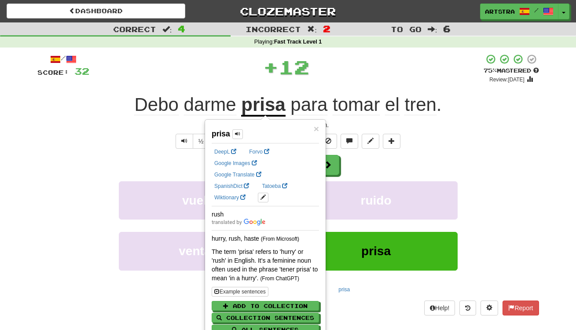
drag, startPoint x: 409, startPoint y: 73, endPoint x: 420, endPoint y: 93, distance: 22.6
click at [409, 73] on div "+ 12" at bounding box center [286, 67] width 394 height 26
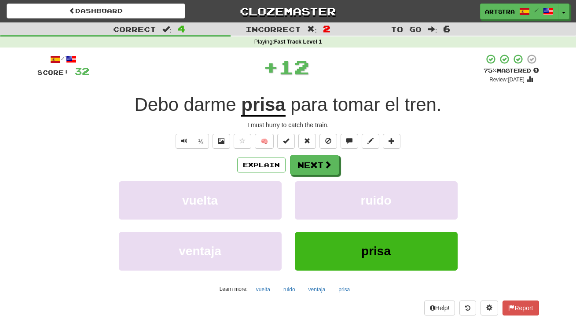
click at [426, 107] on span "tren" at bounding box center [421, 104] width 32 height 21
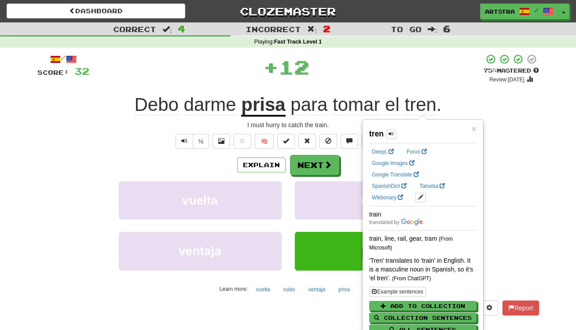
drag, startPoint x: 396, startPoint y: 64, endPoint x: 388, endPoint y: 76, distance: 14.2
click at [396, 64] on div "+ 12" at bounding box center [286, 67] width 394 height 26
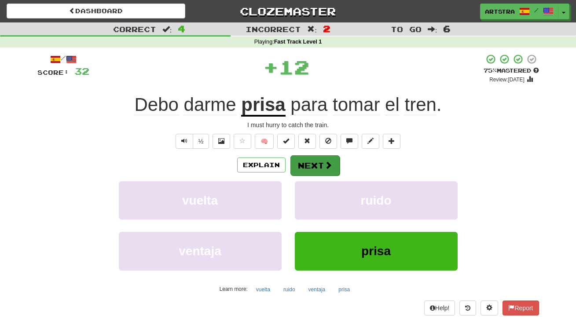
click at [320, 162] on button "Next" at bounding box center [315, 165] width 49 height 20
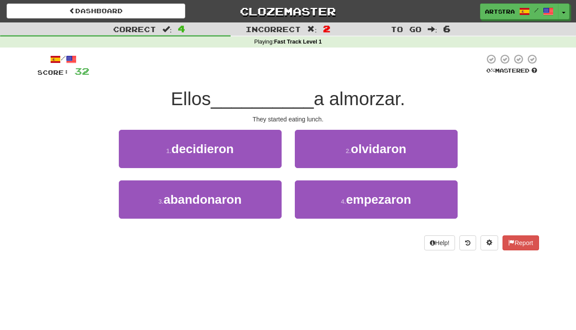
click at [307, 103] on span "Ellos __________ a almorzar." at bounding box center [288, 98] width 234 height 21
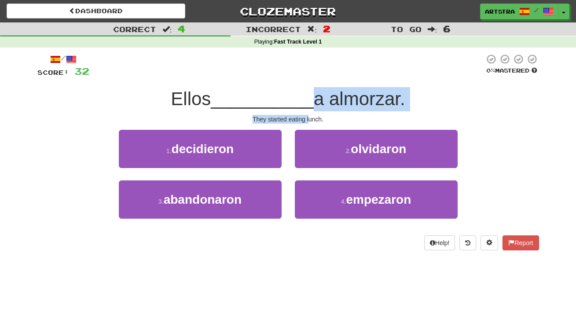
click at [310, 119] on div "/ Score: 32 0 % Mastered Ellos __________ a almorzar. They started eating lunch…" at bounding box center [288, 152] width 502 height 197
click at [310, 119] on div "They started eating lunch." at bounding box center [288, 119] width 502 height 9
drag, startPoint x: 310, startPoint y: 119, endPoint x: 311, endPoint y: 89, distance: 30.0
click at [311, 89] on div "/ Score: 32 0 % Mastered Ellos __________ a almorzar. They started eating lunch…" at bounding box center [288, 152] width 502 height 197
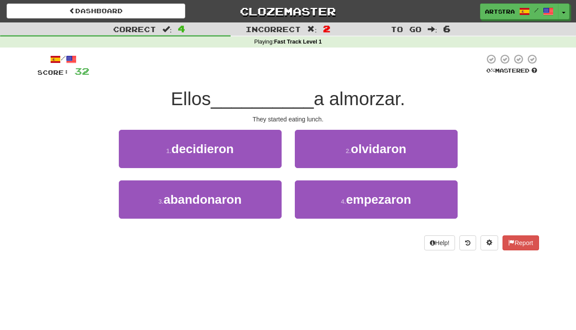
click at [314, 89] on span "a almorzar." at bounding box center [360, 98] width 92 height 21
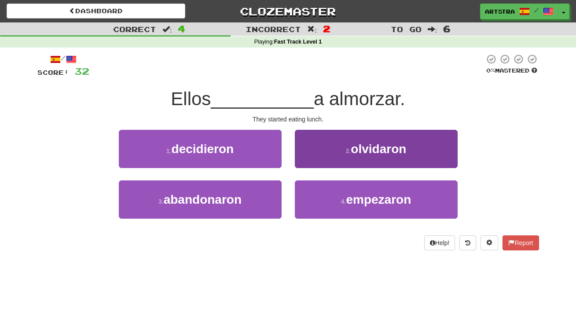
drag, startPoint x: 359, startPoint y: 210, endPoint x: 350, endPoint y: 181, distance: 30.5
click at [358, 210] on button "4 . empezaron" at bounding box center [376, 199] width 163 height 38
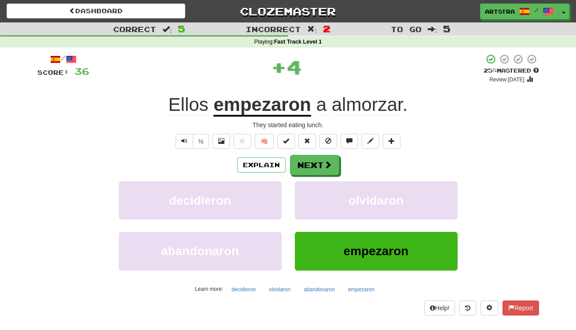
click at [278, 118] on div "/ Score: 36 + 4 25 % Mastered Review: [DATE] Ellos empezaron a almorzar . They …" at bounding box center [288, 184] width 502 height 261
click at [288, 108] on u "empezaron" at bounding box center [262, 105] width 98 height 22
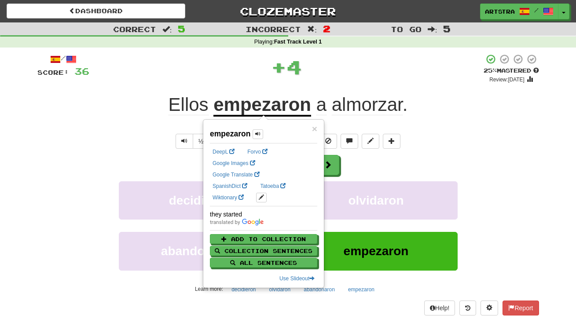
click at [381, 99] on span "almorzar" at bounding box center [367, 104] width 71 height 21
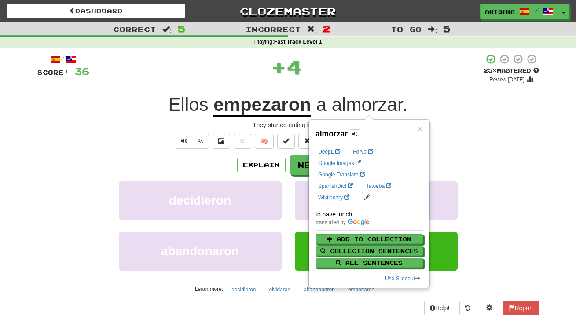
click at [396, 77] on div "+ 4" at bounding box center [286, 67] width 394 height 26
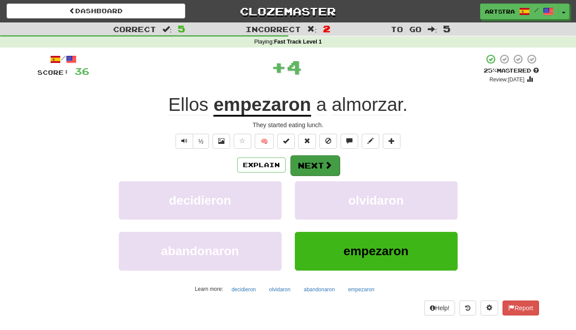
click at [313, 166] on button "Next" at bounding box center [315, 165] width 49 height 20
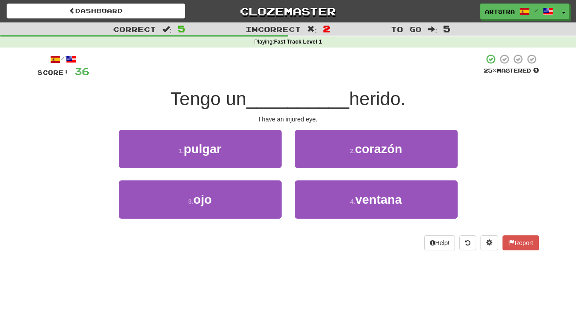
click at [286, 96] on span "__________" at bounding box center [298, 98] width 103 height 21
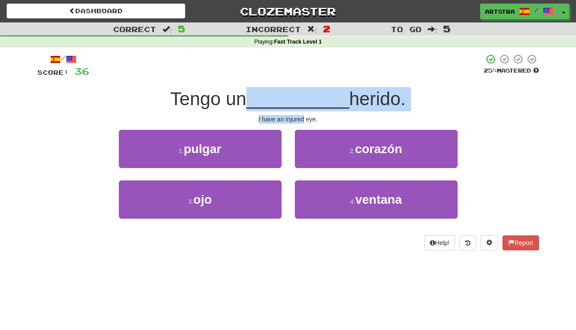
drag, startPoint x: 286, startPoint y: 96, endPoint x: 291, endPoint y: 117, distance: 22.1
click at [291, 117] on div "/ Score: 36 25 % Mastered Tengo un __________ herido. I have an injured eye. 1 …" at bounding box center [288, 152] width 502 height 197
click at [291, 117] on div "I have an injured eye." at bounding box center [288, 119] width 502 height 9
drag, startPoint x: 292, startPoint y: 115, endPoint x: 295, endPoint y: 95, distance: 20.6
click at [295, 95] on div "/ Score: 36 25 % Mastered Tengo un __________ herido. I have an injured eye. 1 …" at bounding box center [288, 152] width 502 height 197
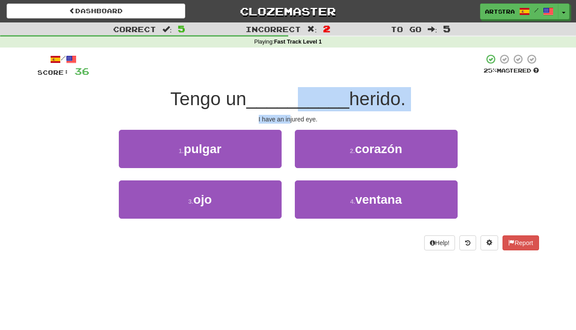
click at [296, 94] on span "__________" at bounding box center [298, 98] width 103 height 21
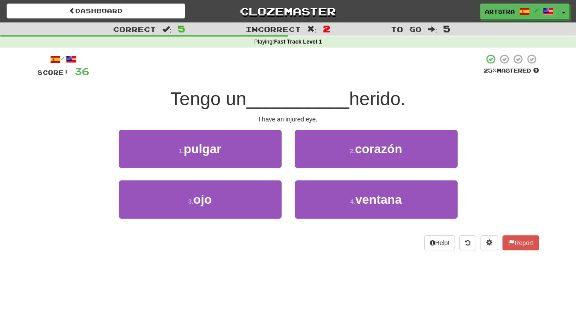
click at [250, 174] on div "1 . [GEOGRAPHIC_DATA]" at bounding box center [200, 155] width 176 height 51
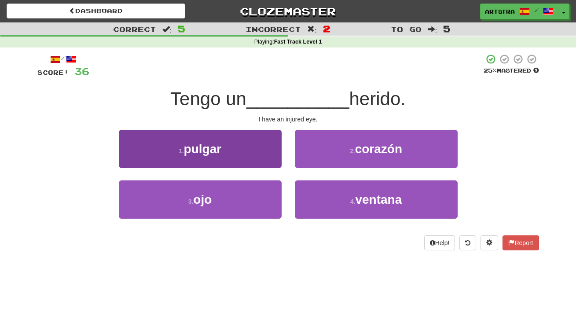
drag, startPoint x: 261, startPoint y: 198, endPoint x: 266, endPoint y: 195, distance: 5.5
click at [261, 198] on button "3 . ojo" at bounding box center [200, 199] width 163 height 38
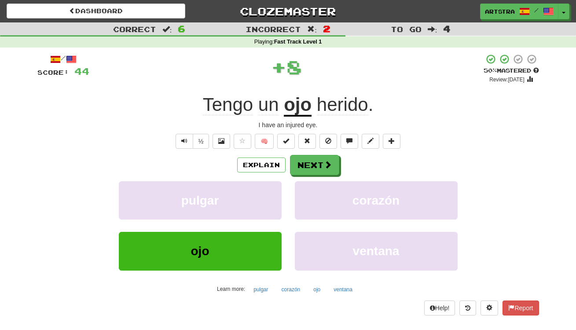
click at [346, 117] on div "/ Score: 44 + 8 50 % Mastered Review: [DATE] Tengo un ojo herido . I have an in…" at bounding box center [288, 184] width 502 height 261
click at [349, 111] on span "herido" at bounding box center [343, 104] width 52 height 21
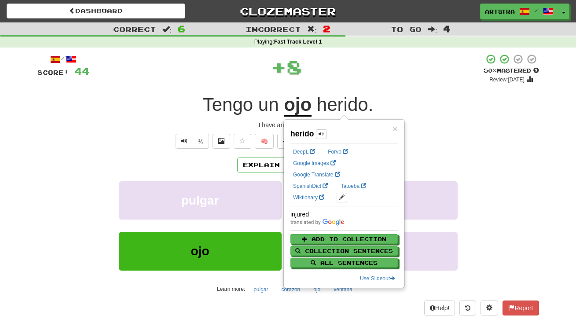
click at [361, 87] on div "/ Score: 44 + 8 50 % Mastered Review: [DATE] Tengo un ojo herido . I have an in…" at bounding box center [288, 184] width 502 height 261
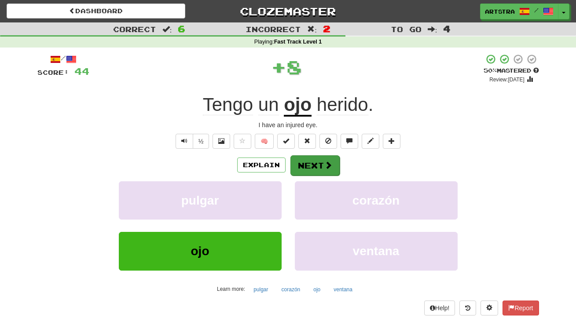
click at [321, 169] on button "Next" at bounding box center [315, 165] width 49 height 20
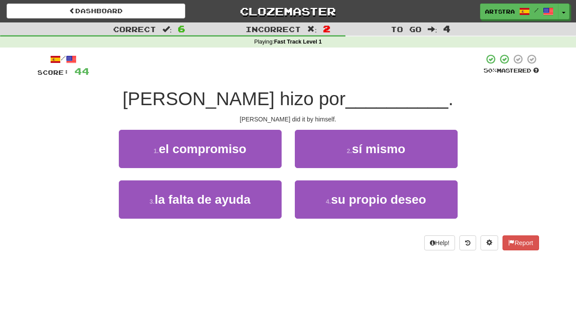
click at [346, 98] on span "__________" at bounding box center [397, 98] width 103 height 21
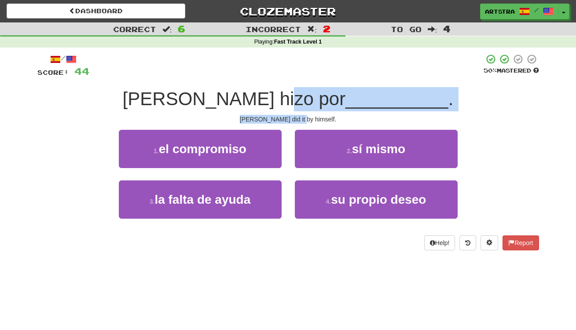
drag, startPoint x: 307, startPoint y: 98, endPoint x: 305, endPoint y: 117, distance: 18.6
click at [305, 117] on div "/ Score: 44 50 % Mastered [PERSON_NAME] hizo por __________ . [PERSON_NAME] did…" at bounding box center [288, 152] width 502 height 197
click at [305, 117] on div "Tom did it by himself." at bounding box center [288, 119] width 502 height 9
drag, startPoint x: 305, startPoint y: 117, endPoint x: 299, endPoint y: 100, distance: 17.7
click at [299, 100] on div "/ Score: 44 50 % Mastered Tom lo hizo por __________ . Tom did it by himself. 1…" at bounding box center [288, 152] width 502 height 197
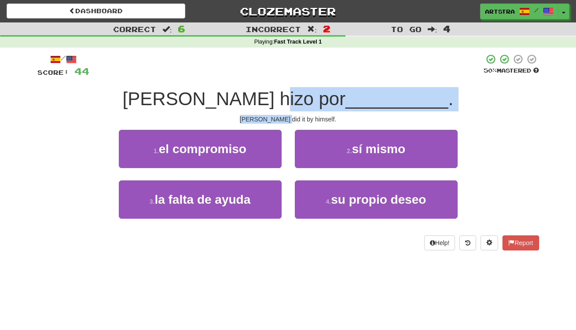
click at [299, 100] on span "Tom lo hizo por" at bounding box center [234, 98] width 223 height 21
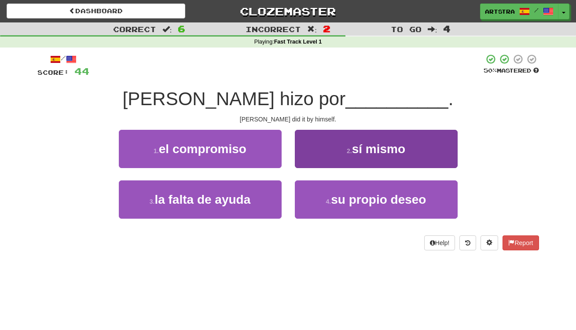
click at [331, 144] on button "2 . sí mismo" at bounding box center [376, 149] width 163 height 38
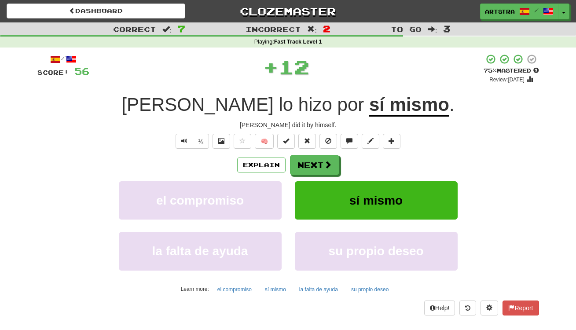
click at [369, 103] on u "sí mismo" at bounding box center [409, 105] width 80 height 22
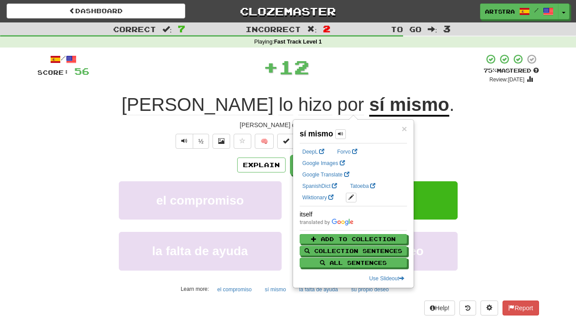
click at [298, 105] on span "hizo" at bounding box center [315, 104] width 34 height 21
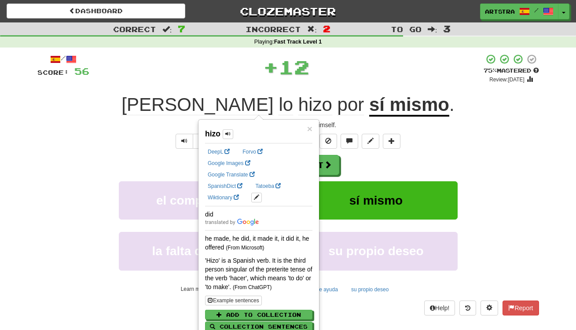
click at [309, 73] on div "+ 12" at bounding box center [286, 67] width 394 height 26
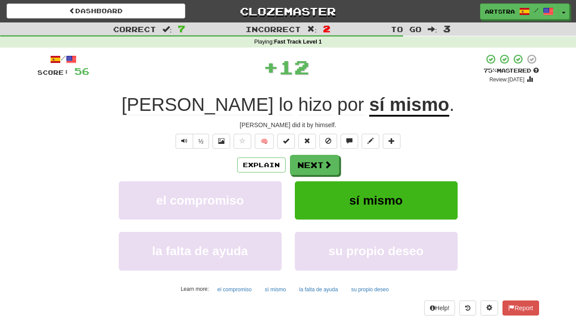
click at [338, 101] on span "por" at bounding box center [351, 104] width 27 height 21
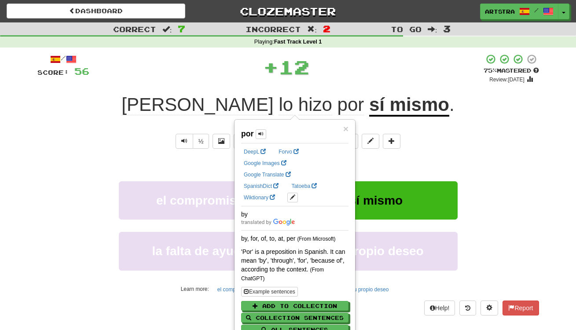
click at [322, 83] on div "/ Score: 56 + 12 75 % Mastered Review: 2025-11-14 Tom lo hizo por sí mismo . To…" at bounding box center [288, 184] width 502 height 261
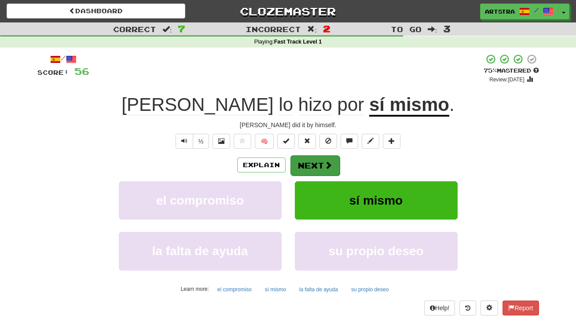
click at [312, 169] on button "Next" at bounding box center [315, 165] width 49 height 20
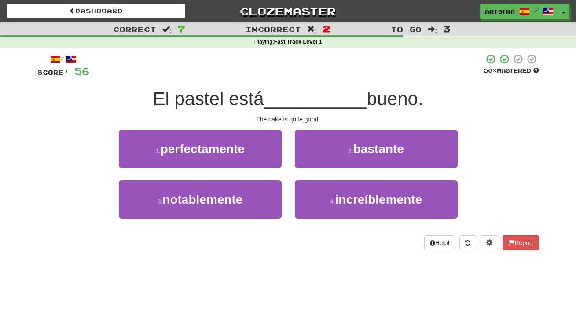
click at [281, 98] on span "__________" at bounding box center [315, 98] width 103 height 21
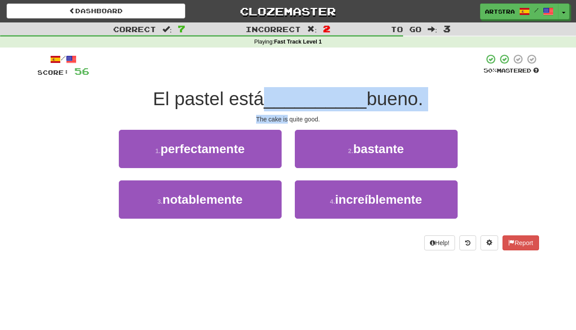
drag, startPoint x: 281, startPoint y: 99, endPoint x: 285, endPoint y: 114, distance: 15.1
click at [285, 114] on div "/ Score: 56 50 % Mastered El pastel está __________ bueno. The cake is quite go…" at bounding box center [288, 152] width 502 height 197
click at [285, 115] on div "The cake is quite good." at bounding box center [288, 119] width 502 height 9
drag, startPoint x: 285, startPoint y: 114, endPoint x: 282, endPoint y: 95, distance: 19.2
click at [282, 95] on div "/ Score: 56 50 % Mastered El pastel está __________ bueno. The cake is quite go…" at bounding box center [288, 152] width 502 height 197
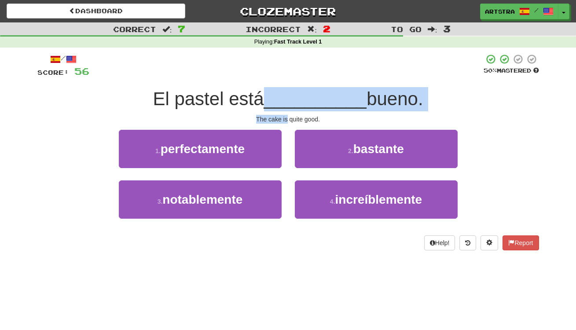
click at [282, 95] on span "__________" at bounding box center [315, 98] width 103 height 21
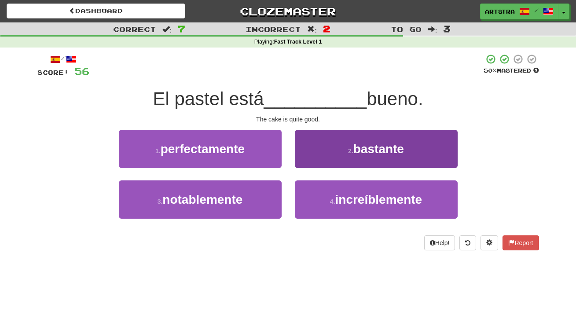
click at [336, 144] on button "2 . bastante" at bounding box center [376, 149] width 163 height 38
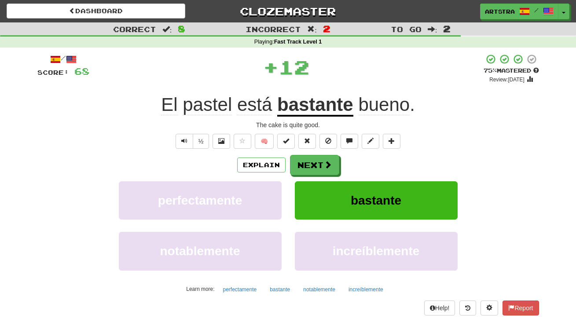
click at [394, 100] on span "bueno" at bounding box center [384, 104] width 52 height 21
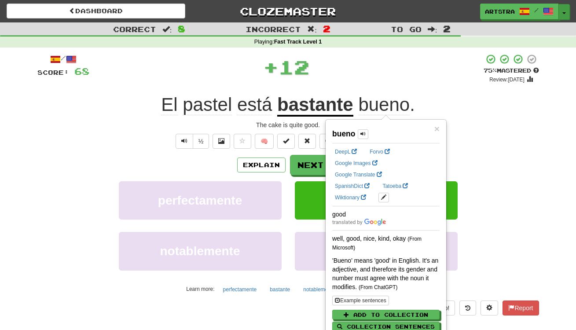
click at [563, 7] on button "Toggle Dropdown" at bounding box center [564, 12] width 11 height 16
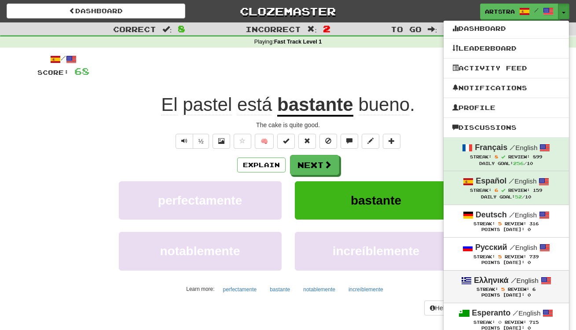
click at [518, 286] on div "Streak: 5 Review: 6" at bounding box center [507, 289] width 108 height 7
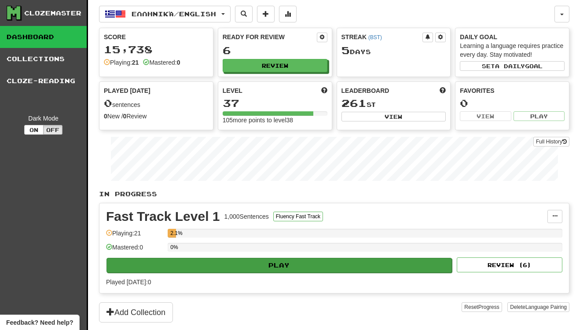
click at [291, 261] on button "Play" at bounding box center [280, 265] width 346 height 15
select select "**"
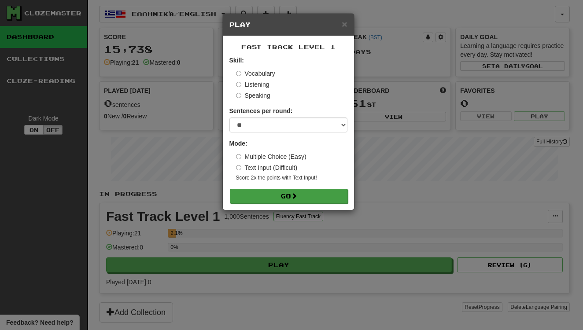
click at [294, 199] on button "Go" at bounding box center [289, 196] width 118 height 15
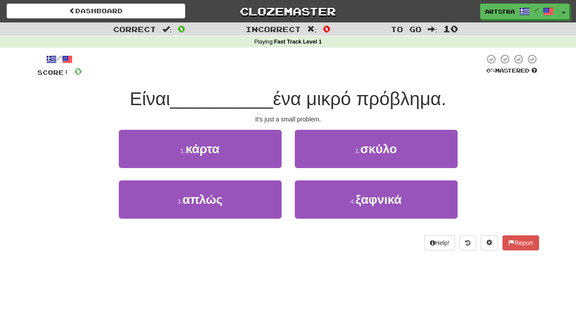
click at [281, 109] on div "Είναι __________ ένα μικρό πρόβλημα." at bounding box center [288, 99] width 502 height 24
drag, startPoint x: 281, startPoint y: 109, endPoint x: 286, endPoint y: 114, distance: 6.5
click at [286, 114] on div "/ Score: 0 0 % Mastered Είναι __________ ένα μικρό πρόβλημα. It's just a small …" at bounding box center [288, 152] width 502 height 197
click at [286, 113] on div "/ Score: 0 0 % Mastered Είναι __________ ένα μικρό πρόβλημα. It's just a small …" at bounding box center [288, 152] width 502 height 197
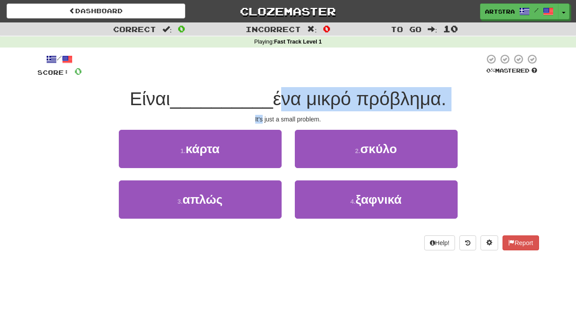
drag, startPoint x: 286, startPoint y: 113, endPoint x: 286, endPoint y: 98, distance: 14.5
click at [286, 98] on div "/ Score: 0 0 % Mastered Είναι __________ ένα μικρό πρόβλημα. It's just a small …" at bounding box center [288, 152] width 502 height 197
click at [286, 98] on span "ένα μικρό πρόβλημα." at bounding box center [359, 98] width 173 height 21
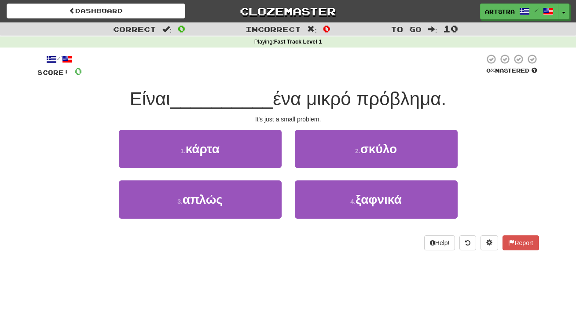
click at [254, 127] on div "/ Score: 0 0 % Mastered Είναι __________ ένα μικρό πρόβλημα. It's just a small …" at bounding box center [288, 152] width 502 height 197
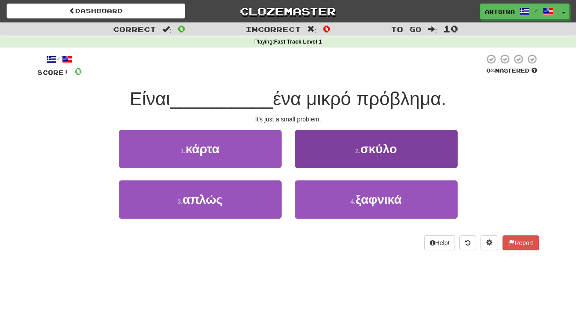
click at [388, 132] on button "2 . σκύλο" at bounding box center [376, 149] width 163 height 38
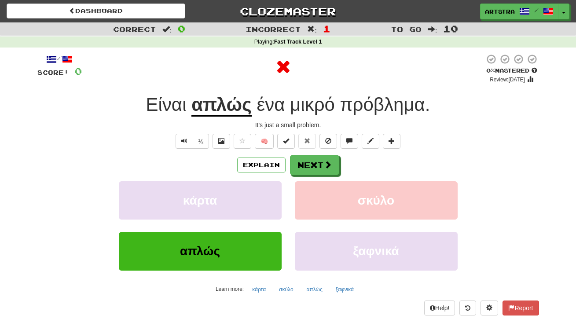
click at [239, 99] on u "απλώς" at bounding box center [221, 105] width 60 height 22
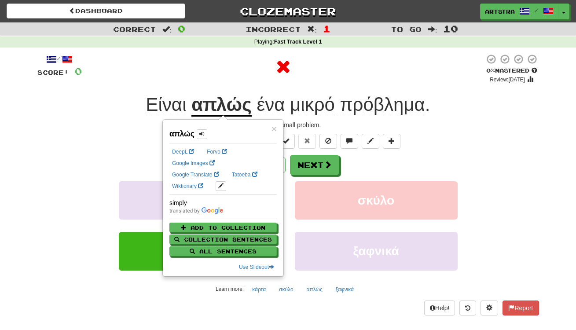
click at [322, 107] on span "μικρό" at bounding box center [312, 104] width 45 height 21
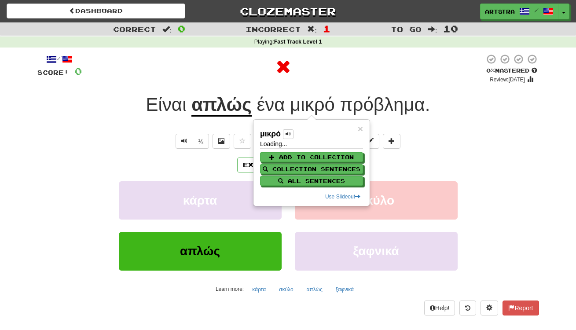
click at [383, 110] on span "πρόβλημα" at bounding box center [382, 104] width 85 height 21
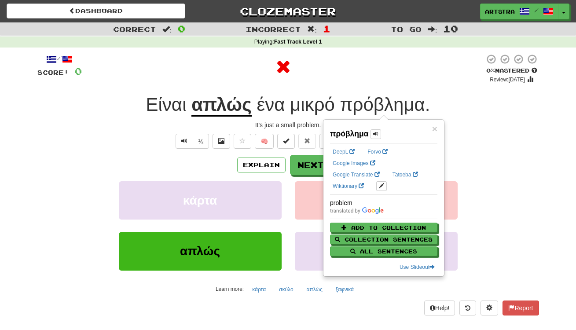
click at [383, 81] on div at bounding box center [283, 69] width 403 height 30
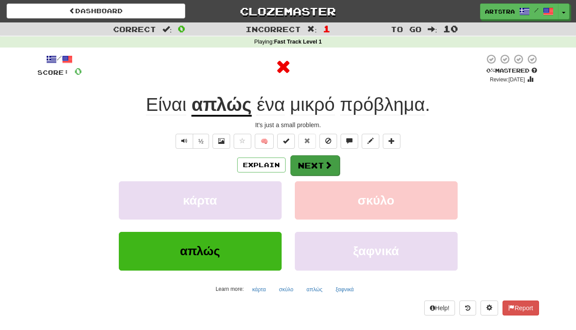
click at [325, 162] on span at bounding box center [328, 165] width 8 height 8
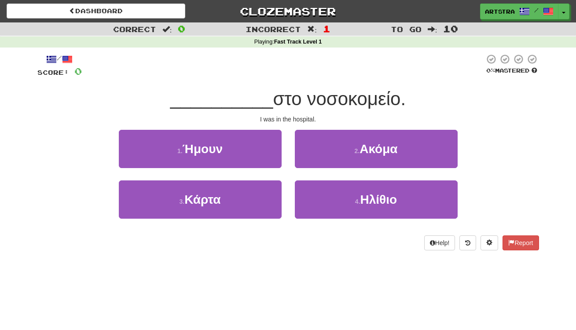
click at [286, 100] on span "στο νοσοκομείο." at bounding box center [339, 98] width 133 height 21
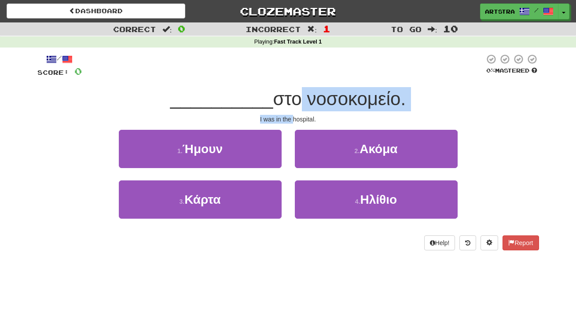
drag, startPoint x: 287, startPoint y: 107, endPoint x: 293, endPoint y: 116, distance: 11.1
click at [293, 116] on div "/ Score: 0 0 % Mastered __________ στο νοσοκομείο. I was in the hospital. 1 . Ή…" at bounding box center [288, 152] width 502 height 197
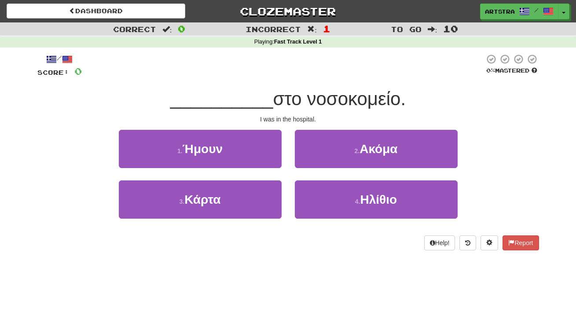
drag, startPoint x: 294, startPoint y: 118, endPoint x: 299, endPoint y: 119, distance: 5.2
click at [295, 118] on div "I was in the hospital." at bounding box center [288, 119] width 502 height 9
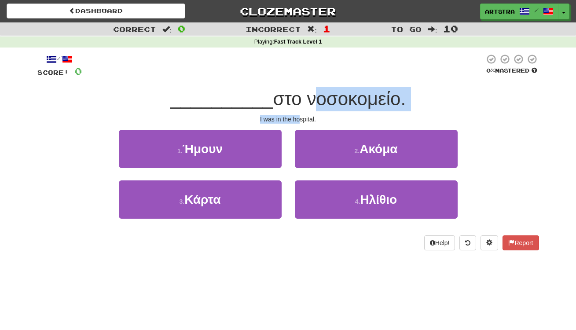
drag, startPoint x: 299, startPoint y: 119, endPoint x: 302, endPoint y: 99, distance: 20.9
click at [302, 99] on div "/ Score: 0 0 % Mastered __________ στο νοσοκομείο. I was in the hospital. 1 . Ή…" at bounding box center [288, 152] width 502 height 197
click at [302, 99] on span "στο νοσοκομείο." at bounding box center [339, 98] width 133 height 21
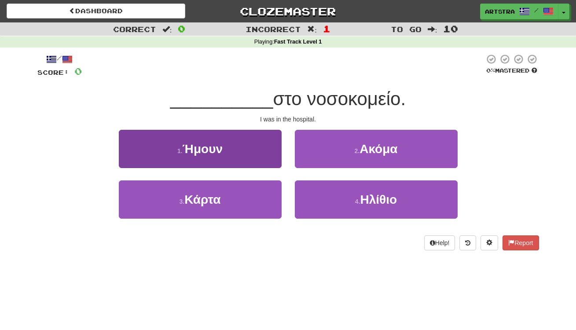
click at [241, 144] on button "1 . Ήμουν" at bounding box center [200, 149] width 163 height 38
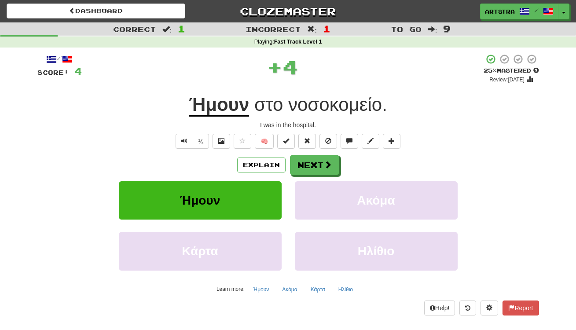
click at [208, 117] on div "/ Score: 4 + 4 25 % Mastered Review: 2025-10-16 Ήμουν στο νοσοκομείο . I was in…" at bounding box center [288, 184] width 502 height 261
click at [310, 107] on span "νοσοκομείο" at bounding box center [335, 104] width 94 height 21
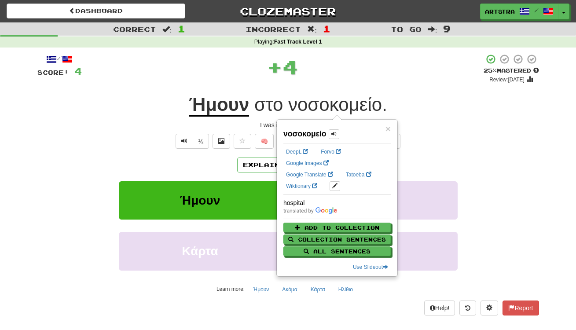
click at [223, 104] on u "Ήμουν" at bounding box center [219, 105] width 60 height 22
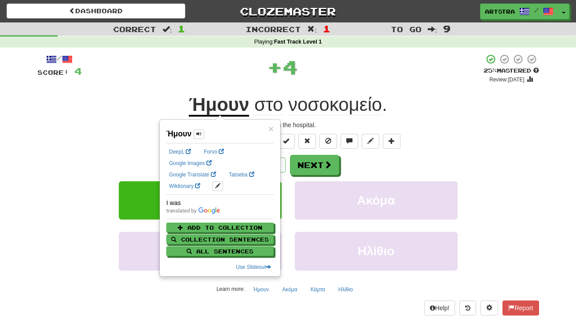
click at [259, 77] on div "+ 4" at bounding box center [283, 67] width 402 height 26
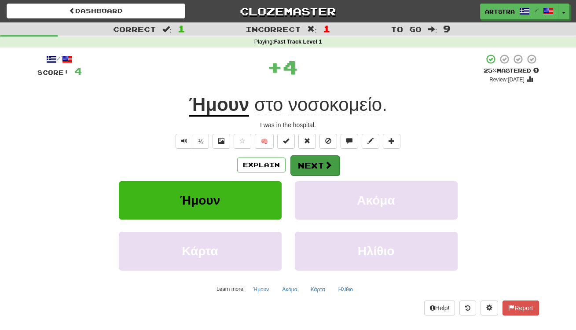
click at [313, 172] on button "Next" at bounding box center [315, 165] width 49 height 20
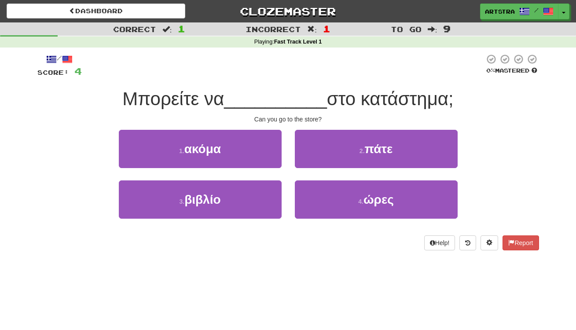
click at [295, 100] on span "__________" at bounding box center [275, 98] width 103 height 21
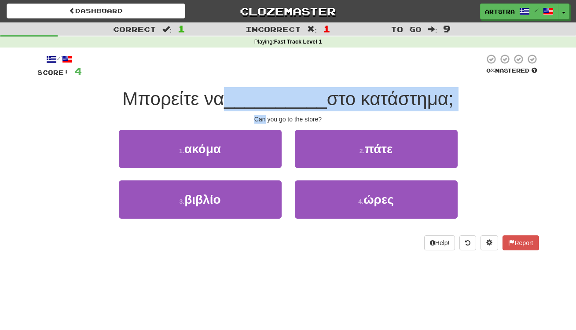
drag, startPoint x: 295, startPoint y: 100, endPoint x: 302, endPoint y: 111, distance: 13.4
click at [302, 111] on div "/ Score: 4 0 % Mastered Μπορείτε να __________ στο κατάστημα; Can you go to the…" at bounding box center [288, 152] width 502 height 197
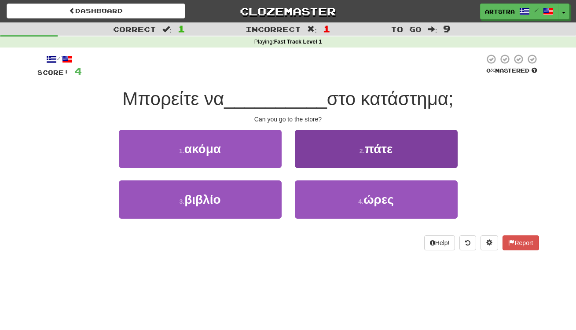
click at [353, 146] on button "2 . πάτε" at bounding box center [376, 149] width 163 height 38
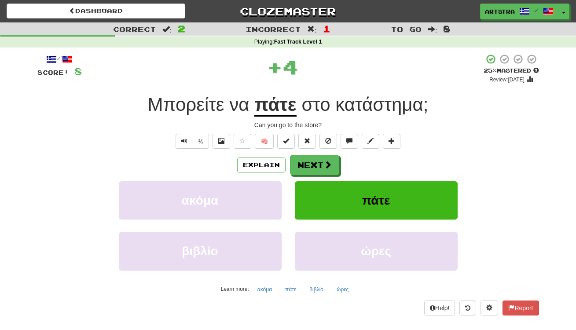
click at [283, 106] on u "πάτε" at bounding box center [275, 105] width 42 height 22
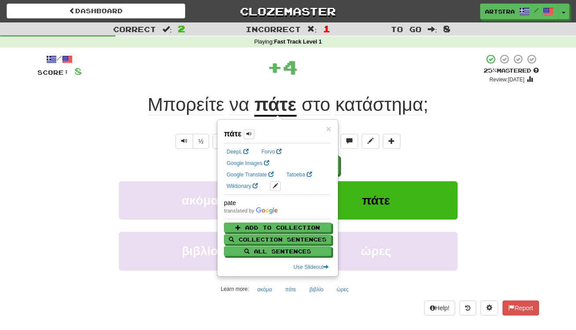
click at [393, 94] on span "κατάστημα" at bounding box center [379, 104] width 88 height 21
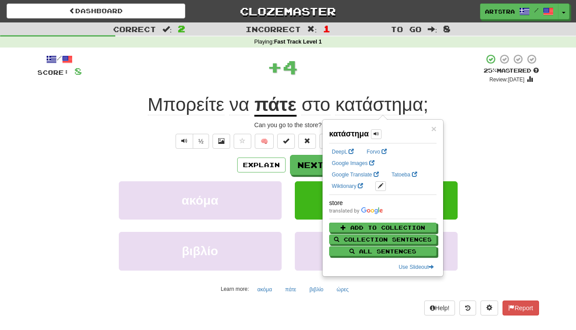
click at [373, 70] on div "+ 4" at bounding box center [283, 67] width 402 height 26
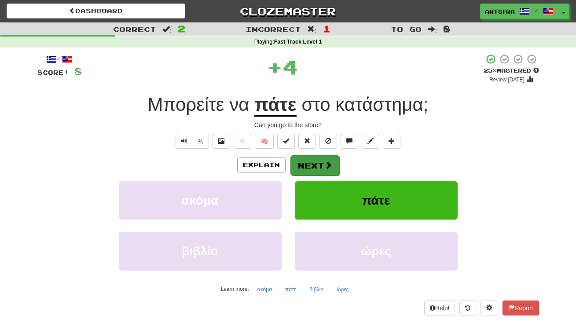
click at [316, 171] on button "Next" at bounding box center [315, 165] width 49 height 20
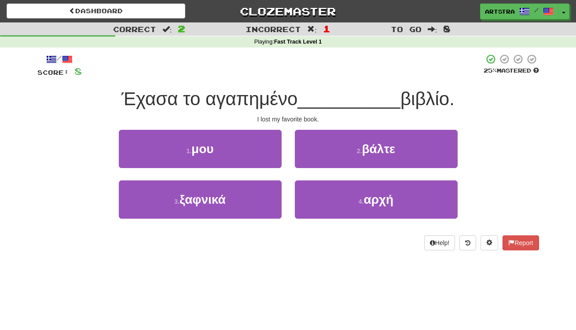
click at [295, 112] on div "/ Score: 8 25 % Mastered Έχασα το αγαπημένο __________ βιβλίο. I lost my favori…" at bounding box center [288, 152] width 502 height 197
click at [296, 116] on div "/ Score: 8 25 % Mastered Έχασα το αγαπημένο __________ βιβλίο. I lost my favori…" at bounding box center [288, 152] width 502 height 197
click at [296, 116] on div "I lost my favorite book." at bounding box center [288, 119] width 502 height 9
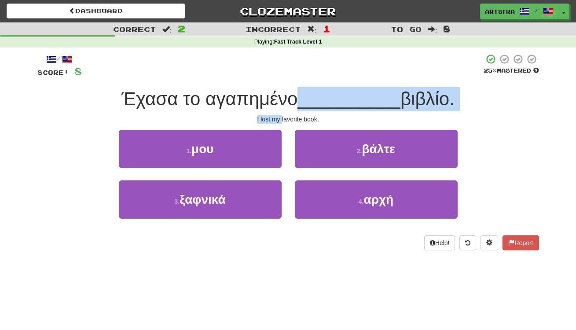
drag, startPoint x: 296, startPoint y: 116, endPoint x: 291, endPoint y: 93, distance: 23.8
click at [292, 93] on div "/ Score: 8 25 % Mastered Έχασα το αγαπημένο __________ βιβλίο. I lost my favori…" at bounding box center [288, 152] width 502 height 197
click at [291, 93] on span "Έχασα το αγαπημένο" at bounding box center [209, 98] width 176 height 21
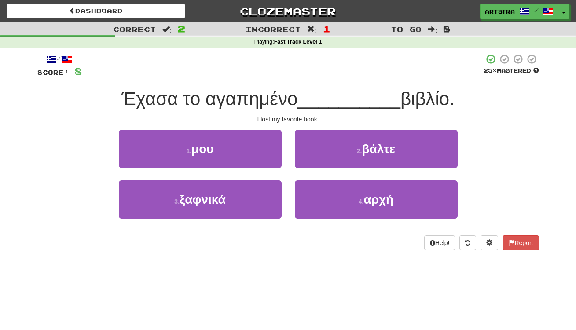
click at [214, 151] on span "μου" at bounding box center [202, 149] width 22 height 14
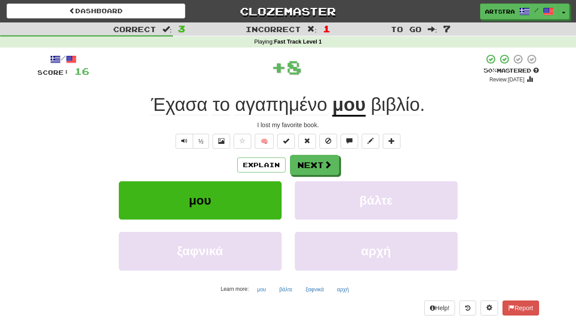
click at [275, 112] on span "αγαπημένο" at bounding box center [281, 104] width 92 height 21
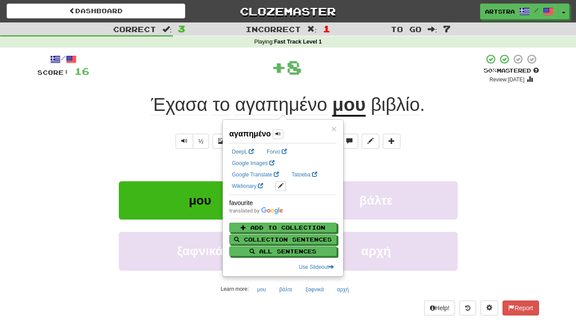
click at [399, 98] on span "βιβλίο" at bounding box center [395, 104] width 49 height 21
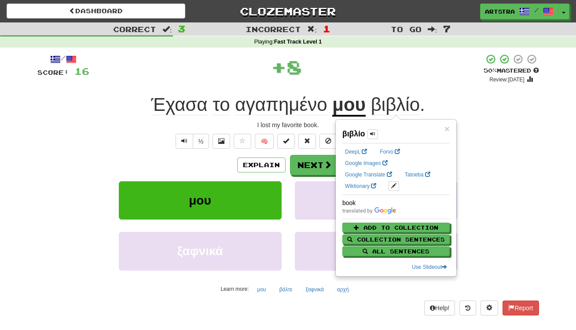
click at [366, 106] on span "βιβλίο ." at bounding box center [395, 104] width 59 height 21
click at [366, 77] on div "+ 8" at bounding box center [286, 67] width 394 height 26
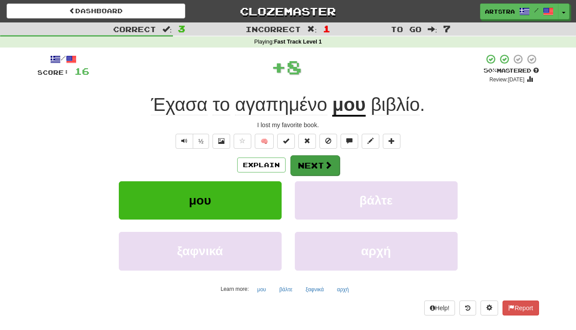
click at [324, 172] on button "Next" at bounding box center [315, 165] width 49 height 20
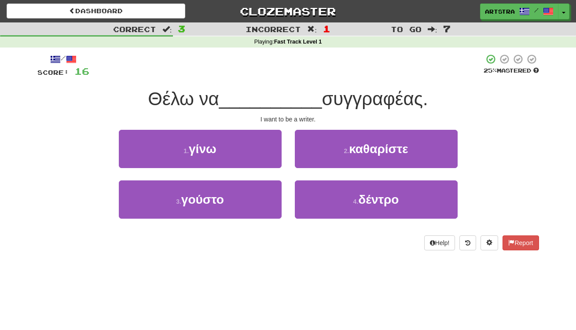
click at [297, 103] on span "__________" at bounding box center [270, 98] width 103 height 21
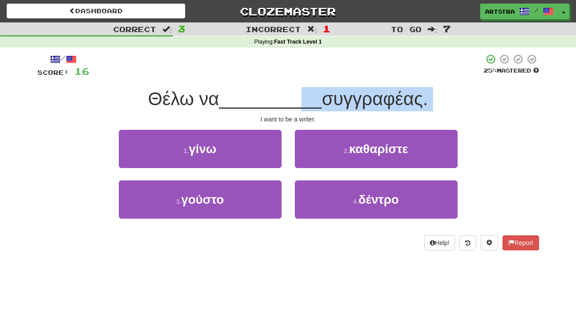
click at [299, 113] on div "/ Score: 16 25 % Mastered Θέλω να __________ συγγραφέας. I want to be a writer.…" at bounding box center [288, 152] width 502 height 197
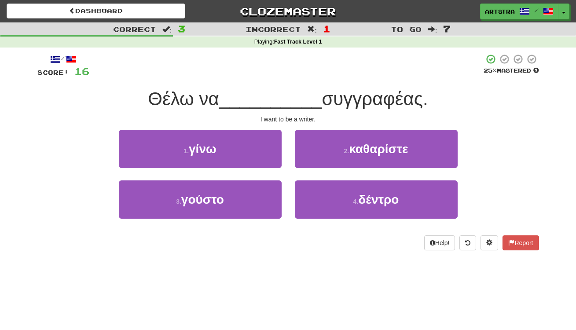
click at [299, 113] on div "/ Score: 16 25 % Mastered Θέλω να __________ συγγραφέας. I want to be a writer.…" at bounding box center [288, 152] width 502 height 197
click at [239, 155] on button "1 . γίνω" at bounding box center [200, 149] width 163 height 38
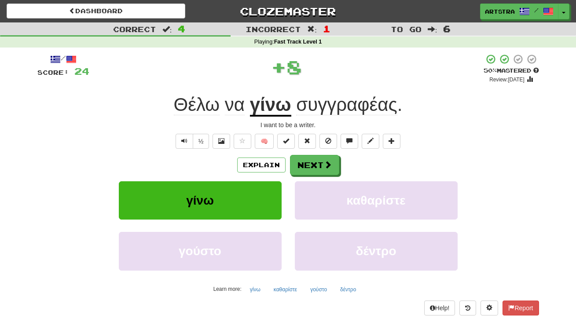
click at [351, 114] on span "συγγραφέας" at bounding box center [346, 104] width 101 height 21
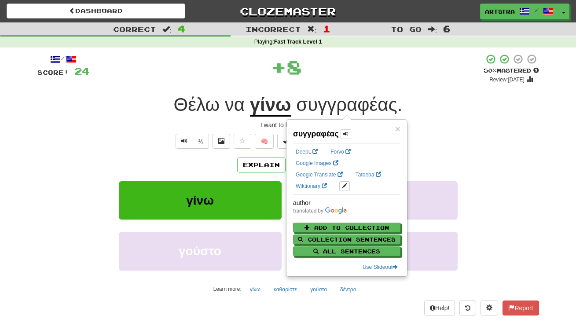
click at [364, 78] on div "+ 8" at bounding box center [286, 67] width 394 height 26
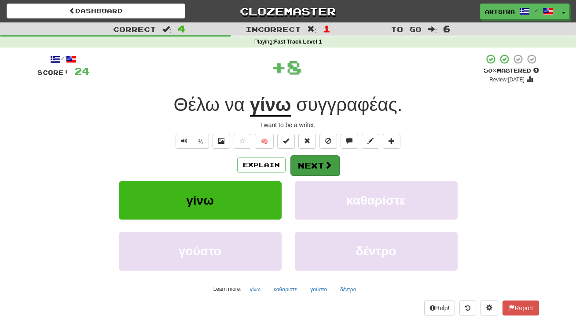
click at [331, 162] on span at bounding box center [328, 165] width 8 height 8
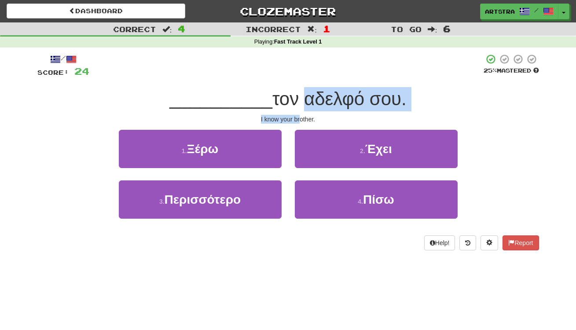
drag, startPoint x: 295, startPoint y: 94, endPoint x: 302, endPoint y: 114, distance: 21.2
click at [302, 114] on div "/ Score: 24 25 % Mastered __________ τον αδελφό σου. I know your brother. 1 . Ξ…" at bounding box center [288, 152] width 502 height 197
click at [302, 115] on div "I know your brother." at bounding box center [288, 119] width 502 height 9
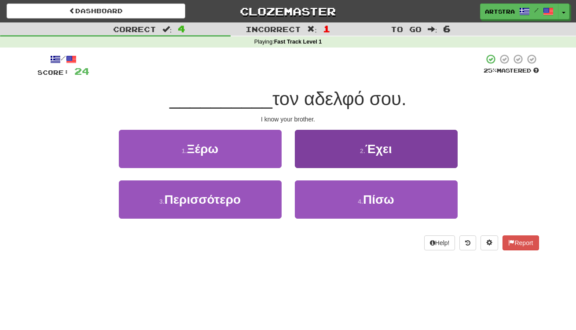
click at [327, 147] on button "2 . Έχει" at bounding box center [376, 149] width 163 height 38
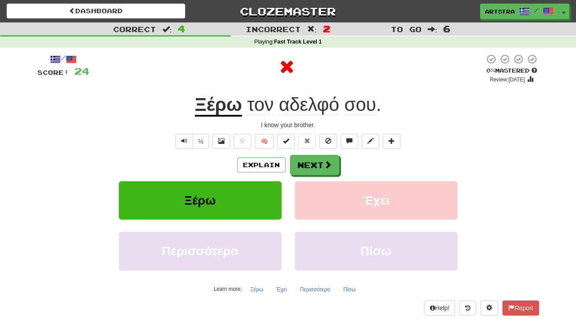
click at [242, 108] on span "τον αδελφό σου ." at bounding box center [312, 104] width 140 height 21
click at [359, 107] on span "σου" at bounding box center [361, 104] width 32 height 21
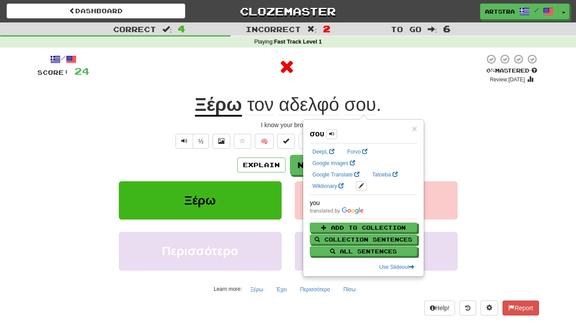
click at [309, 102] on span "αδελφό" at bounding box center [309, 104] width 60 height 21
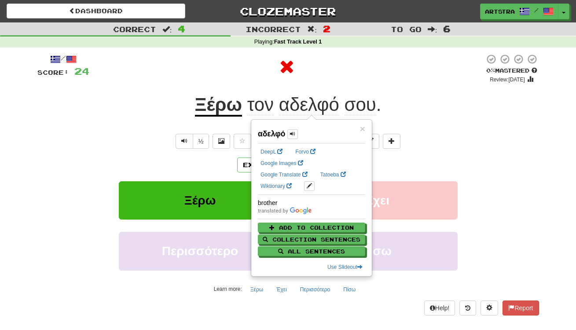
click at [357, 81] on div at bounding box center [286, 69] width 395 height 30
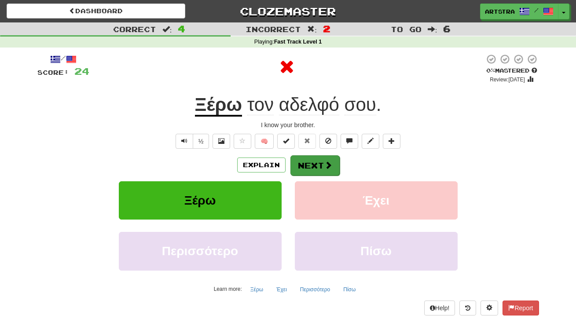
click at [328, 159] on button "Next" at bounding box center [315, 165] width 49 height 20
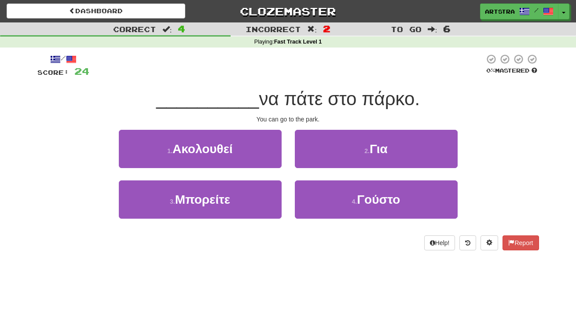
click at [295, 93] on span "να πάτε στο πάρκο." at bounding box center [339, 98] width 161 height 21
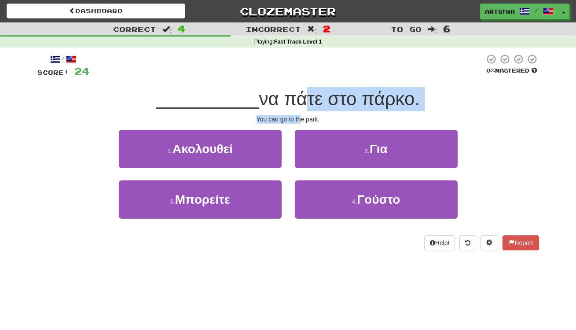
drag, startPoint x: 297, startPoint y: 107, endPoint x: 300, endPoint y: 117, distance: 10.6
click at [300, 117] on div "/ Score: 24 0 % Mastered __________ να πάτε στο πάρκο. You can go to the park. …" at bounding box center [288, 152] width 502 height 197
click at [300, 117] on div "You can go to the park." at bounding box center [288, 119] width 502 height 9
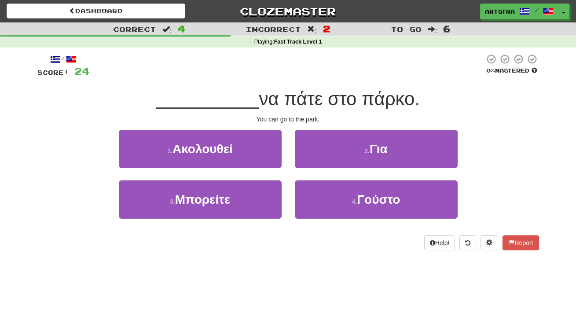
click at [341, 153] on button "2 . Για" at bounding box center [376, 149] width 163 height 38
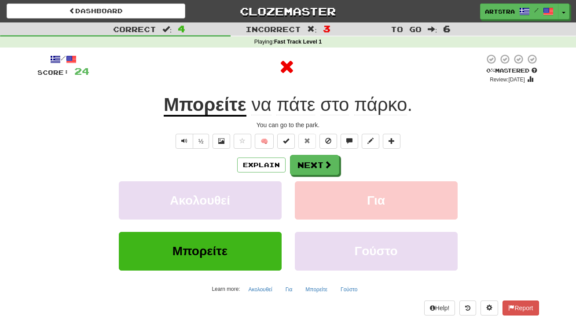
click at [218, 107] on u "Μπορείτε" at bounding box center [205, 105] width 83 height 22
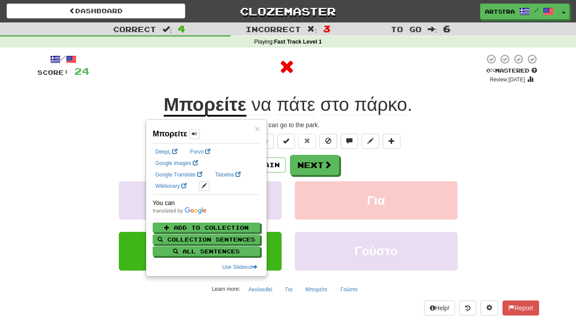
click at [386, 106] on span "πάρκο" at bounding box center [380, 104] width 53 height 21
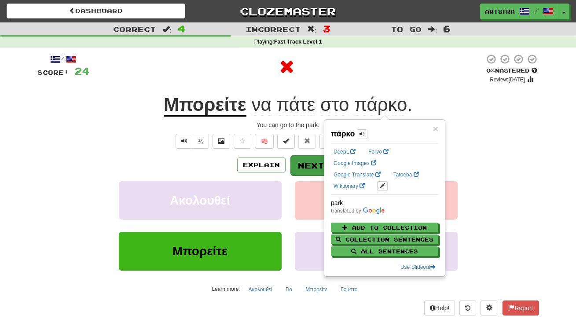
click at [322, 166] on button "Next" at bounding box center [315, 165] width 49 height 20
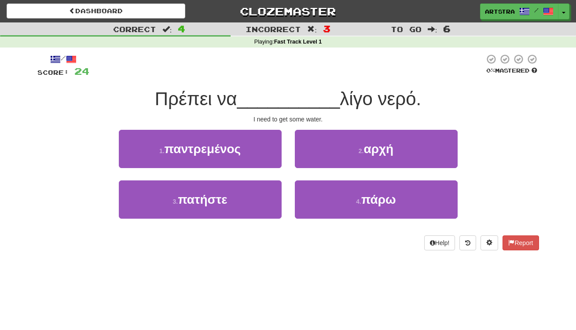
click at [297, 94] on span "__________" at bounding box center [288, 98] width 103 height 21
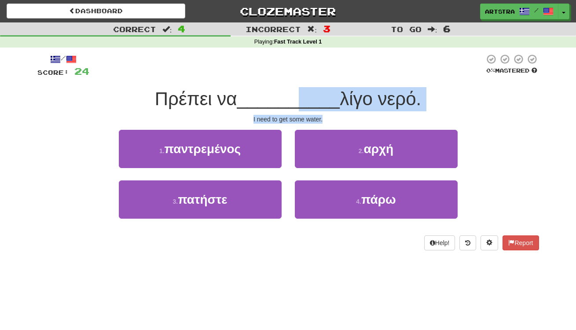
drag, startPoint x: 296, startPoint y: 111, endPoint x: 305, endPoint y: 121, distance: 14.0
click at [305, 121] on div "/ Score: 24 0 % Mastered Πρέπει να __________ λίγο νερό. I need to get some wat…" at bounding box center [288, 152] width 502 height 197
click at [305, 121] on div "I need to get some water." at bounding box center [288, 119] width 502 height 9
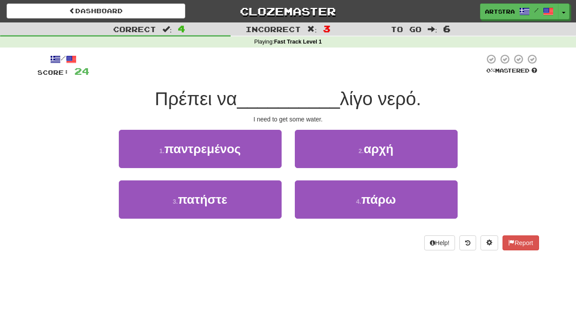
click at [368, 221] on div "4 . πάρω" at bounding box center [376, 205] width 176 height 51
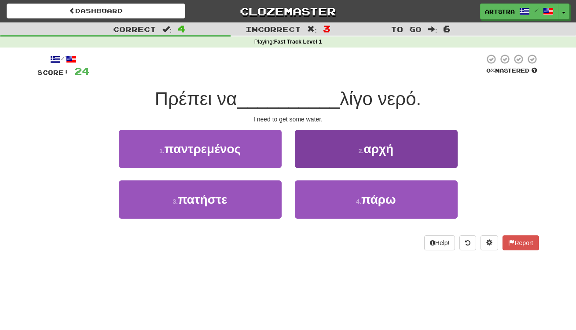
click at [374, 205] on button "4 . πάρω" at bounding box center [376, 199] width 163 height 38
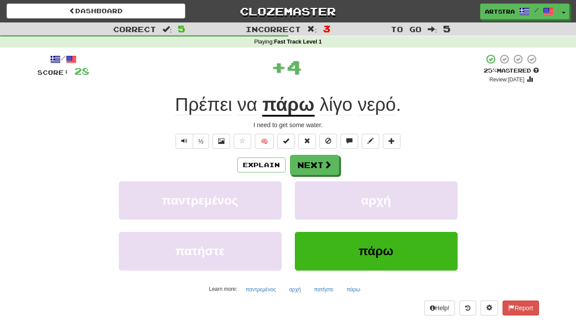
click at [291, 104] on u "πάρω" at bounding box center [288, 105] width 52 height 22
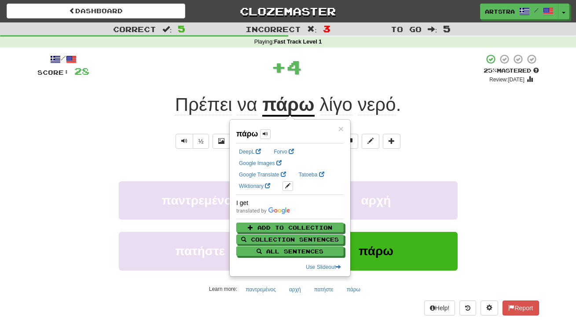
click at [386, 106] on span "νερό" at bounding box center [377, 104] width 38 height 21
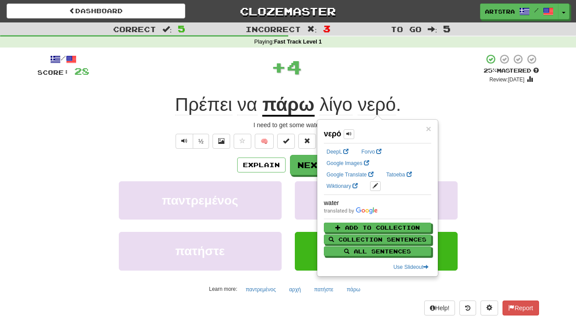
click at [363, 68] on div "+ 4" at bounding box center [286, 67] width 394 height 26
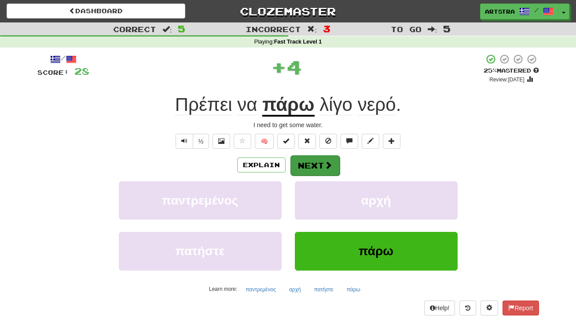
click at [320, 165] on button "Next" at bounding box center [315, 165] width 49 height 20
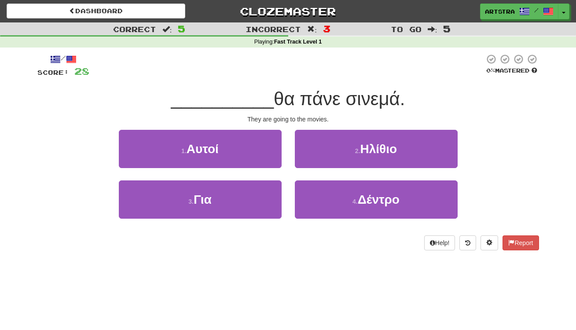
click at [289, 112] on div "/ Score: 28 0 % Mastered __________ θα πάνε σινεμά. They are going to the movie…" at bounding box center [288, 152] width 502 height 197
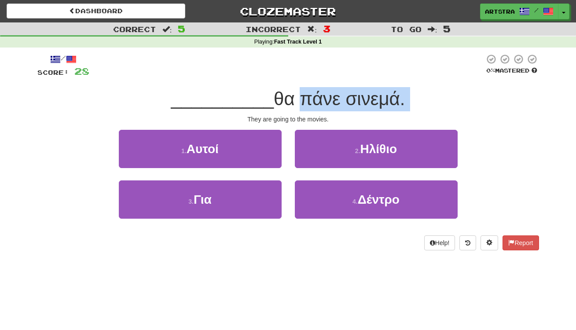
drag, startPoint x: 289, startPoint y: 112, endPoint x: 287, endPoint y: 96, distance: 16.3
click at [287, 96] on div "/ Score: 28 0 % Mastered __________ θα πάνε σινεμά. They are going to the movie…" at bounding box center [288, 152] width 502 height 197
click at [287, 96] on span "θα πάνε σινεμά." at bounding box center [340, 98] width 132 height 21
drag, startPoint x: 287, startPoint y: 96, endPoint x: 293, endPoint y: 117, distance: 21.8
click at [293, 117] on div "/ Score: 28 0 % Mastered __________ θα πάνε σινεμά. They are going to the movie…" at bounding box center [288, 152] width 502 height 197
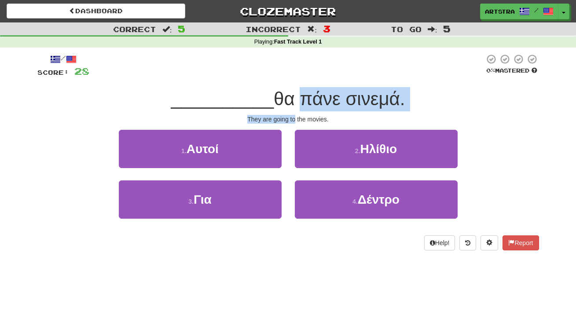
click at [293, 117] on div "They are going to the movies." at bounding box center [288, 119] width 502 height 9
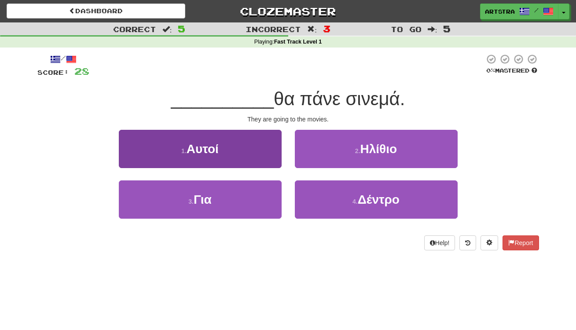
click at [247, 144] on button "1 . Αυτοί" at bounding box center [200, 149] width 163 height 38
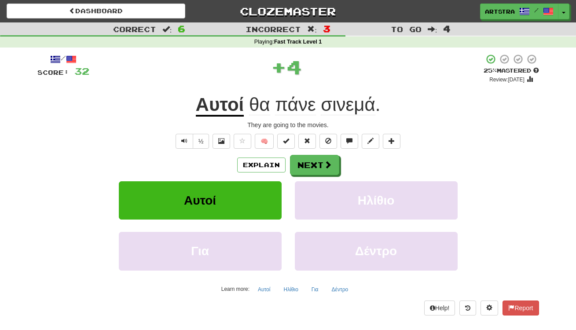
click at [214, 102] on u "Αυτοί" at bounding box center [220, 105] width 48 height 22
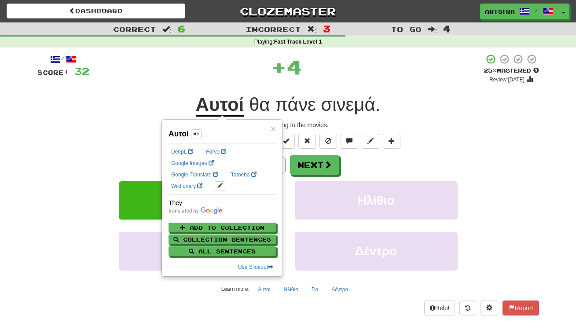
click at [338, 111] on span "σινεμά" at bounding box center [348, 104] width 54 height 21
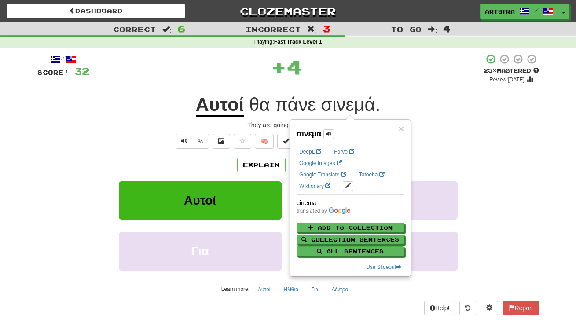
click at [300, 99] on span "πάνε" at bounding box center [295, 104] width 40 height 21
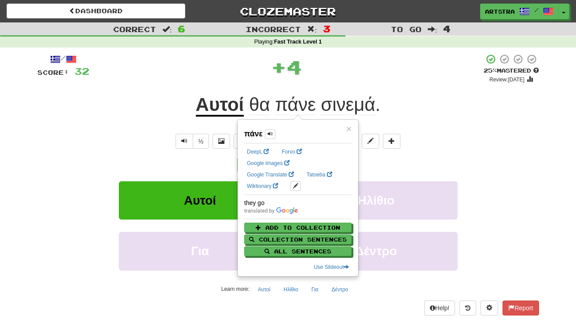
click at [325, 77] on div "+ 4" at bounding box center [286, 67] width 394 height 26
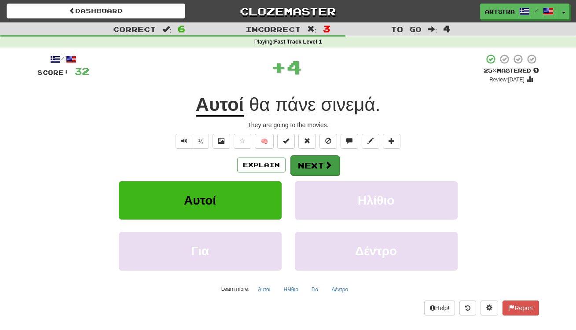
click at [324, 164] on span at bounding box center [328, 165] width 8 height 8
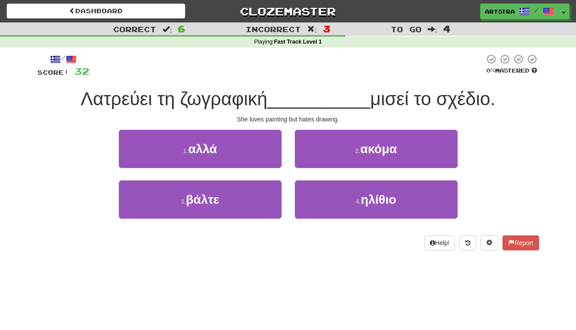
click at [296, 96] on span "__________" at bounding box center [319, 98] width 103 height 21
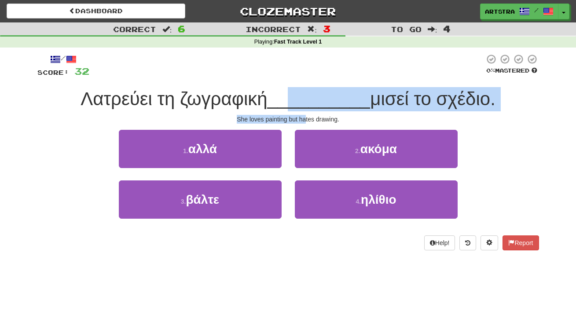
click at [305, 117] on div "/ Score: 32 0 % Mastered Λατρεύει τη ζωγραφική __________ μισεί το σχέδιο. She …" at bounding box center [288, 152] width 502 height 197
click at [305, 117] on div "She loves painting but hates drawing." at bounding box center [288, 119] width 502 height 9
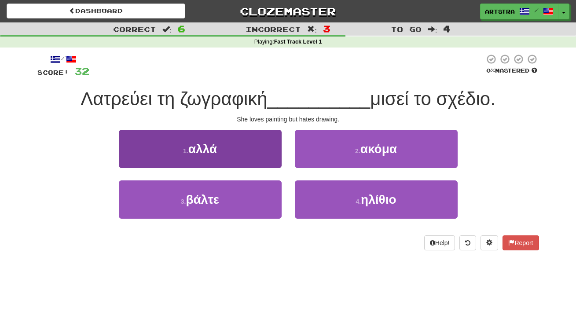
click at [248, 147] on button "1 . αλλά" at bounding box center [200, 149] width 163 height 38
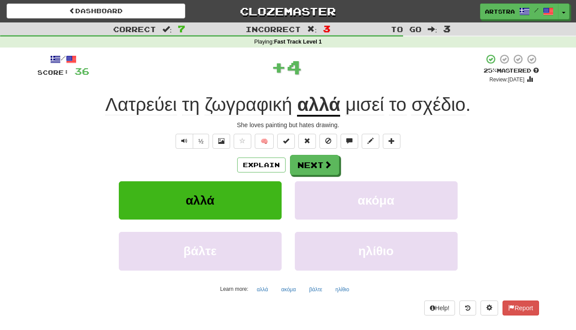
click at [244, 110] on span "ζωγραφική" at bounding box center [249, 104] width 88 height 21
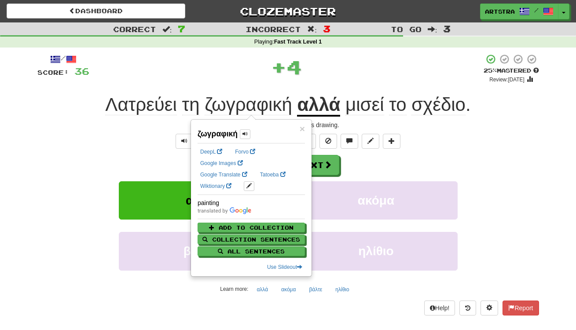
click at [406, 109] on span "το" at bounding box center [397, 104] width 17 height 21
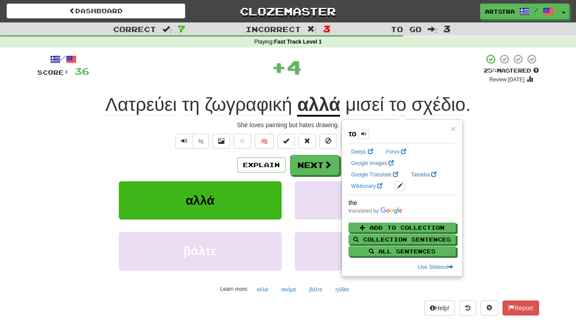
click at [371, 78] on div "+ 4" at bounding box center [286, 67] width 394 height 26
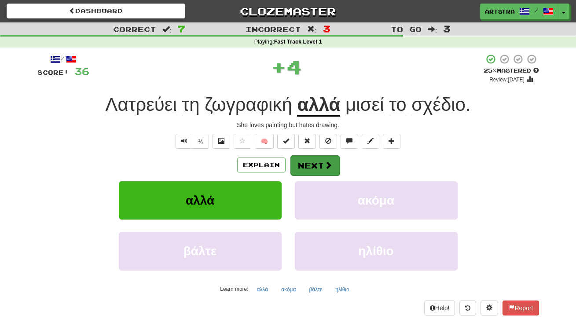
click at [330, 166] on span at bounding box center [328, 165] width 8 height 8
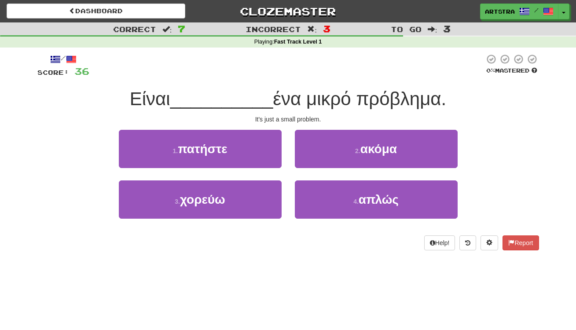
click at [283, 86] on div "/ Score: 36 0 % Mastered Είναι __________ ένα μικρό πρόβλημα. It's just a small…" at bounding box center [288, 152] width 502 height 197
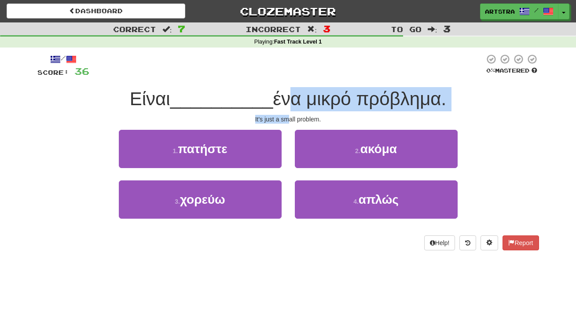
drag, startPoint x: 281, startPoint y: 98, endPoint x: 291, endPoint y: 120, distance: 24.2
click at [291, 120] on div "/ Score: 36 0 % Mastered Είναι __________ ένα μικρό πρόβλημα. It's just a small…" at bounding box center [288, 152] width 502 height 197
click at [291, 120] on div "It's just a small problem." at bounding box center [288, 119] width 502 height 9
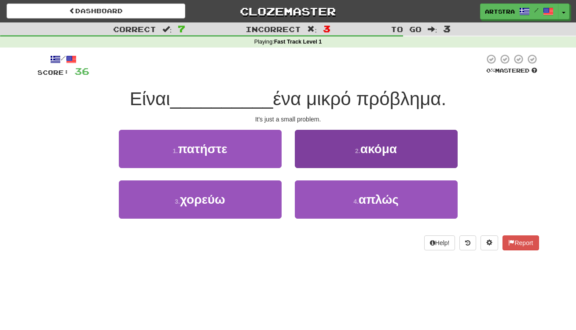
click at [359, 153] on small "2 ." at bounding box center [357, 150] width 5 height 7
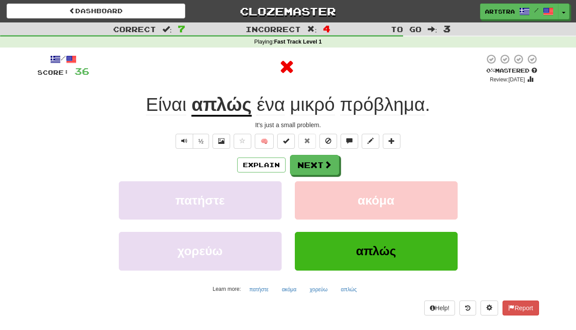
click at [215, 103] on u "απλώς" at bounding box center [221, 105] width 60 height 22
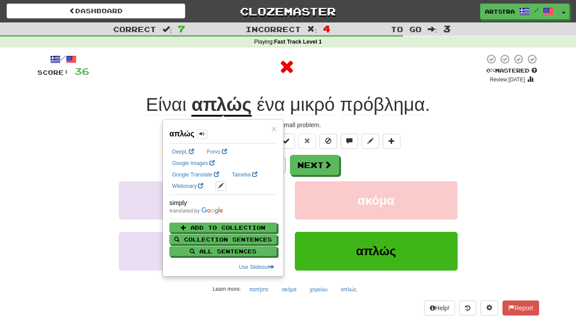
click at [389, 103] on span "πρόβλημα" at bounding box center [382, 104] width 85 height 21
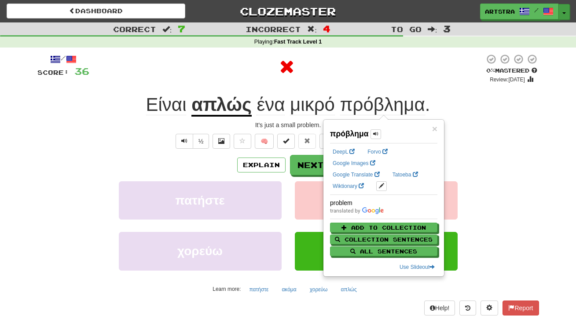
click at [566, 13] on button "Toggle Dropdown" at bounding box center [564, 12] width 11 height 16
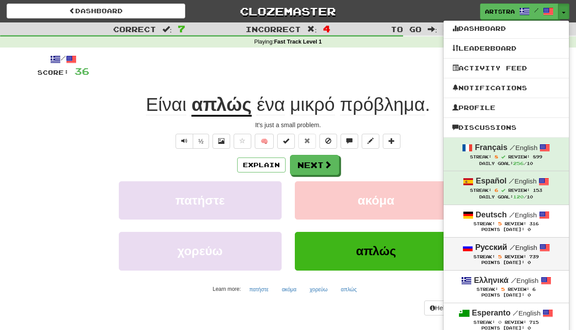
click at [522, 258] on span "Review:" at bounding box center [516, 256] width 22 height 5
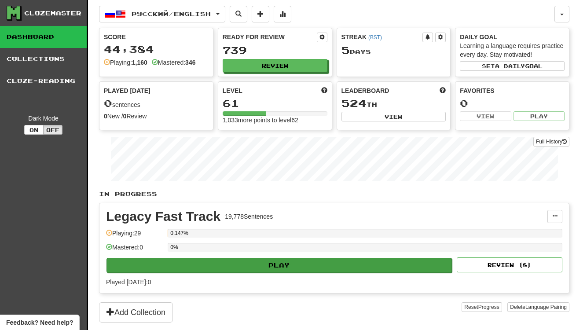
click at [291, 264] on button "Play" at bounding box center [280, 265] width 346 height 15
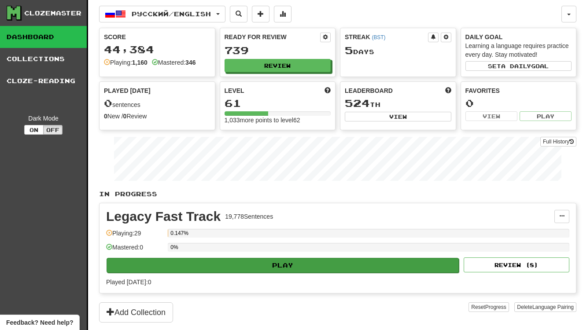
select select "**"
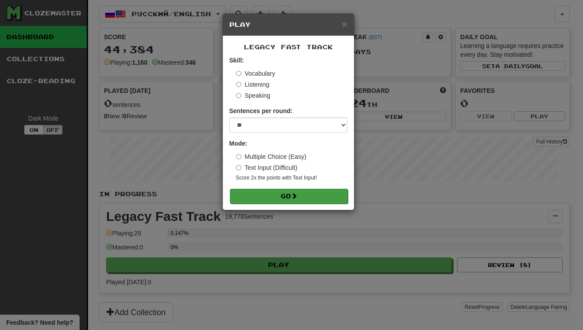
click at [287, 192] on button "Go" at bounding box center [289, 196] width 118 height 15
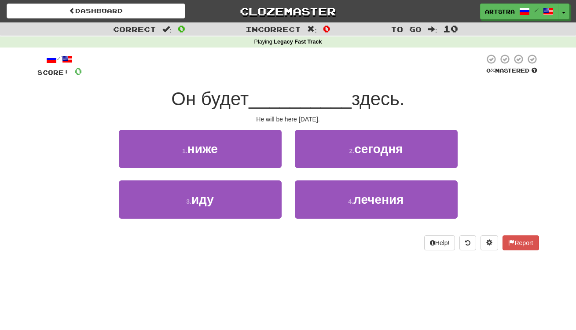
click at [286, 100] on span "__________" at bounding box center [300, 98] width 103 height 21
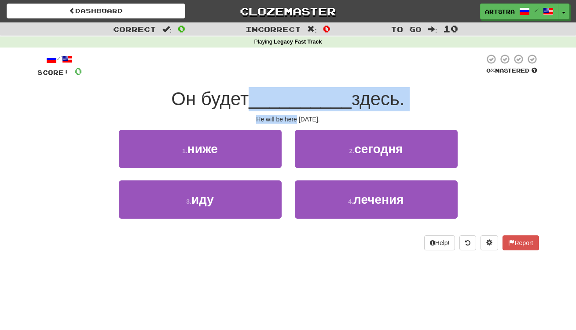
drag, startPoint x: 286, startPoint y: 100, endPoint x: 291, endPoint y: 116, distance: 16.8
click at [291, 116] on div "/ Score: 0 0 % Mastered Он будет __________ здесь. He will be here [DATE]. 1 . …" at bounding box center [288, 152] width 502 height 197
click at [291, 116] on div "He will be here [DATE]." at bounding box center [288, 119] width 502 height 9
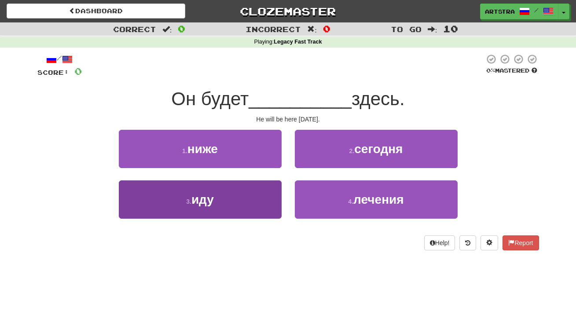
click at [261, 197] on button "3 . иду" at bounding box center [200, 199] width 163 height 38
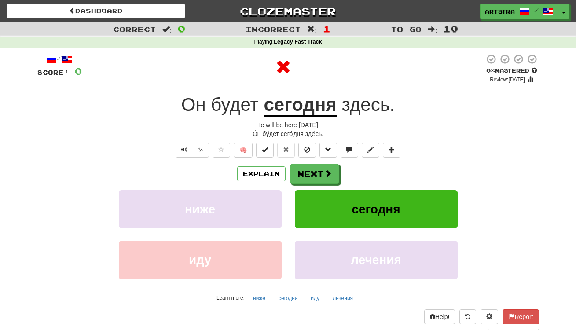
click at [294, 108] on u "сегодня" at bounding box center [300, 105] width 73 height 22
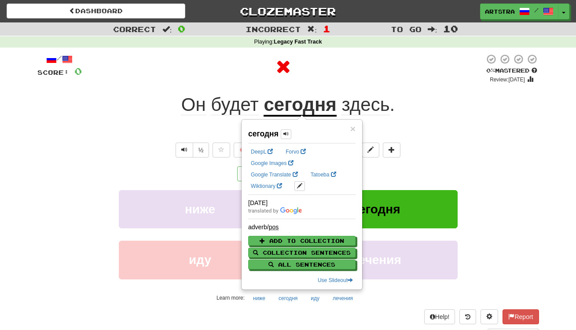
click at [340, 89] on div "/ Score: 0 0 % Mastered Review: [DATE] Он будет [DATE] здесь . He will be here …" at bounding box center [288, 196] width 502 height 285
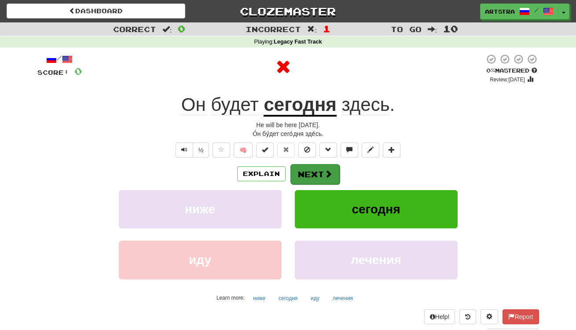
click at [330, 173] on button "Next" at bounding box center [315, 174] width 49 height 20
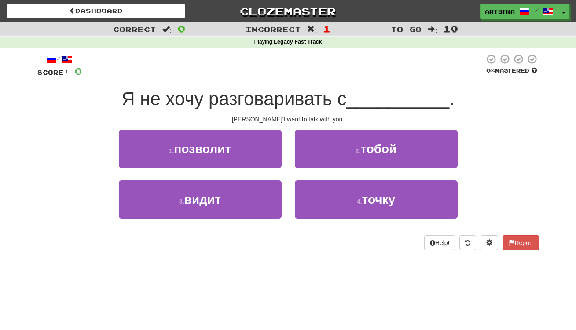
click at [287, 105] on span "Я не хочу разговаривать с" at bounding box center [233, 98] width 225 height 21
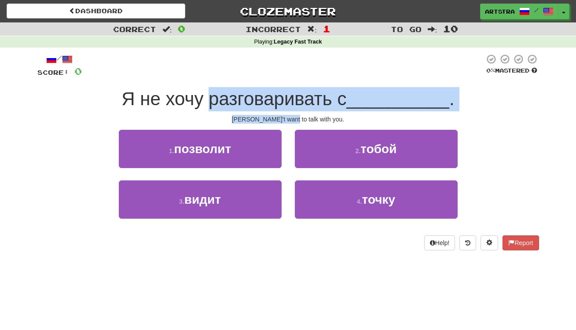
click at [296, 119] on div "/ Score: 0 0 % Mastered Я не хочу разговаривать с __________ . I don't want to …" at bounding box center [288, 152] width 502 height 197
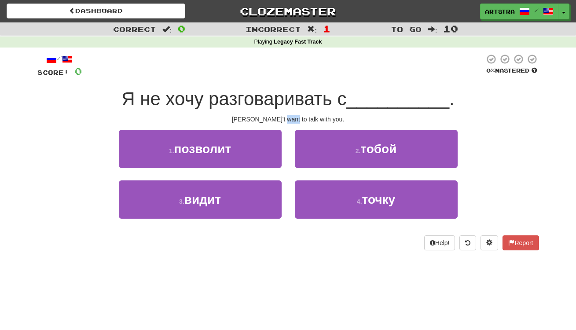
click at [295, 119] on div "I don't want to talk with you." at bounding box center [288, 119] width 502 height 9
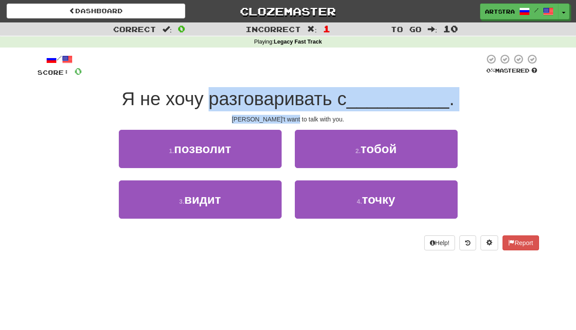
drag, startPoint x: 295, startPoint y: 120, endPoint x: 295, endPoint y: 104, distance: 15.8
click at [295, 104] on div "/ Score: 0 0 % Mastered Я не хочу разговаривать с __________ . I don't want to …" at bounding box center [288, 152] width 502 height 197
click at [295, 104] on span "Я не хочу разговаривать с" at bounding box center [233, 98] width 225 height 21
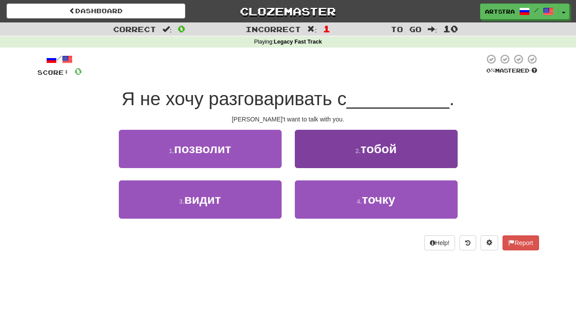
click at [330, 138] on button "2 . тобой" at bounding box center [376, 149] width 163 height 38
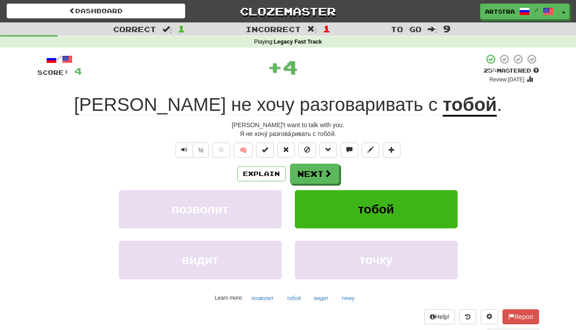
click at [443, 100] on u "тобой" at bounding box center [470, 105] width 54 height 22
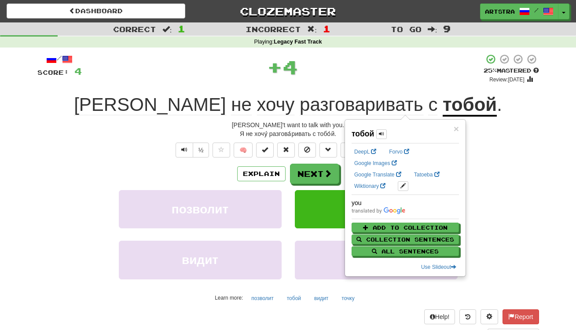
drag, startPoint x: 309, startPoint y: 103, endPoint x: 353, endPoint y: 92, distance: 45.2
click at [309, 103] on span "разговаривать" at bounding box center [362, 104] width 124 height 21
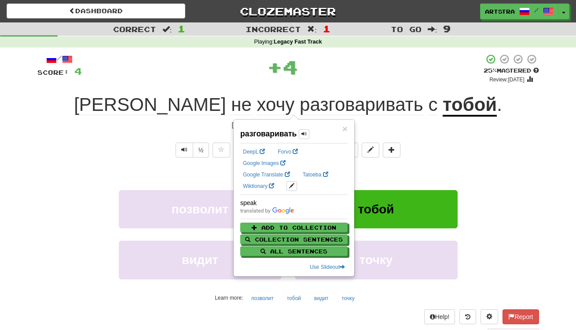
click at [436, 96] on div "Я не хочу разговаривать с тобой ." at bounding box center [288, 105] width 502 height 24
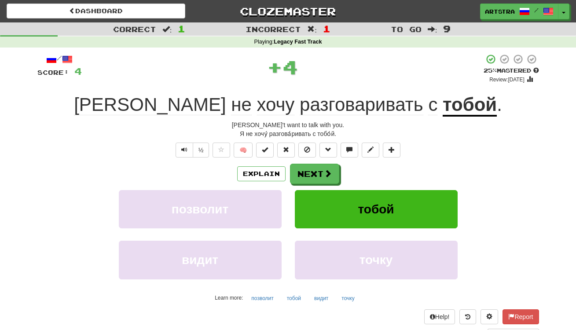
click at [443, 109] on u "тобой" at bounding box center [470, 105] width 54 height 22
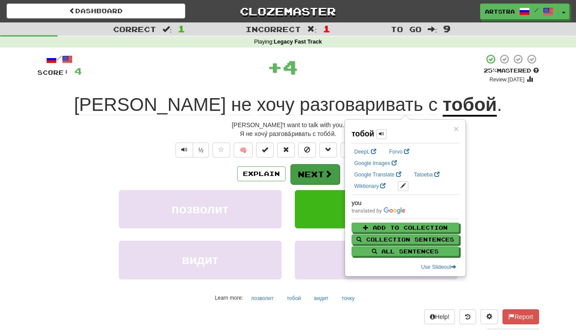
click at [316, 174] on button "Next" at bounding box center [315, 174] width 49 height 20
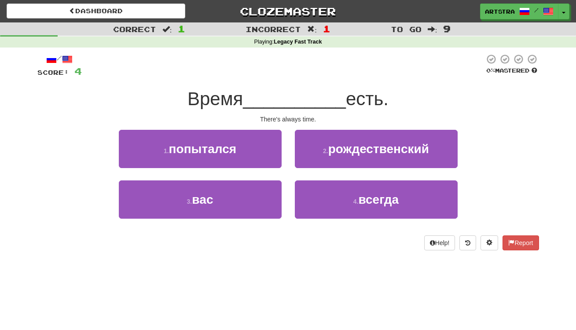
click at [290, 104] on span "__________" at bounding box center [294, 98] width 103 height 21
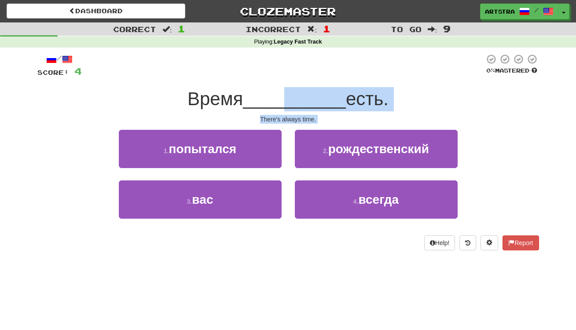
drag, startPoint x: 289, startPoint y: 106, endPoint x: 293, endPoint y: 122, distance: 17.1
click at [293, 123] on div "/ Score: 4 0 % Mastered Время __________ есть. There's always time. 1 . попытал…" at bounding box center [288, 152] width 502 height 197
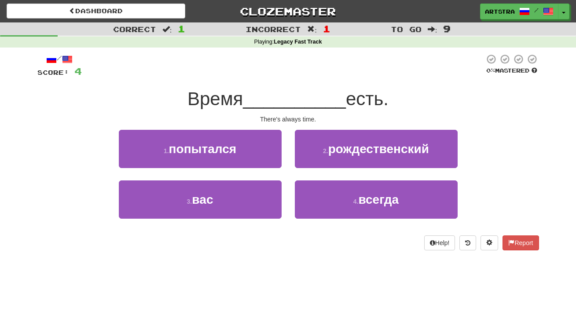
click at [293, 122] on div "/ Score: 4 0 % Mastered Время __________ есть. There's always time. 1 . попытал…" at bounding box center [288, 152] width 502 height 197
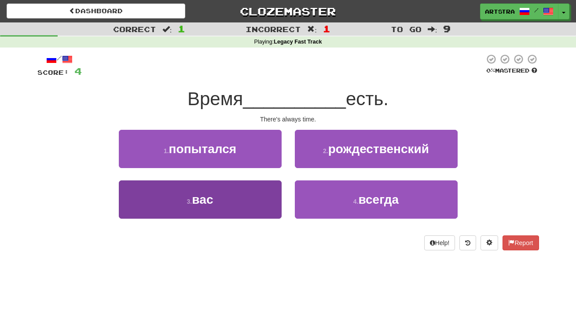
click at [257, 217] on div "3 . вac" at bounding box center [200, 205] width 176 height 51
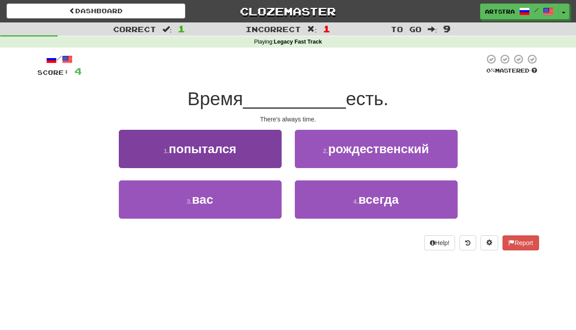
drag, startPoint x: 258, startPoint y: 210, endPoint x: 266, endPoint y: 198, distance: 14.7
click at [258, 210] on button "3 . вac" at bounding box center [200, 199] width 163 height 38
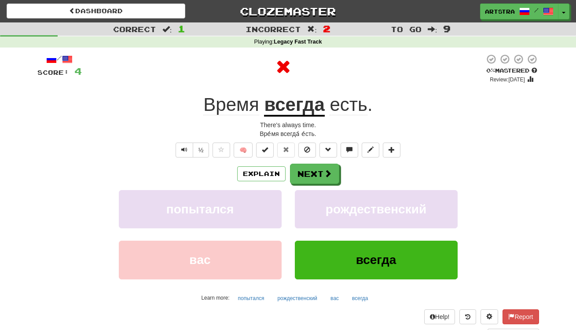
click at [292, 105] on u "всегда" at bounding box center [294, 105] width 60 height 22
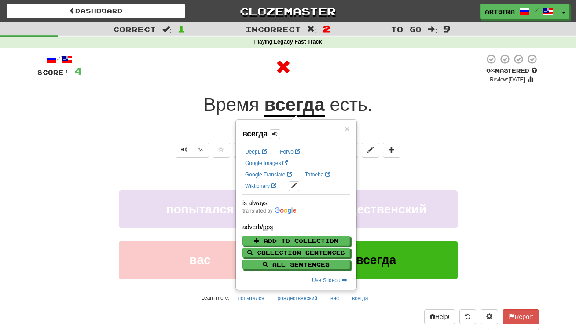
click at [342, 103] on span "есть" at bounding box center [348, 104] width 37 height 21
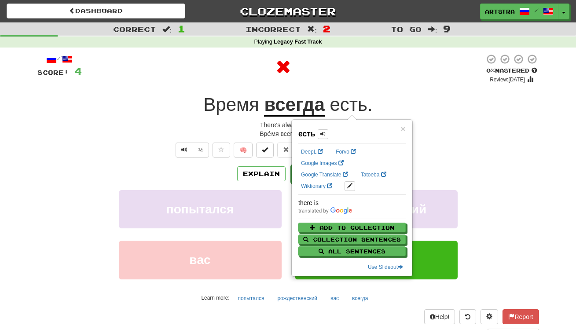
click at [291, 176] on button "Next" at bounding box center [315, 174] width 49 height 20
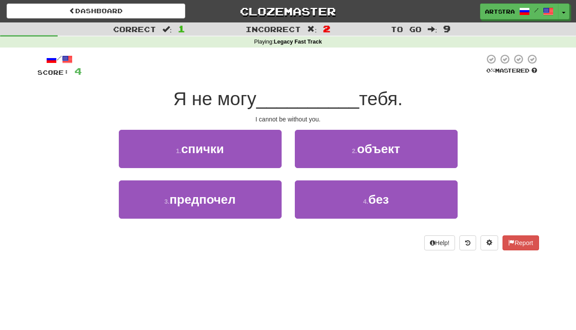
click at [300, 113] on div "/ Score: 4 0 % Mastered Я не могу __________ тебя. I cannot be without you. 1 .…" at bounding box center [288, 152] width 502 height 197
drag, startPoint x: 300, startPoint y: 114, endPoint x: 304, endPoint y: 120, distance: 6.3
click at [304, 120] on div "/ Score: 4 0 % Mastered Я не могу __________ тебя. I cannot be without you. 1 .…" at bounding box center [288, 152] width 502 height 197
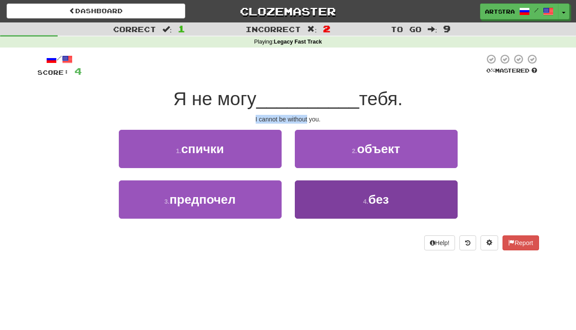
click at [364, 206] on button "4 . без" at bounding box center [376, 199] width 163 height 38
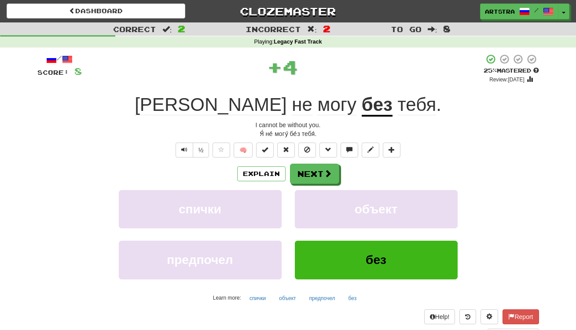
click at [362, 108] on u "без" at bounding box center [377, 105] width 31 height 22
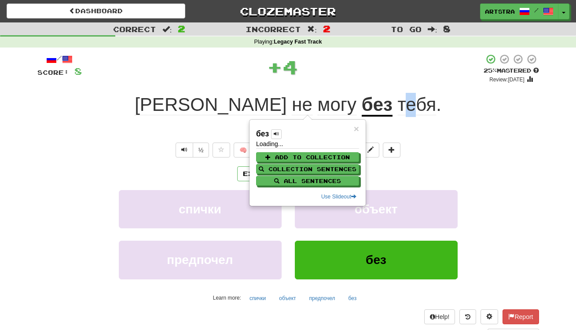
click at [398, 94] on span "тебя" at bounding box center [417, 104] width 39 height 21
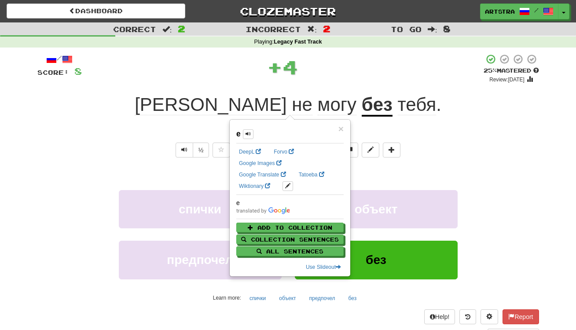
click at [346, 79] on div "+ 4" at bounding box center [283, 67] width 402 height 26
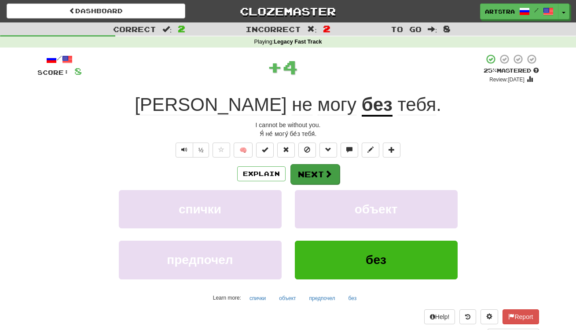
click at [319, 173] on button "Next" at bounding box center [315, 174] width 49 height 20
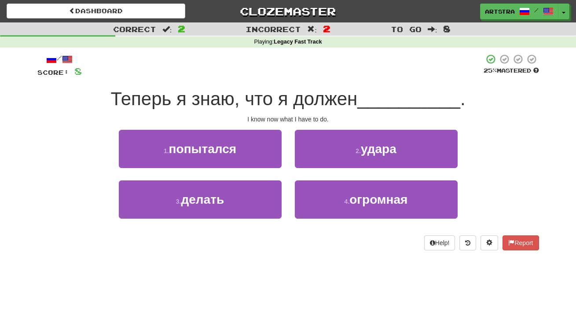
click at [298, 95] on span "Теперь я знаю, что я должен" at bounding box center [233, 98] width 247 height 21
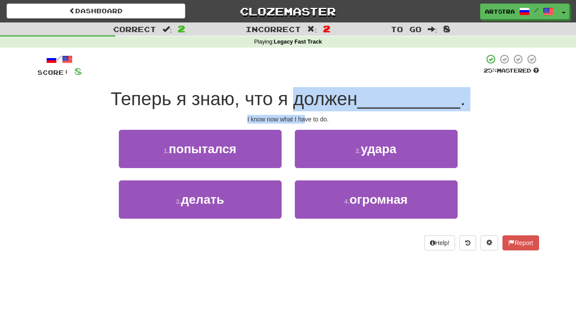
drag, startPoint x: 298, startPoint y: 104, endPoint x: 304, endPoint y: 116, distance: 14.0
click at [304, 116] on div "/ Score: 8 25 % Mastered Теперь я знаю, что я должен __________ . I know now wh…" at bounding box center [288, 152] width 502 height 197
click at [304, 116] on div "I know now what I have to do." at bounding box center [288, 119] width 502 height 9
drag, startPoint x: 304, startPoint y: 116, endPoint x: 305, endPoint y: 95, distance: 21.6
click at [305, 95] on div "/ Score: 8 25 % Mastered Теперь я знаю, что я должен __________ . I know now wh…" at bounding box center [288, 152] width 502 height 197
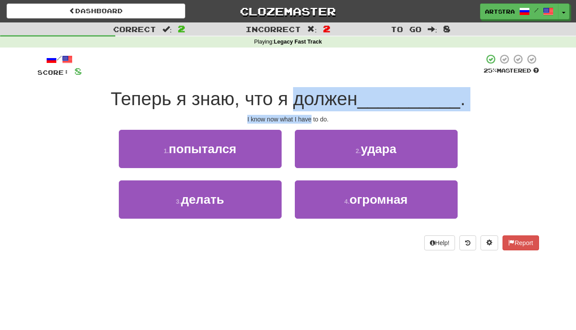
click at [305, 95] on span "Теперь я знаю, что я должен" at bounding box center [233, 98] width 247 height 21
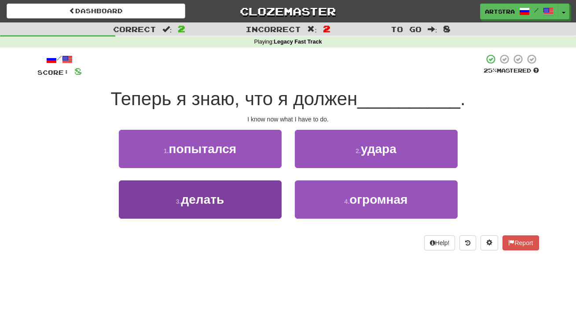
click at [232, 212] on button "3 . делать" at bounding box center [200, 199] width 163 height 38
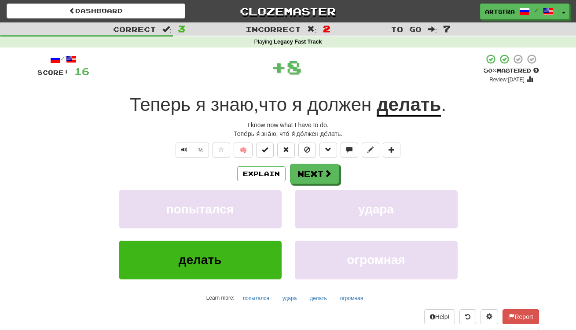
click at [407, 103] on u "делать" at bounding box center [409, 105] width 64 height 22
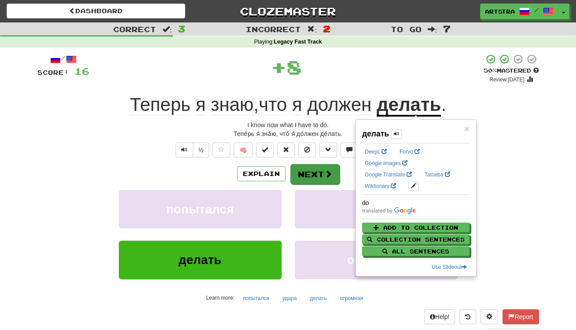
click at [323, 166] on button "Next" at bounding box center [315, 174] width 49 height 20
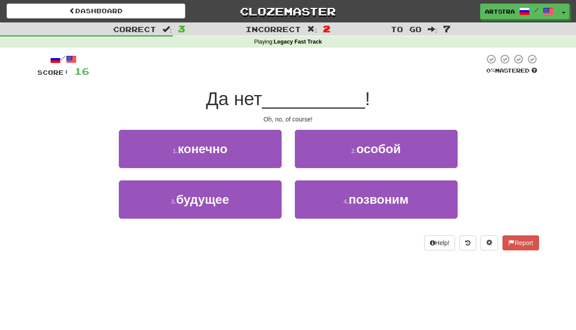
click at [304, 102] on span "__________" at bounding box center [313, 98] width 103 height 21
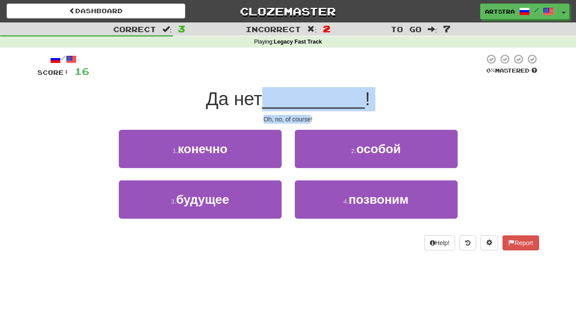
drag, startPoint x: 305, startPoint y: 112, endPoint x: 309, endPoint y: 119, distance: 8.1
click at [309, 119] on div "/ Score: 16 0 % Mastered Да нет __________ ! Oh, no, of course! 1 . конечно 2 .…" at bounding box center [288, 152] width 502 height 197
click at [309, 119] on div "Oh, no, of course!" at bounding box center [288, 119] width 502 height 9
drag, startPoint x: 309, startPoint y: 119, endPoint x: 309, endPoint y: 88, distance: 30.8
click at [309, 88] on div "/ Score: 16 0 % Mastered Да нет __________ ! Oh, no, of course! 1 . конечно 2 .…" at bounding box center [288, 152] width 502 height 197
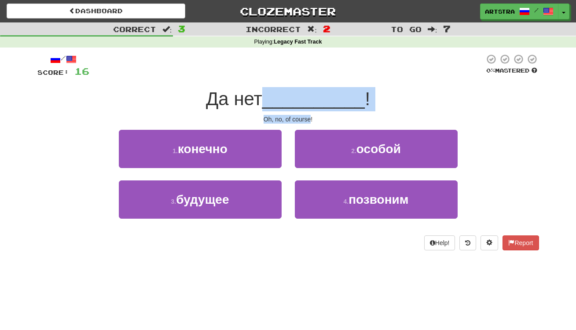
click at [309, 88] on span "__________" at bounding box center [313, 98] width 103 height 21
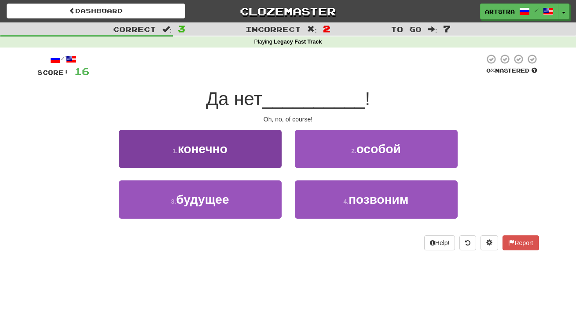
click at [256, 152] on button "1 . конечно" at bounding box center [200, 149] width 163 height 38
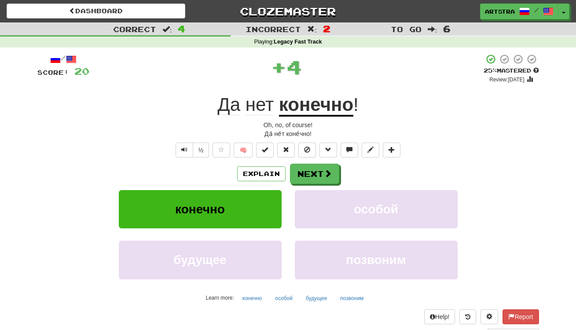
click at [326, 107] on u "конечно" at bounding box center [316, 105] width 74 height 22
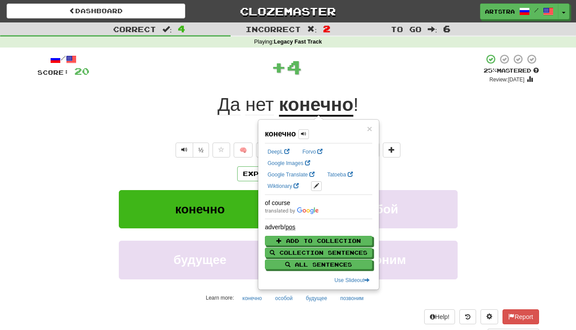
click at [361, 74] on div "+ 4" at bounding box center [286, 67] width 394 height 26
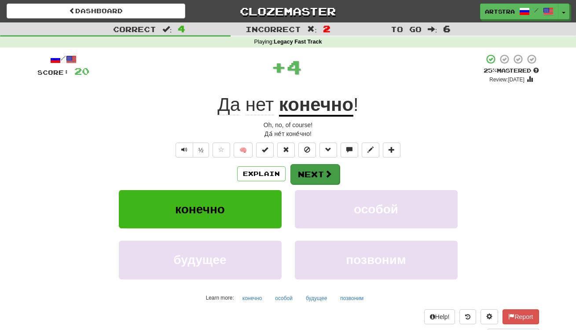
click at [329, 170] on span at bounding box center [328, 174] width 8 height 8
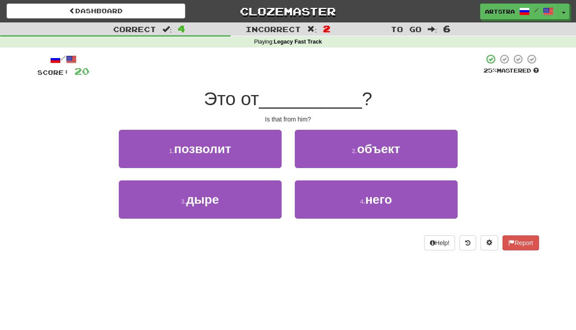
click at [291, 98] on span "__________" at bounding box center [310, 98] width 103 height 21
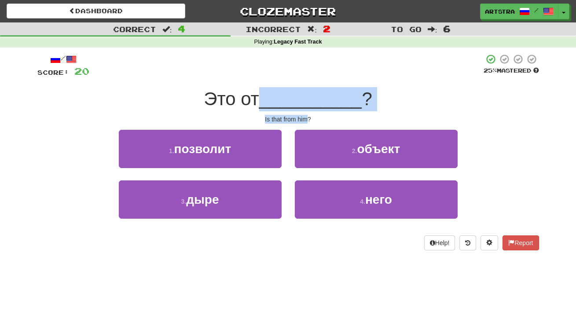
drag, startPoint x: 291, startPoint y: 98, endPoint x: 301, endPoint y: 116, distance: 20.9
click at [301, 116] on div "/ Score: 20 25 % Mastered Это от __________ ? Is that from him? 1 . позволит 2 …" at bounding box center [288, 152] width 502 height 197
click at [301, 116] on div "Is that from him?" at bounding box center [288, 119] width 502 height 9
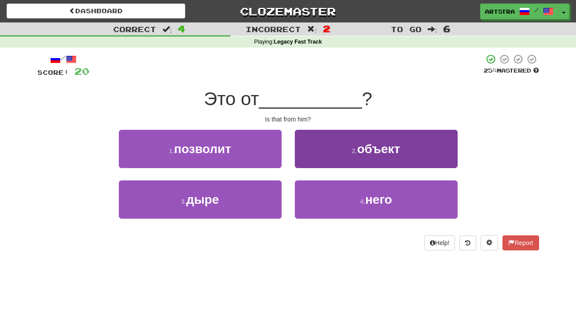
click at [378, 214] on button "4 . него" at bounding box center [376, 199] width 163 height 38
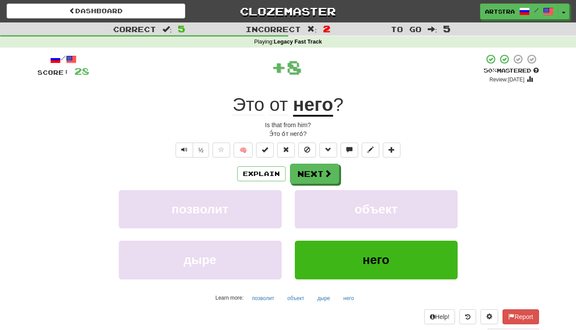
click at [323, 102] on u "него" at bounding box center [313, 105] width 40 height 22
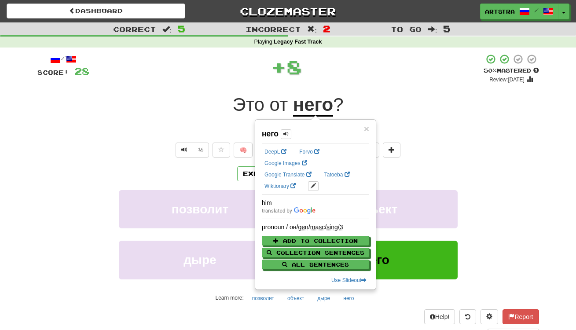
click at [316, 68] on div "+ 8" at bounding box center [286, 67] width 394 height 26
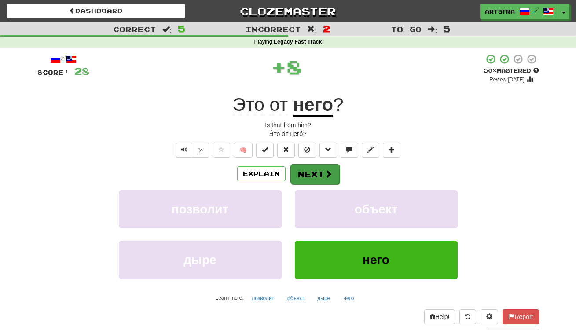
click at [322, 177] on button "Next" at bounding box center [315, 174] width 49 height 20
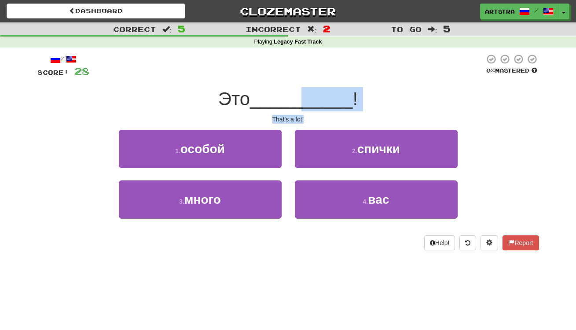
drag, startPoint x: 307, startPoint y: 107, endPoint x: 304, endPoint y: 119, distance: 12.4
click at [304, 119] on div "/ Score: 28 0 % Mastered Это __________ ! That's a lot! 1 . особой 2 . спички 3…" at bounding box center [288, 152] width 502 height 197
click at [304, 119] on div "That's a lot!" at bounding box center [288, 119] width 502 height 9
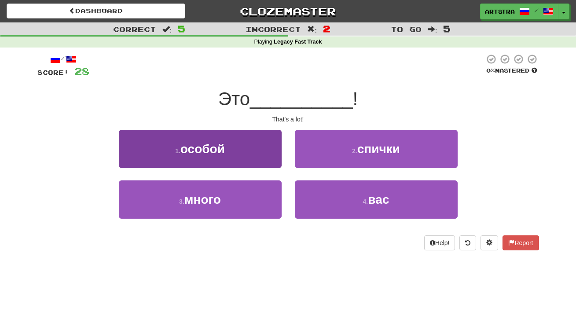
click at [252, 202] on button "3 . много" at bounding box center [200, 199] width 163 height 38
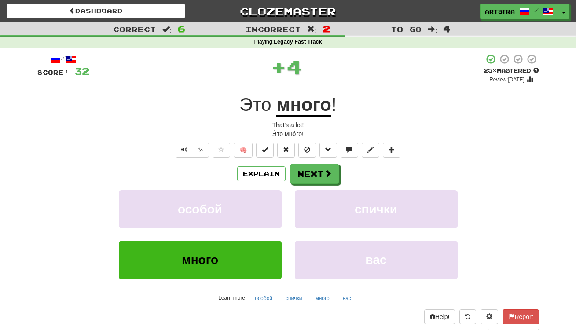
click at [297, 110] on u "много" at bounding box center [303, 105] width 55 height 22
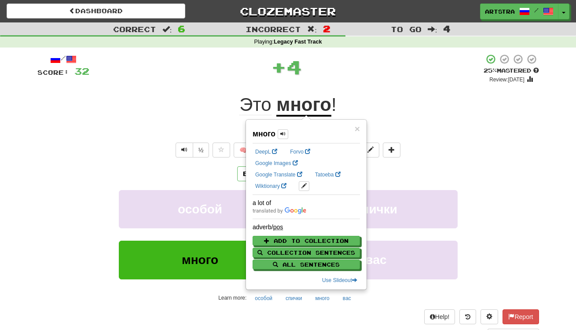
click at [359, 74] on div "+ 4" at bounding box center [286, 67] width 394 height 26
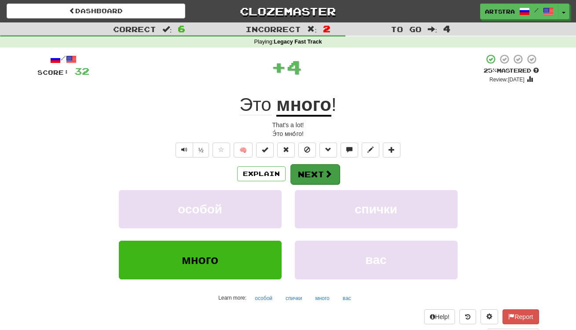
click at [332, 173] on button "Next" at bounding box center [315, 174] width 49 height 20
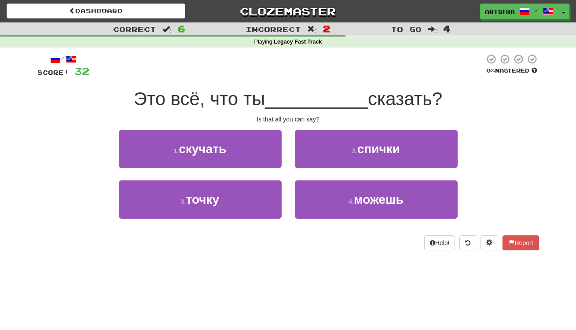
click at [295, 96] on span "__________" at bounding box center [316, 98] width 103 height 21
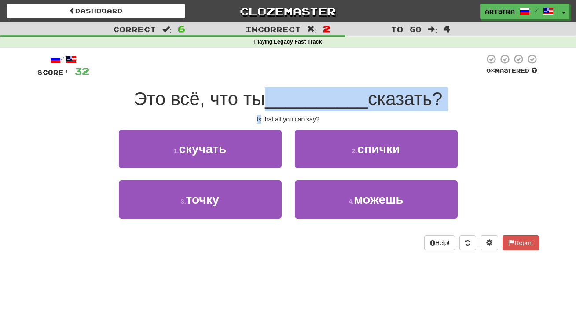
drag, startPoint x: 295, startPoint y: 99, endPoint x: 299, endPoint y: 113, distance: 15.1
click at [299, 113] on div "/ Score: 32 0 % Mastered Это всё, что ты __________ сказать? Is that all you ca…" at bounding box center [288, 152] width 502 height 197
drag, startPoint x: 299, startPoint y: 113, endPoint x: 299, endPoint y: 98, distance: 15.0
click at [299, 98] on div "/ Score: 32 0 % Mastered Это всё, что ты __________ сказать? Is that all you ca…" at bounding box center [288, 152] width 502 height 197
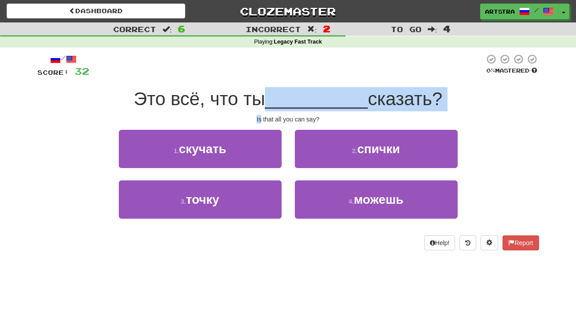
click at [299, 98] on span "__________" at bounding box center [316, 98] width 103 height 21
drag, startPoint x: 299, startPoint y: 98, endPoint x: 304, endPoint y: 127, distance: 29.5
click at [304, 127] on div "/ Score: 32 0 % Mastered Это всё, что ты __________ сказать? Is that all you ca…" at bounding box center [288, 152] width 502 height 197
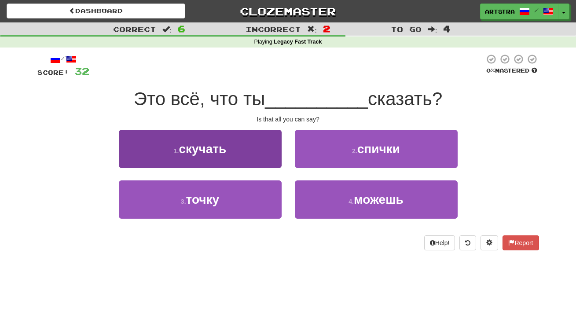
click at [263, 155] on button "1 . скучать" at bounding box center [200, 149] width 163 height 38
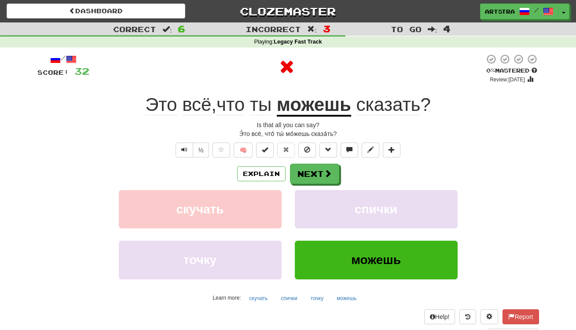
click at [327, 110] on u "можешь" at bounding box center [314, 105] width 74 height 22
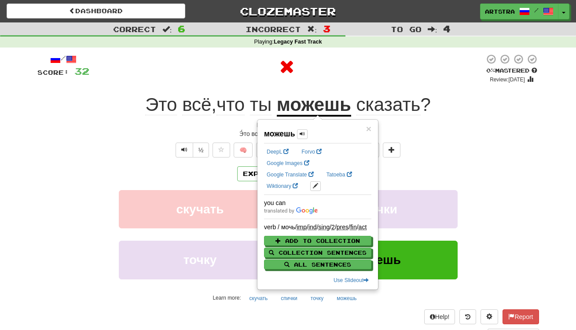
click at [391, 75] on div at bounding box center [286, 67] width 395 height 26
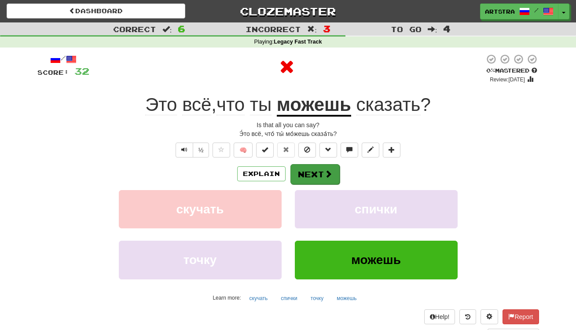
click at [327, 167] on button "Next" at bounding box center [315, 174] width 49 height 20
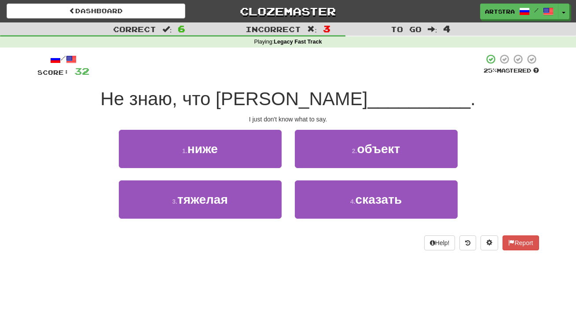
click at [298, 90] on span "Не знаю, что и" at bounding box center [233, 98] width 267 height 21
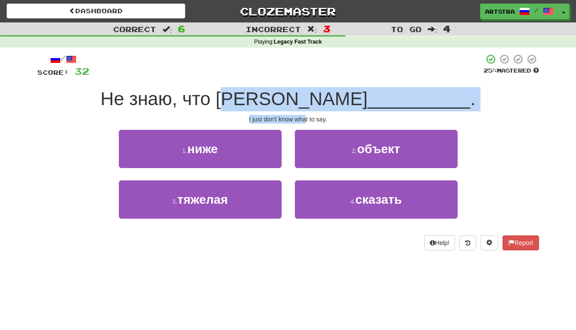
drag, startPoint x: 296, startPoint y: 94, endPoint x: 305, endPoint y: 119, distance: 26.7
click at [305, 119] on div "/ Score: 32 25 % Mastered Не знаю, что и __________ . I just don't know what to…" at bounding box center [288, 152] width 502 height 197
click at [305, 119] on div "I just don't know what to say." at bounding box center [288, 119] width 502 height 9
drag, startPoint x: 305, startPoint y: 119, endPoint x: 302, endPoint y: 96, distance: 23.1
click at [302, 96] on div "/ Score: 32 25 % Mastered Не знаю, что и __________ . I just don't know what to…" at bounding box center [288, 152] width 502 height 197
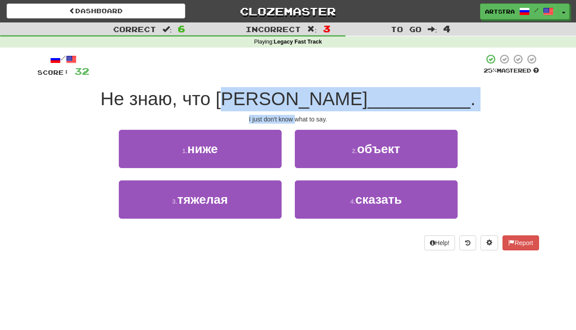
click at [302, 96] on span "Не знаю, что и" at bounding box center [233, 98] width 267 height 21
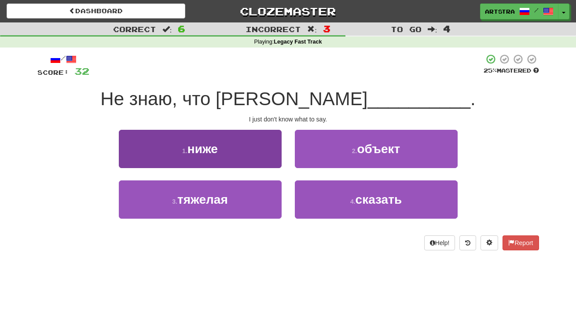
click at [238, 131] on button "1 . ниже" at bounding box center [200, 149] width 163 height 38
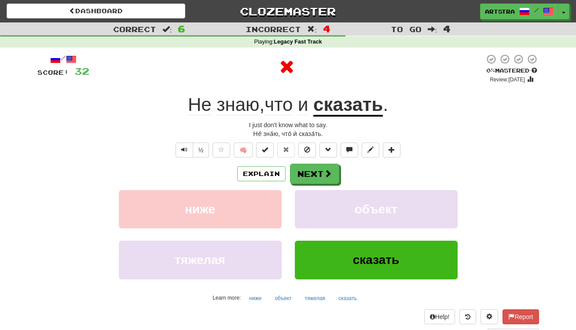
drag, startPoint x: 370, startPoint y: 103, endPoint x: 367, endPoint y: 93, distance: 10.2
click at [370, 103] on u "сказать" at bounding box center [348, 105] width 70 height 22
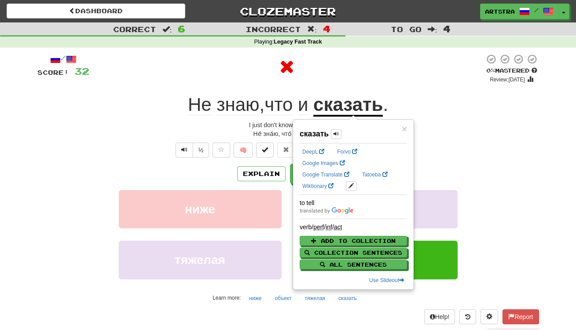
click at [364, 81] on div at bounding box center [286, 69] width 395 height 30
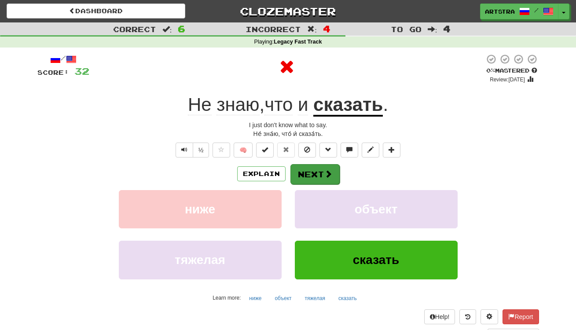
click at [327, 170] on span at bounding box center [328, 174] width 8 height 8
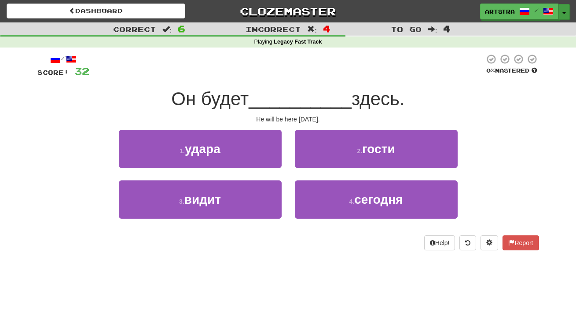
click at [563, 16] on button "Toggle Dropdown" at bounding box center [564, 12] width 11 height 16
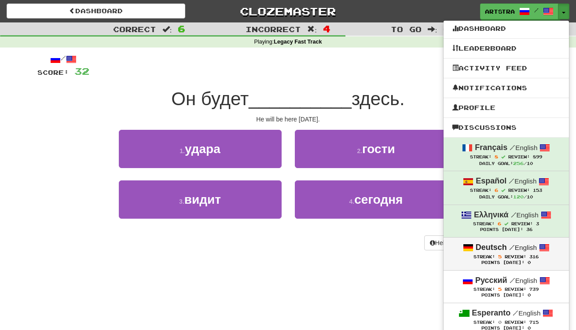
click at [526, 242] on div "Deutsch / English" at bounding box center [507, 247] width 108 height 11
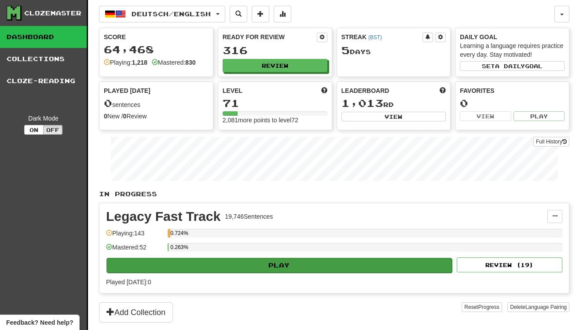
click at [296, 261] on button "Play" at bounding box center [280, 265] width 346 height 15
select select "**"
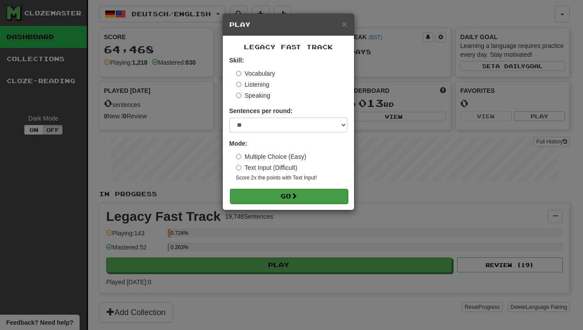
click at [301, 191] on button "Go" at bounding box center [289, 196] width 118 height 15
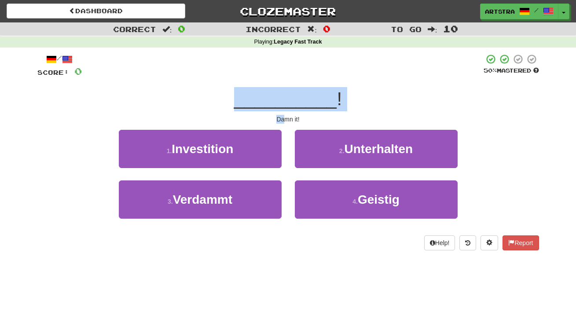
drag, startPoint x: 270, startPoint y: 79, endPoint x: 285, endPoint y: 115, distance: 39.5
click at [285, 115] on div "/ Score: 0 50 % Mastered __________ ! Damn it! 1 . Investition 2 . Unterhalten …" at bounding box center [288, 152] width 502 height 197
click at [285, 115] on div "Damn it!" at bounding box center [288, 119] width 502 height 9
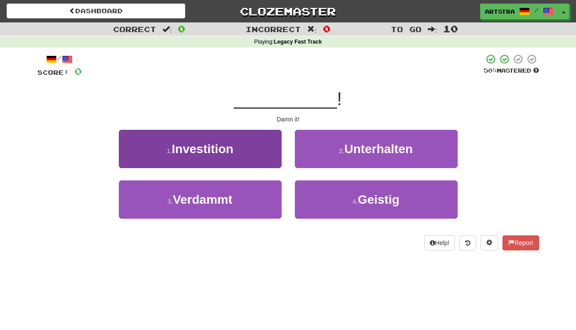
click at [215, 196] on span "Verdammt" at bounding box center [202, 200] width 59 height 14
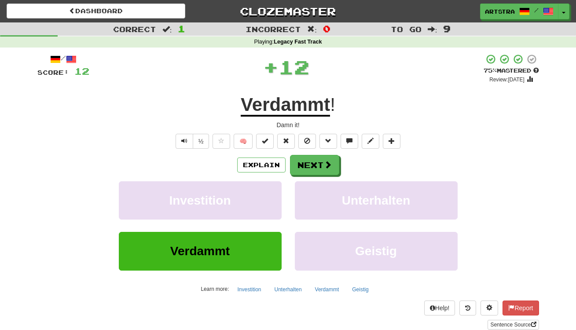
click at [308, 96] on u "Verdammt" at bounding box center [285, 105] width 89 height 22
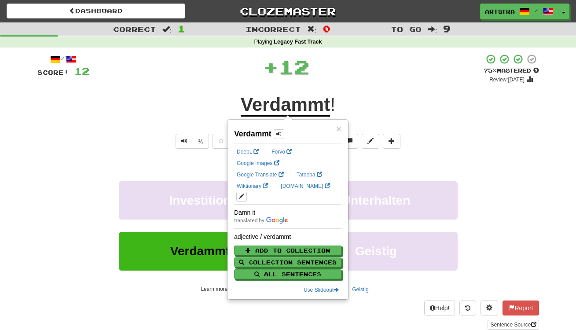
click at [387, 94] on div "Verdammt !" at bounding box center [288, 105] width 502 height 24
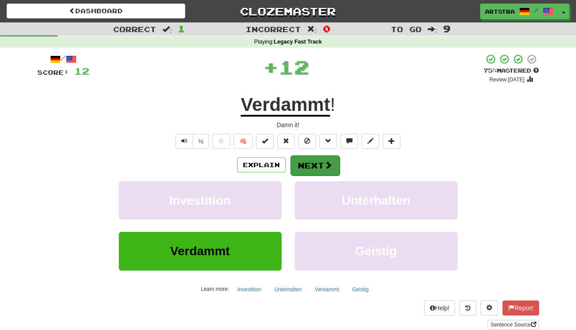
click at [331, 169] on button "Next" at bounding box center [315, 165] width 49 height 20
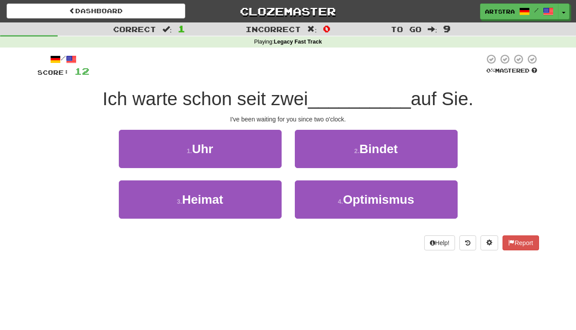
click at [301, 102] on span "Ich warte schon seit zwei" at bounding box center [206, 98] width 206 height 21
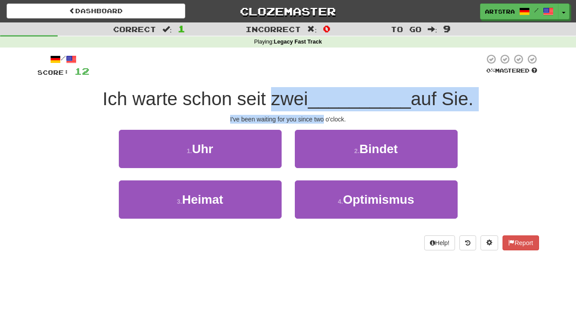
drag, startPoint x: 302, startPoint y: 110, endPoint x: 315, endPoint y: 118, distance: 15.4
click at [315, 118] on div "/ Score: 12 0 % Mastered Ich warte schon seit zwei __________ auf Sie. I've bee…" at bounding box center [288, 152] width 502 height 197
click at [315, 118] on div "I've been waiting for you since two o'clock." at bounding box center [288, 119] width 502 height 9
drag, startPoint x: 316, startPoint y: 112, endPoint x: 323, endPoint y: 94, distance: 19.4
click at [323, 95] on div "/ Score: 12 0 % Mastered Ich warte schon seit zwei __________ auf Sie. I've bee…" at bounding box center [288, 152] width 502 height 197
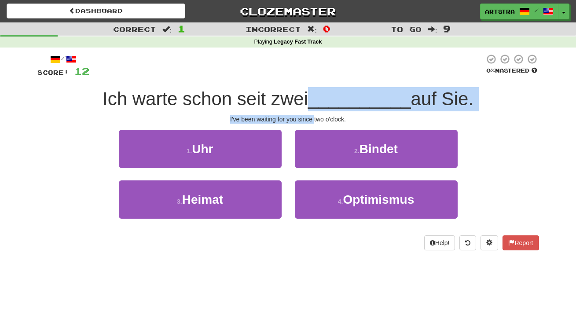
click at [323, 94] on span "__________" at bounding box center [359, 98] width 103 height 21
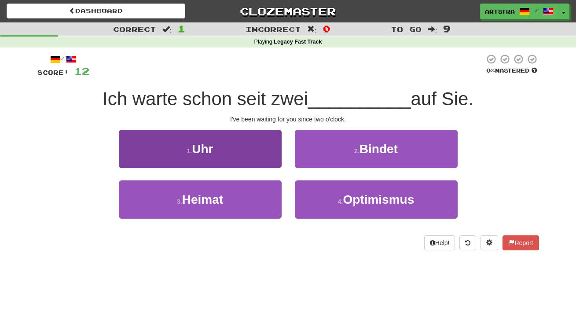
click at [248, 144] on button "1 . Uhr" at bounding box center [200, 149] width 163 height 38
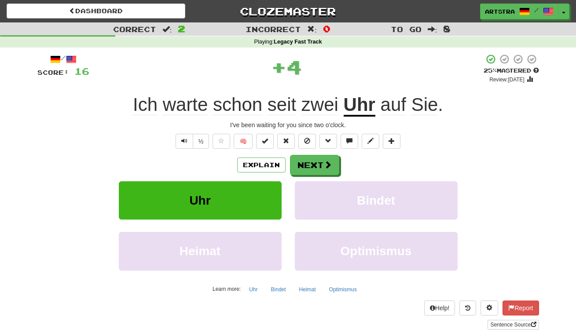
click at [366, 108] on u "Uhr" at bounding box center [360, 105] width 32 height 22
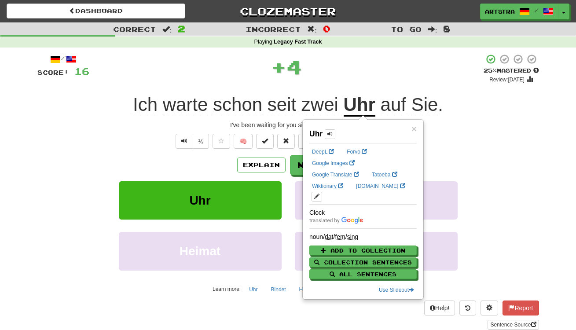
click at [460, 82] on div "+ 4" at bounding box center [286, 69] width 394 height 30
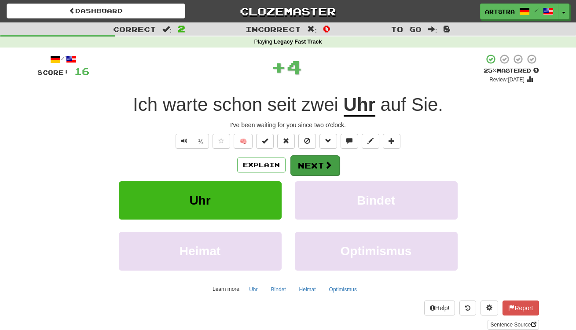
click at [315, 169] on button "Next" at bounding box center [315, 165] width 49 height 20
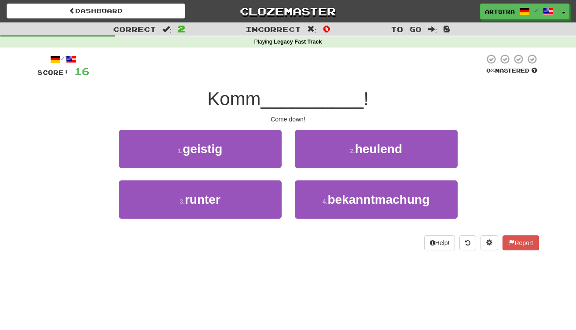
click at [283, 94] on span "__________" at bounding box center [312, 98] width 103 height 21
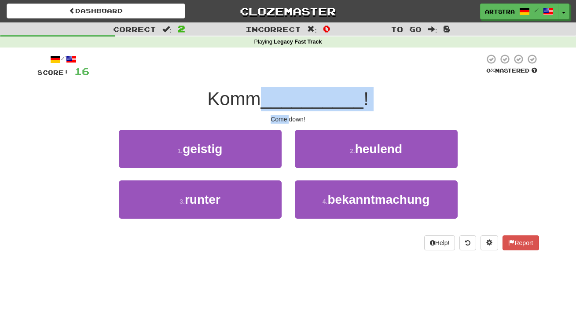
drag, startPoint x: 283, startPoint y: 94, endPoint x: 287, endPoint y: 121, distance: 27.6
click at [287, 121] on div "/ Score: 16 0 % Mastered Komm __________ ! Come down! 1 . geistig 2 . heulend 3…" at bounding box center [288, 152] width 502 height 197
click at [287, 121] on div "Come down!" at bounding box center [288, 119] width 502 height 9
drag, startPoint x: 287, startPoint y: 121, endPoint x: 292, endPoint y: 92, distance: 29.5
click at [292, 92] on div "/ Score: 16 0 % Mastered Komm __________ ! Come down! 1 . geistig 2 . heulend 3…" at bounding box center [288, 152] width 502 height 197
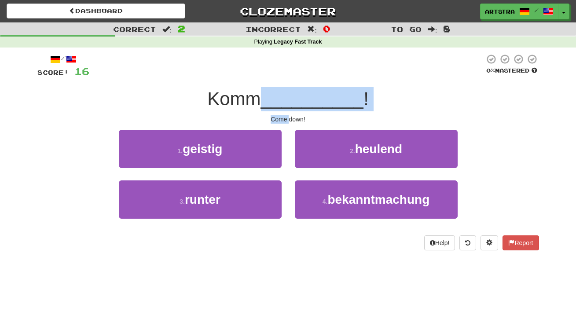
click at [292, 92] on span "__________" at bounding box center [312, 98] width 103 height 21
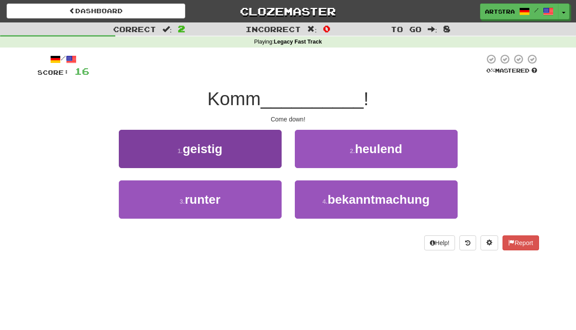
click at [256, 145] on button "1 . geistig" at bounding box center [200, 149] width 163 height 38
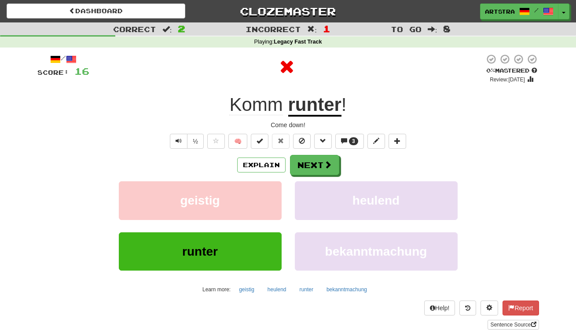
click at [320, 95] on u "runter" at bounding box center [314, 105] width 53 height 22
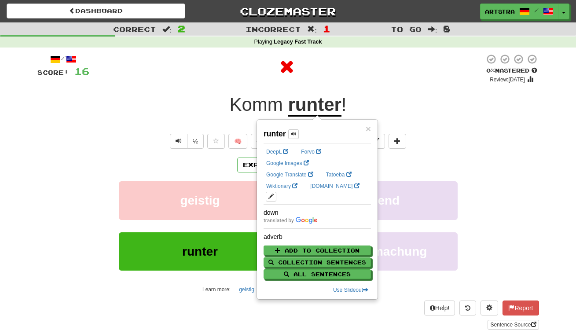
click at [352, 78] on div at bounding box center [286, 67] width 395 height 26
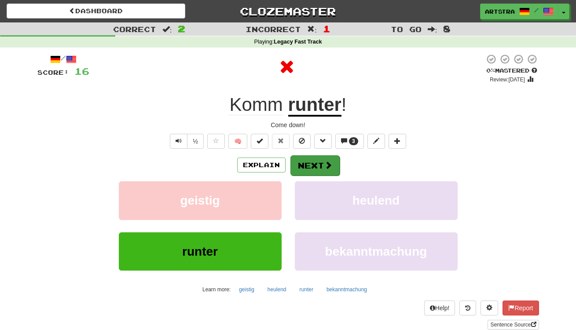
click at [332, 166] on button "Next" at bounding box center [315, 165] width 49 height 20
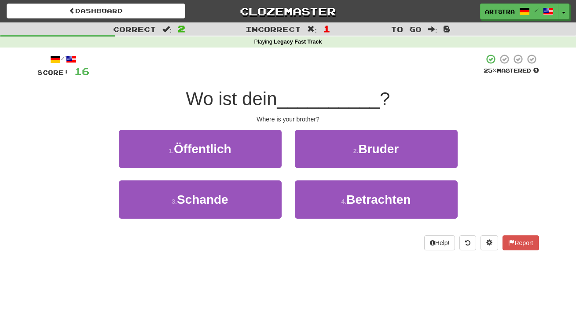
click at [296, 103] on span "__________" at bounding box center [328, 98] width 103 height 21
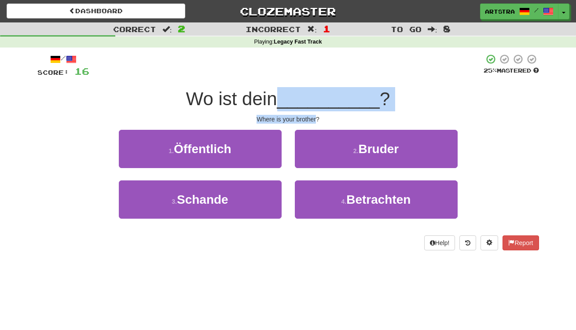
drag, startPoint x: 296, startPoint y: 103, endPoint x: 302, endPoint y: 117, distance: 16.0
click at [302, 117] on div "/ Score: 16 25 % Mastered Wo ist dein __________ ? Where is your brother? 1 . Ö…" at bounding box center [288, 152] width 502 height 197
click at [302, 117] on div "Where is your brother?" at bounding box center [288, 119] width 502 height 9
drag, startPoint x: 302, startPoint y: 117, endPoint x: 304, endPoint y: 95, distance: 22.0
click at [304, 95] on div "/ Score: 16 25 % Mastered Wo ist dein __________ ? Where is your brother? 1 . Ö…" at bounding box center [288, 152] width 502 height 197
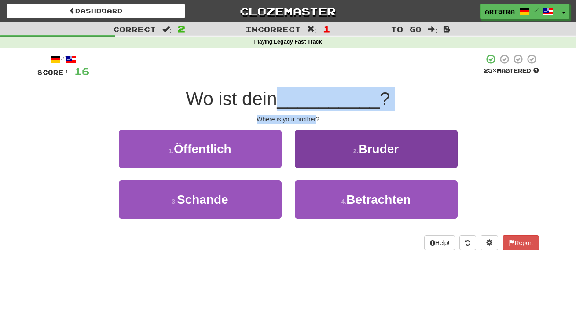
click at [317, 146] on button "2 . Bruder" at bounding box center [376, 149] width 163 height 38
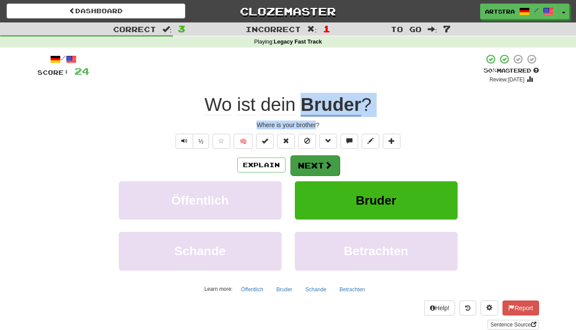
click at [330, 167] on span at bounding box center [328, 165] width 8 height 8
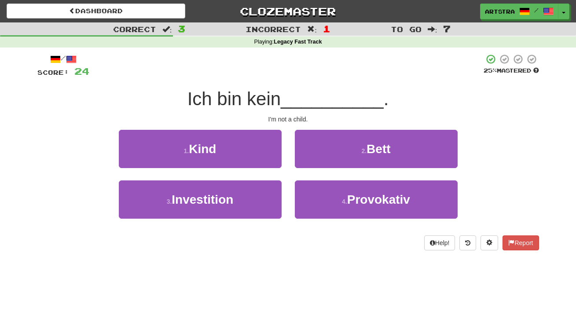
click at [280, 99] on span "Ich bin kein" at bounding box center [234, 98] width 93 height 21
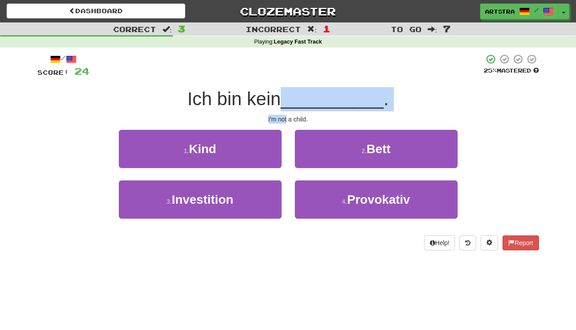
drag, startPoint x: 280, startPoint y: 99, endPoint x: 283, endPoint y: 119, distance: 20.6
click at [283, 119] on div "/ Score: 24 25 % Mastered Ich bin kein __________ . I'm not a child. 1 . Kind 2…" at bounding box center [288, 152] width 502 height 197
click at [283, 119] on div "I'm not a child." at bounding box center [288, 119] width 502 height 9
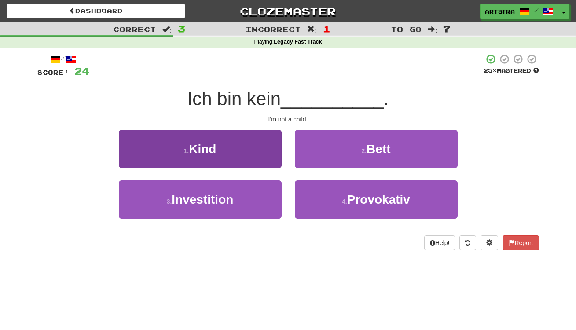
click at [255, 138] on button "1 . Kind" at bounding box center [200, 149] width 163 height 38
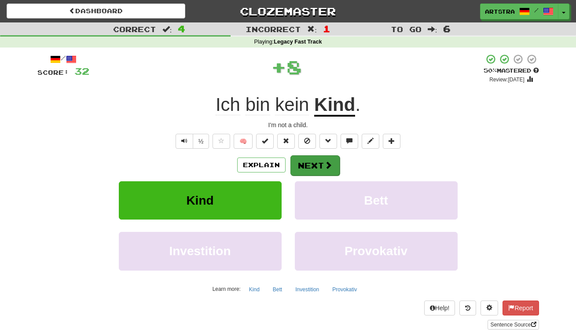
click at [323, 169] on button "Next" at bounding box center [315, 165] width 49 height 20
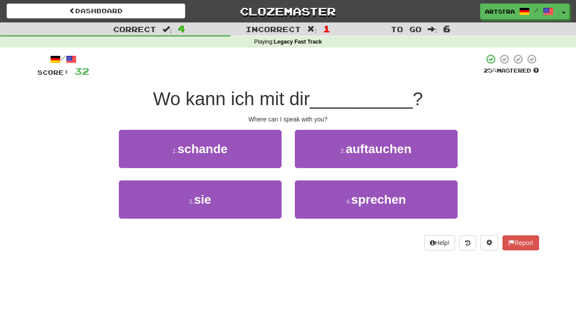
click at [285, 99] on span "Wo kann ich mit dir" at bounding box center [231, 98] width 157 height 21
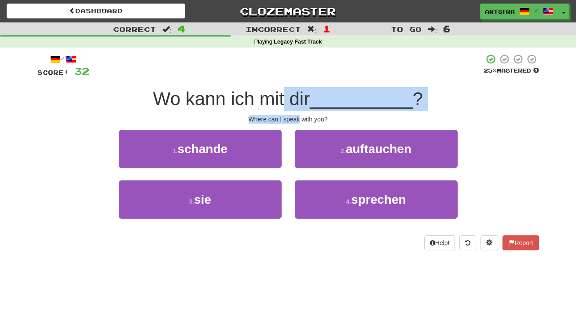
drag, startPoint x: 285, startPoint y: 99, endPoint x: 294, endPoint y: 117, distance: 20.5
click at [294, 117] on div "/ Score: 32 25 % Mastered Wo kann ich mit dir __________ ? Where can I speak wi…" at bounding box center [288, 152] width 502 height 197
click at [294, 117] on div "Where can I speak with you?" at bounding box center [288, 119] width 502 height 9
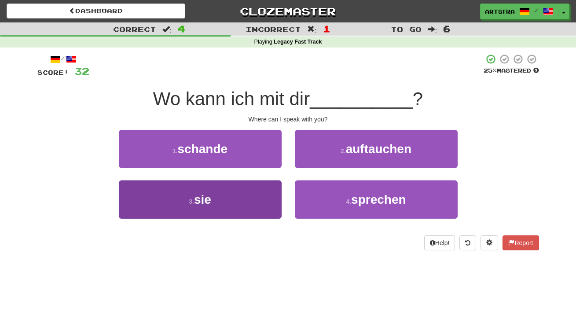
click at [236, 206] on button "3 . sie" at bounding box center [200, 199] width 163 height 38
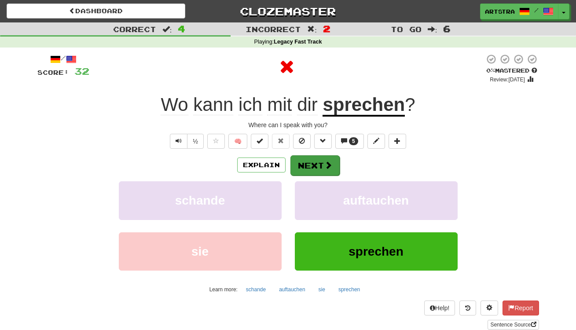
click at [304, 165] on button "Next" at bounding box center [315, 165] width 49 height 20
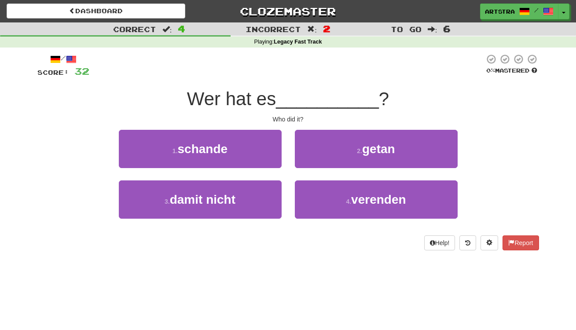
click at [290, 111] on div "/ Score: 32 0 % Mastered Wer hat es __________ ? Who did it? 1 . schande 2 . ge…" at bounding box center [288, 152] width 502 height 197
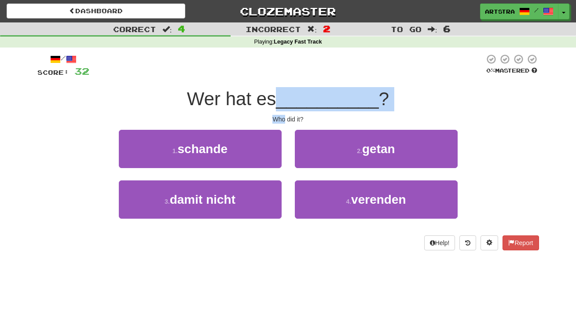
drag, startPoint x: 290, startPoint y: 111, endPoint x: 295, endPoint y: 98, distance: 14.1
click at [295, 98] on div "/ Score: 32 0 % Mastered Wer hat es __________ ? Who did it? 1 . schande 2 . ge…" at bounding box center [288, 152] width 502 height 197
click at [295, 98] on span "__________" at bounding box center [327, 98] width 103 height 21
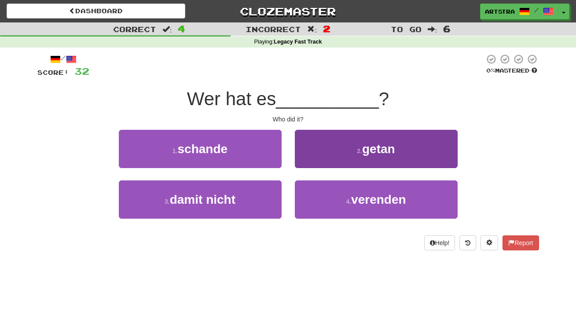
click at [383, 130] on button "2 . getan" at bounding box center [376, 149] width 163 height 38
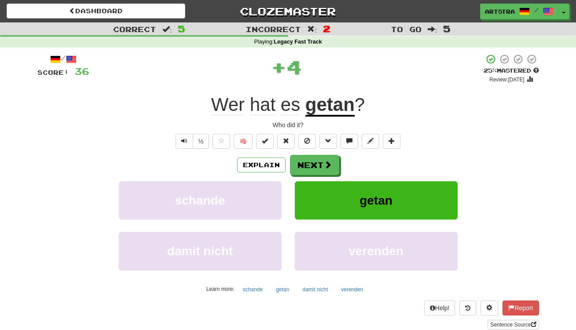
click at [343, 108] on u "getan" at bounding box center [329, 105] width 49 height 22
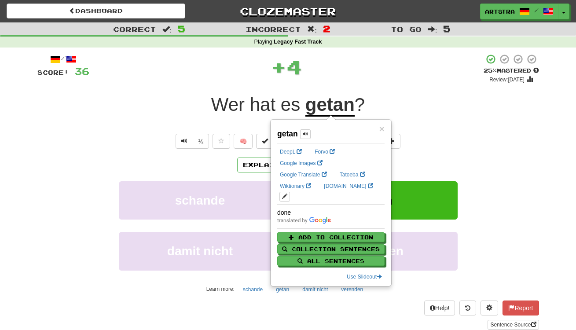
click at [394, 78] on div "+ 4" at bounding box center [286, 67] width 394 height 26
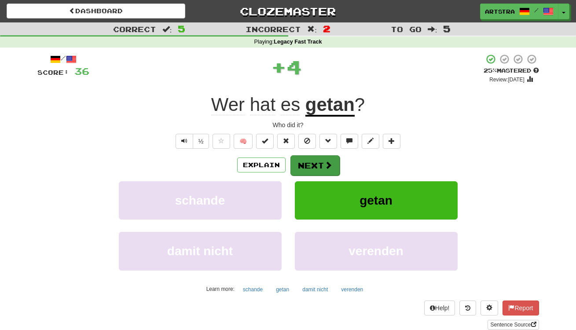
click at [322, 165] on button "Next" at bounding box center [315, 165] width 49 height 20
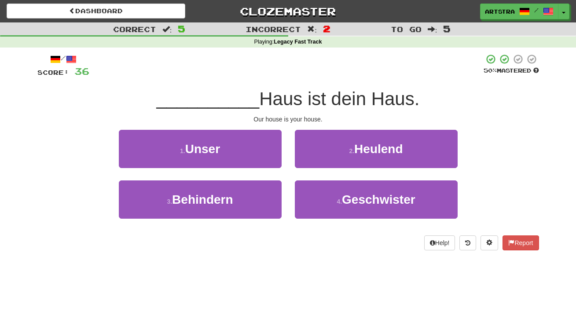
click at [295, 104] on span "Haus ist dein Haus." at bounding box center [339, 98] width 160 height 21
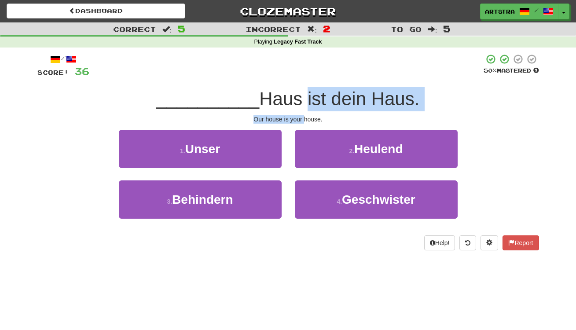
drag, startPoint x: 295, startPoint y: 104, endPoint x: 304, endPoint y: 114, distance: 13.4
click at [304, 114] on div "/ Score: 36 50 % Mastered __________ Haus ist dein Haus. Our house is your hous…" at bounding box center [288, 152] width 502 height 197
click at [304, 115] on div "Our house is your house." at bounding box center [288, 119] width 502 height 9
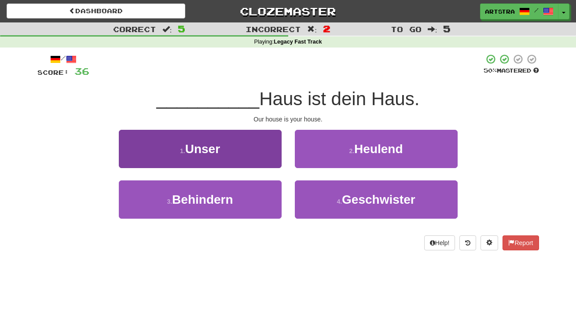
click at [250, 143] on button "1 . Unser" at bounding box center [200, 149] width 163 height 38
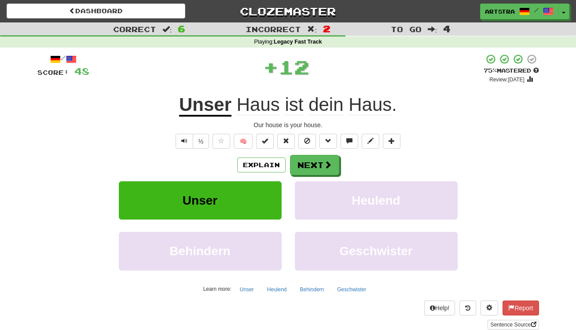
click at [376, 106] on span "Haus" at bounding box center [370, 104] width 43 height 21
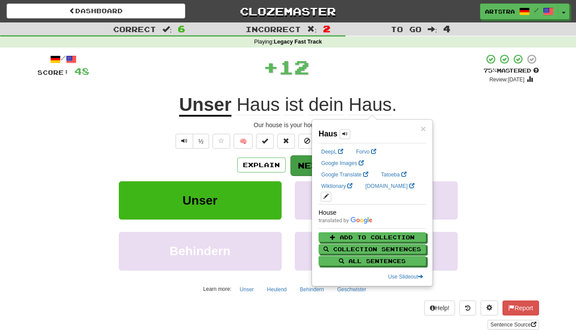
click at [305, 163] on button "Next" at bounding box center [315, 165] width 49 height 20
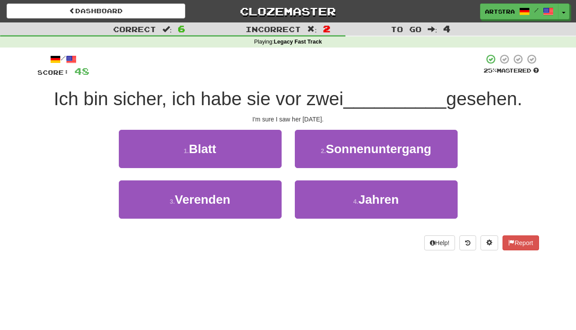
click at [277, 99] on span "Ich bin sicher, ich habe sie vor zwei" at bounding box center [199, 98] width 290 height 21
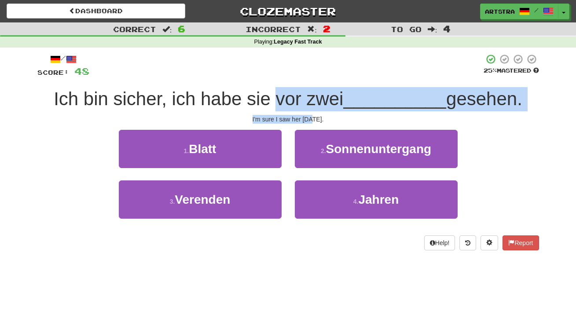
drag, startPoint x: 277, startPoint y: 99, endPoint x: 298, endPoint y: 118, distance: 27.7
click at [298, 118] on div "/ Score: 48 25 % Mastered Ich bin sicher, ich habe sie vor zwei __________ gese…" at bounding box center [288, 152] width 502 height 197
click at [298, 118] on div "I'm sure I saw her [DATE]." at bounding box center [288, 119] width 502 height 9
drag, startPoint x: 298, startPoint y: 118, endPoint x: 308, endPoint y: 97, distance: 23.0
click at [308, 97] on div "/ Score: 48 25 % Mastered Ich bin sicher, ich habe sie vor zwei __________ gese…" at bounding box center [288, 152] width 502 height 197
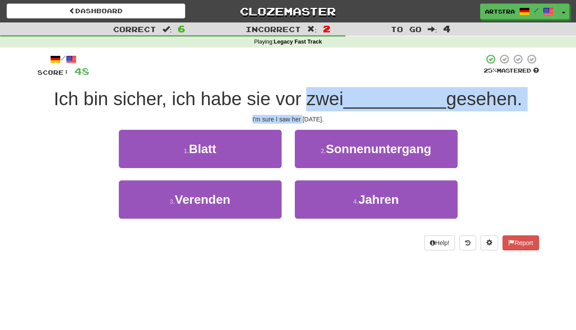
click at [308, 97] on span "Ich bin sicher, ich habe sie vor zwei" at bounding box center [199, 98] width 290 height 21
drag, startPoint x: 308, startPoint y: 97, endPoint x: 310, endPoint y: 121, distance: 24.8
click at [310, 121] on div "/ Score: 48 25 % Mastered Ich bin sicher, ich habe sie vor zwei __________ gese…" at bounding box center [288, 152] width 502 height 197
click at [310, 121] on div "I'm sure I saw her [DATE]." at bounding box center [288, 119] width 502 height 9
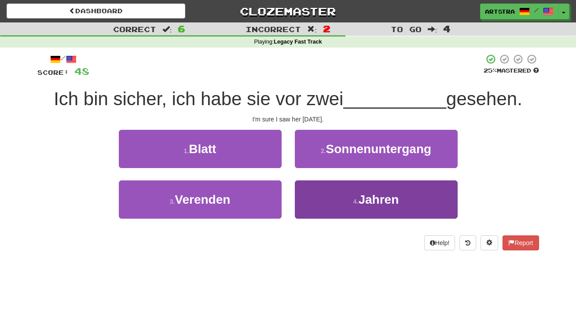
click at [387, 202] on span "Jahren" at bounding box center [378, 200] width 40 height 14
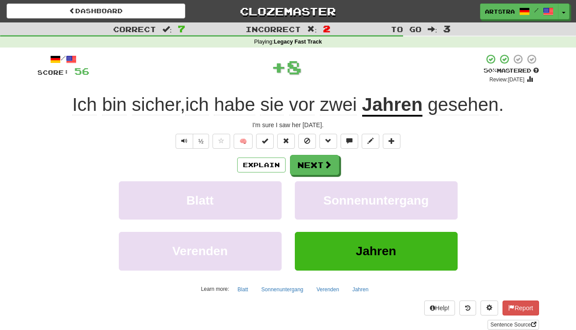
click at [444, 110] on span "gesehen" at bounding box center [463, 104] width 71 height 21
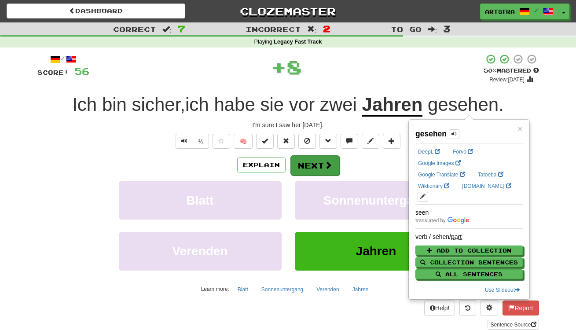
click at [328, 168] on span at bounding box center [328, 165] width 8 height 8
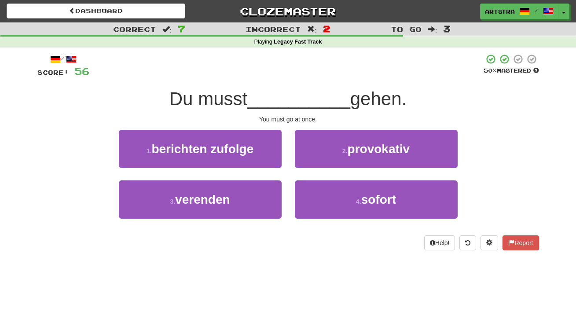
click at [298, 100] on span "__________" at bounding box center [298, 98] width 103 height 21
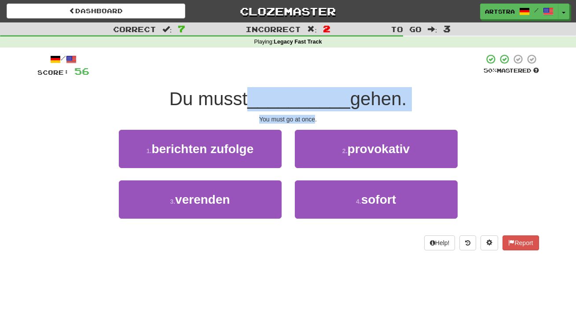
drag, startPoint x: 298, startPoint y: 100, endPoint x: 306, endPoint y: 119, distance: 20.5
click at [306, 119] on div "/ Score: 56 50 % Mastered Du musst __________ gehen. You must go at once. 1 . b…" at bounding box center [288, 152] width 502 height 197
click at [306, 119] on div "You must go at once." at bounding box center [288, 119] width 502 height 9
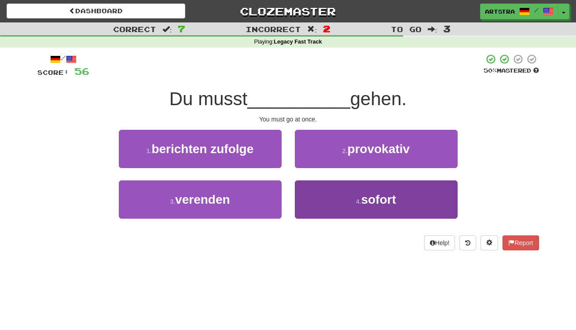
click at [329, 200] on button "4 . sofort" at bounding box center [376, 199] width 163 height 38
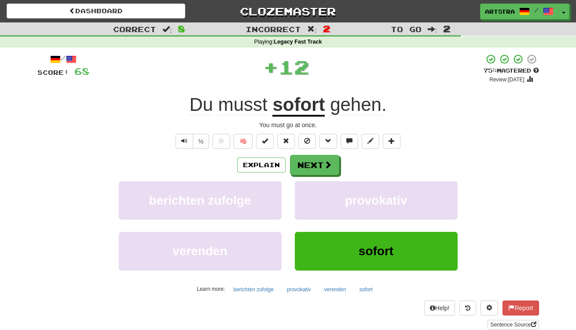
click at [317, 101] on u "sofort" at bounding box center [298, 105] width 52 height 22
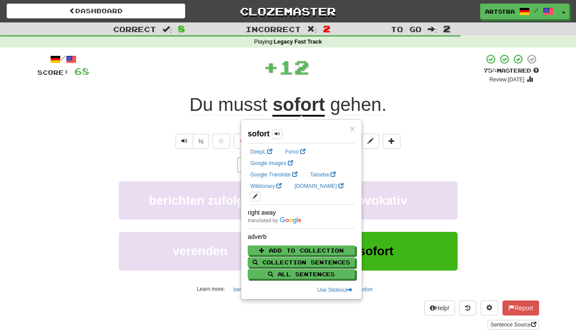
click at [382, 109] on span "gehen ." at bounding box center [356, 104] width 62 height 21
click at [394, 99] on div "Du musst sofort gehen ." at bounding box center [288, 105] width 502 height 24
